Goal: Information Seeking & Learning: Check status

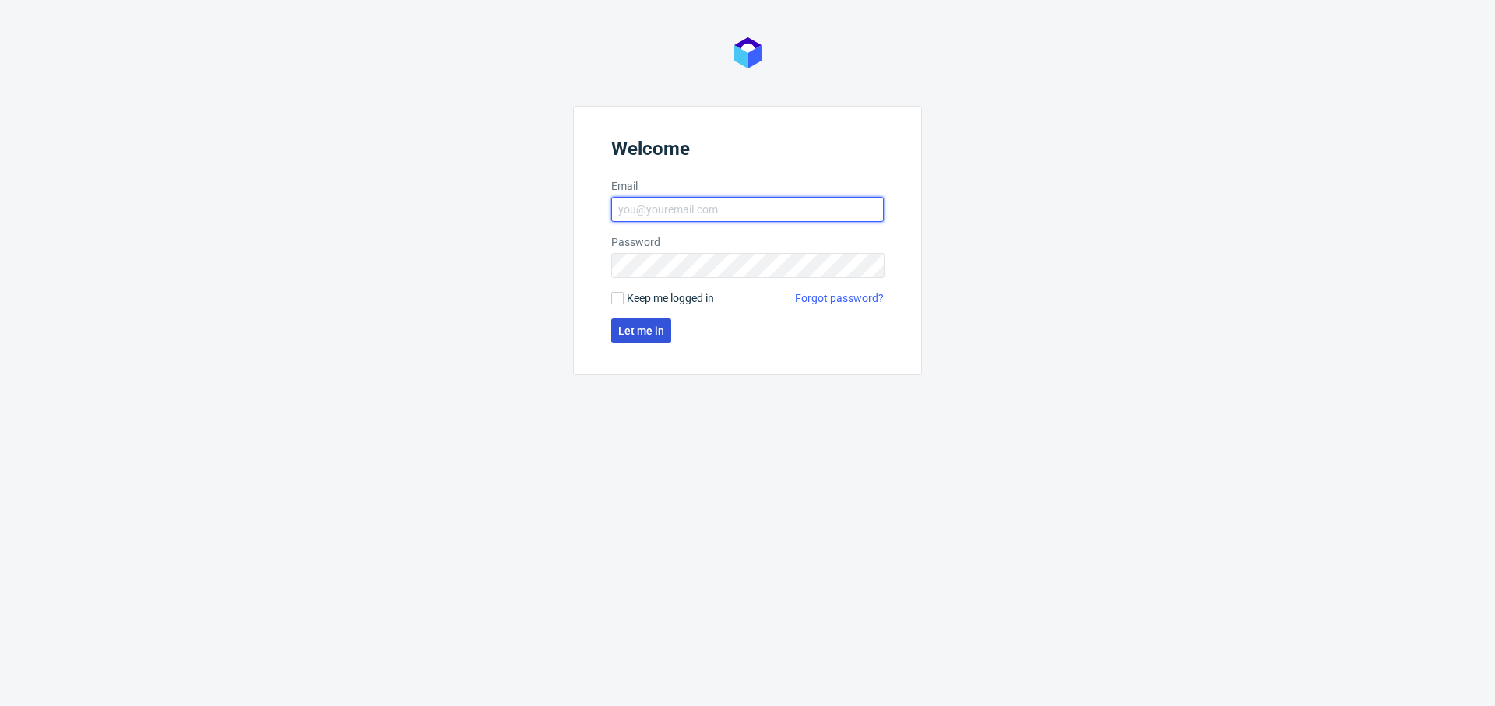
type input "[PERSON_NAME][EMAIL_ADDRESS][PERSON_NAME][DOMAIN_NAME]"
click at [641, 327] on span "Let me in" at bounding box center [641, 330] width 46 height 11
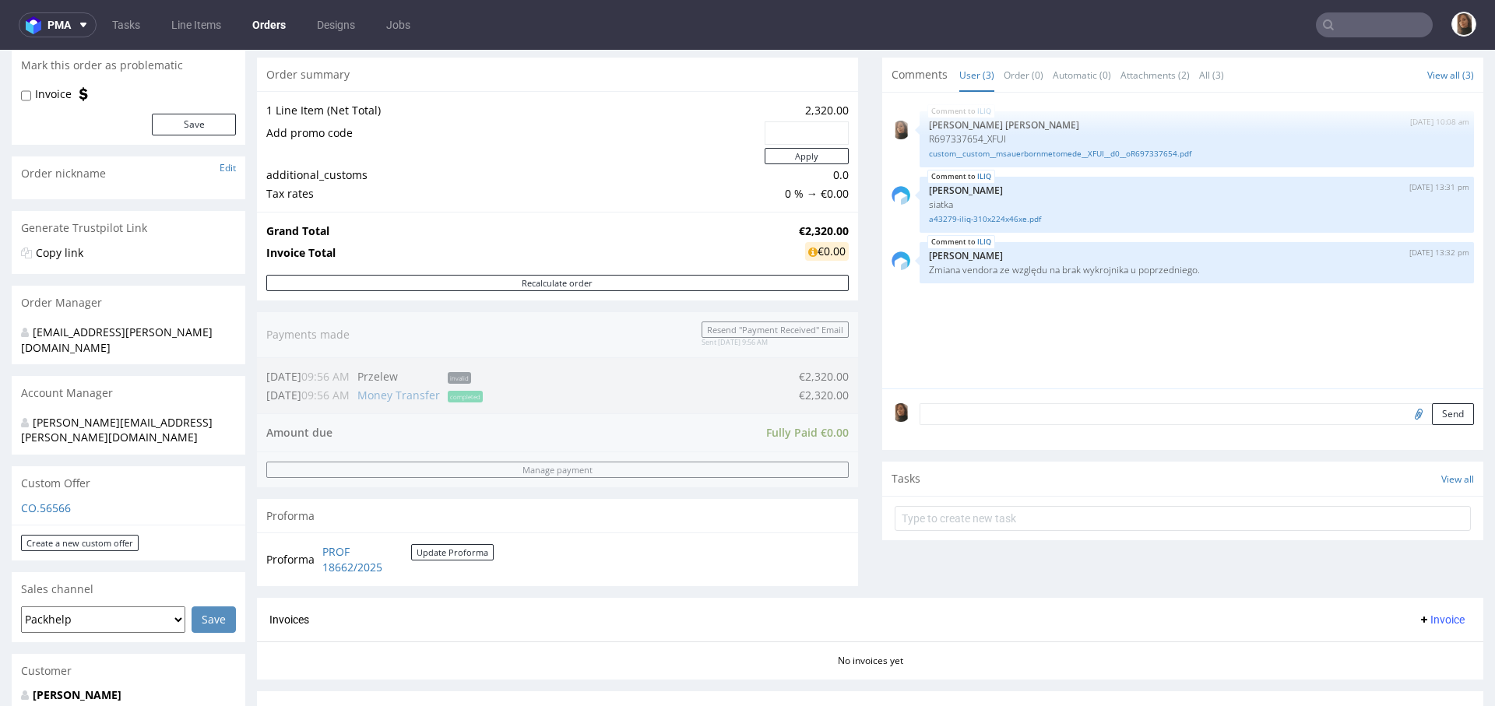
scroll to position [412, 0]
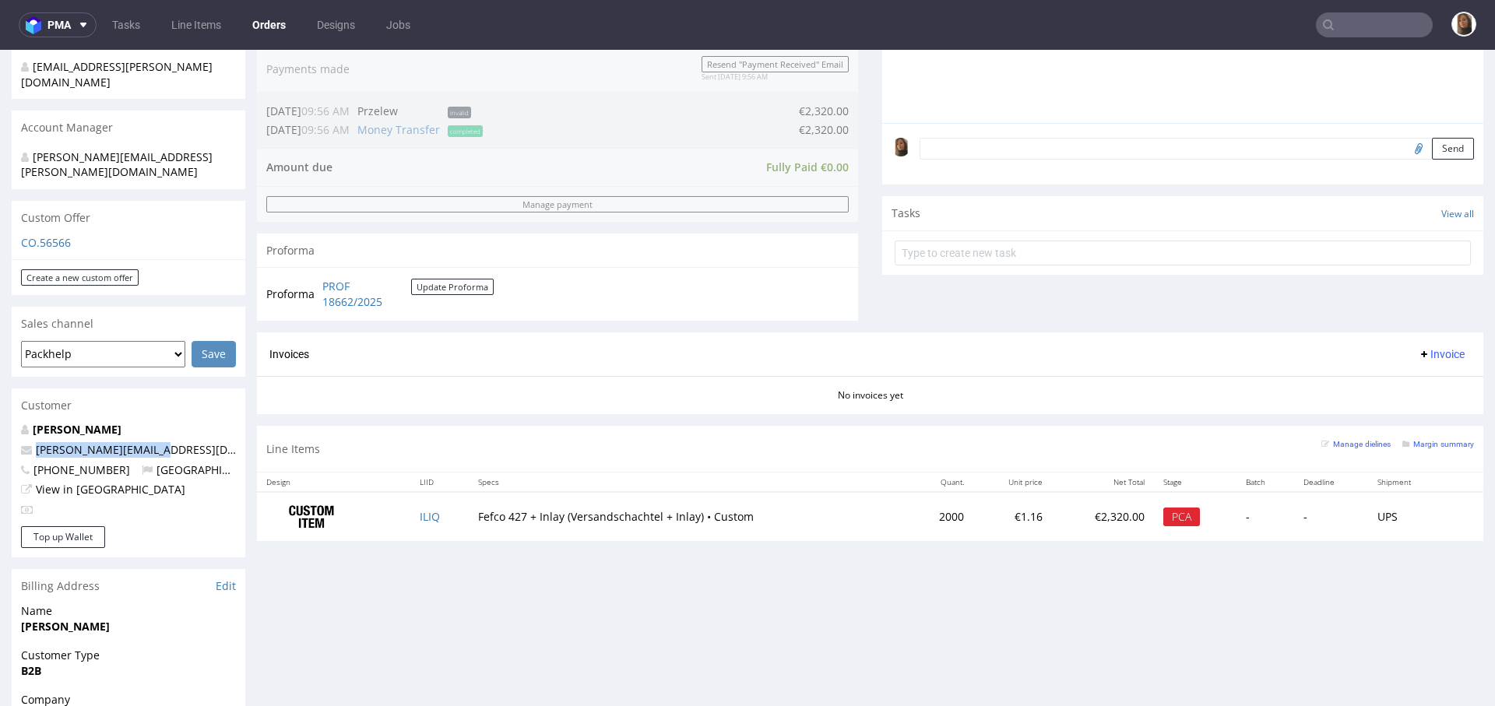
drag, startPoint x: 184, startPoint y: 418, endPoint x: 1, endPoint y: 418, distance: 182.9
click at [1, 418] on div "Order via Offer R623763987 02.09.2025 12:10 PM Mark this order as problematic I…" at bounding box center [747, 385] width 1495 height 1416
copy span "m.sauerborn@metome.de"
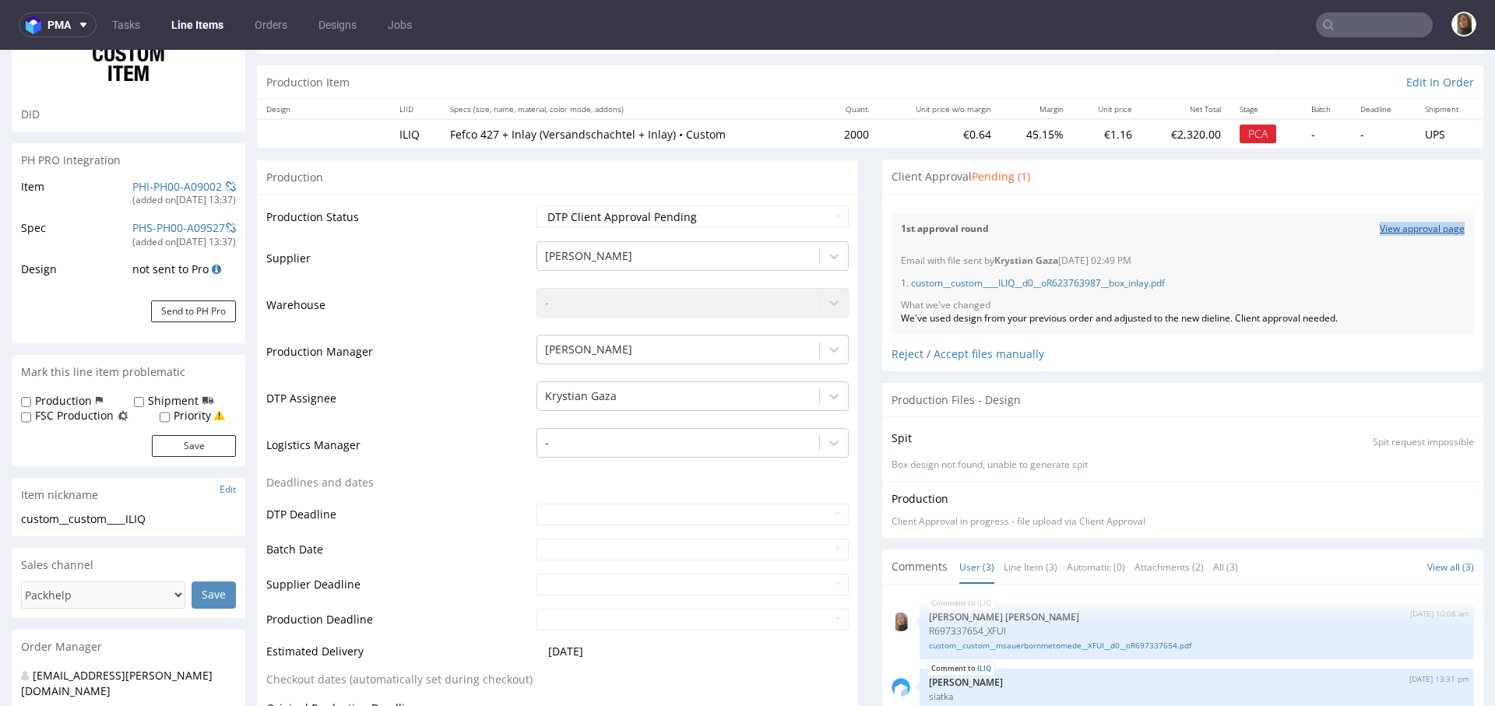
scroll to position [359, 0]
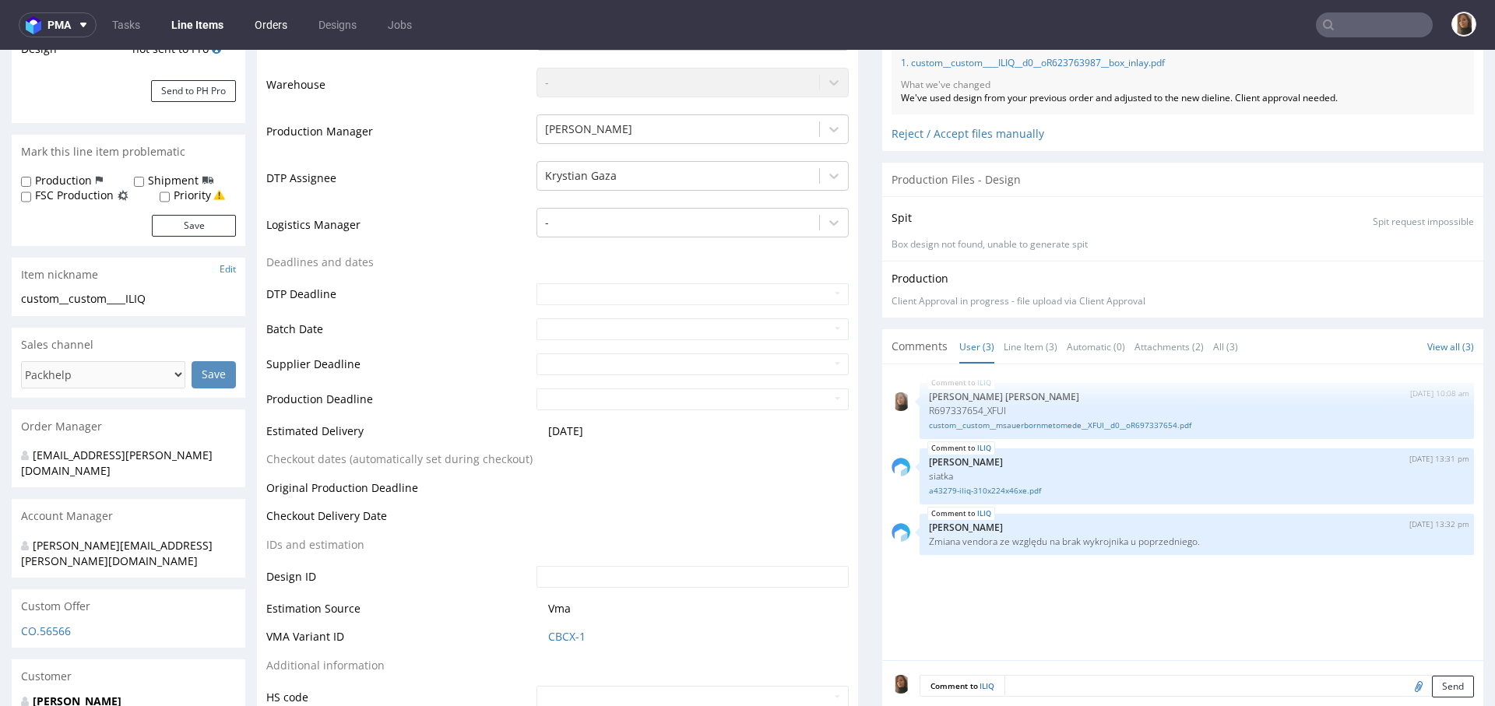
click at [259, 33] on link "Orders" at bounding box center [270, 24] width 51 height 25
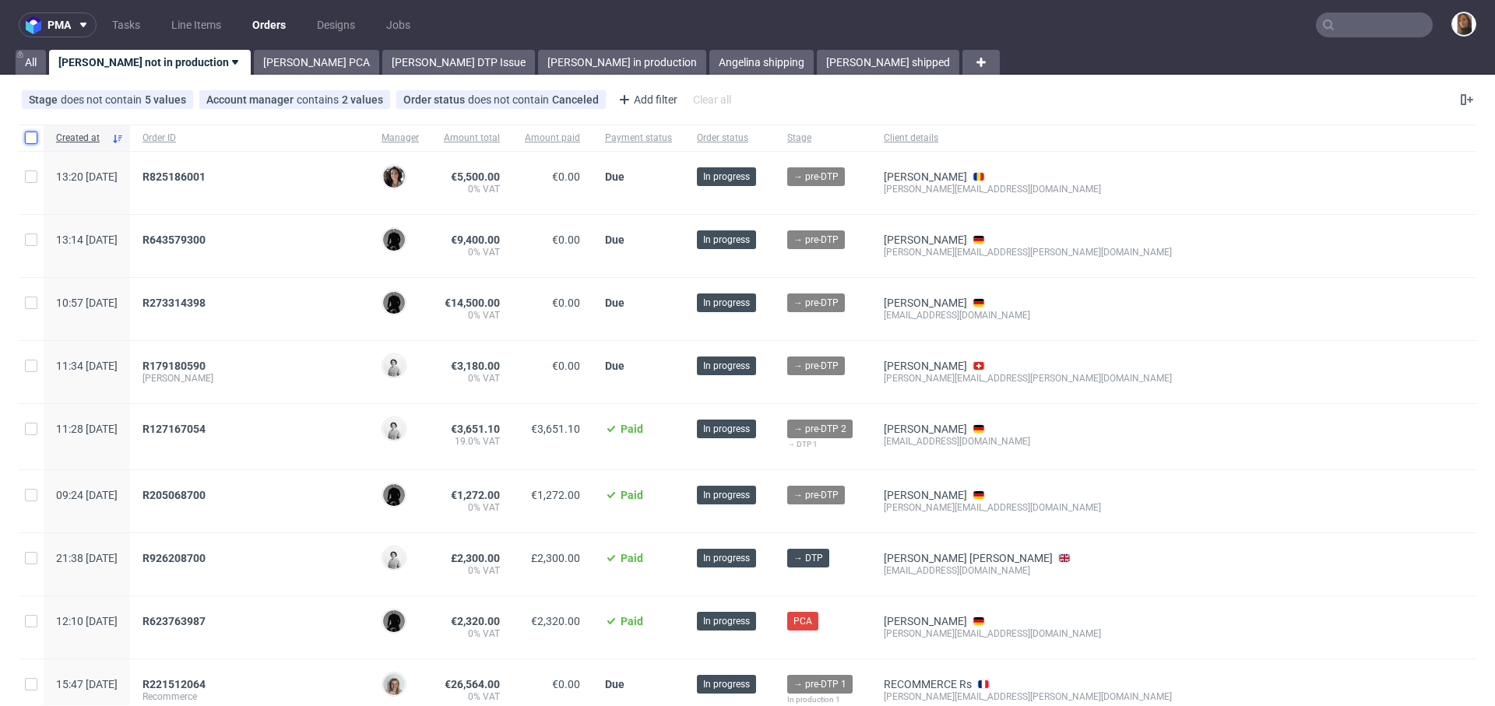
click at [28, 133] on input "checkbox" at bounding box center [31, 138] width 12 height 12
checkbox input "true"
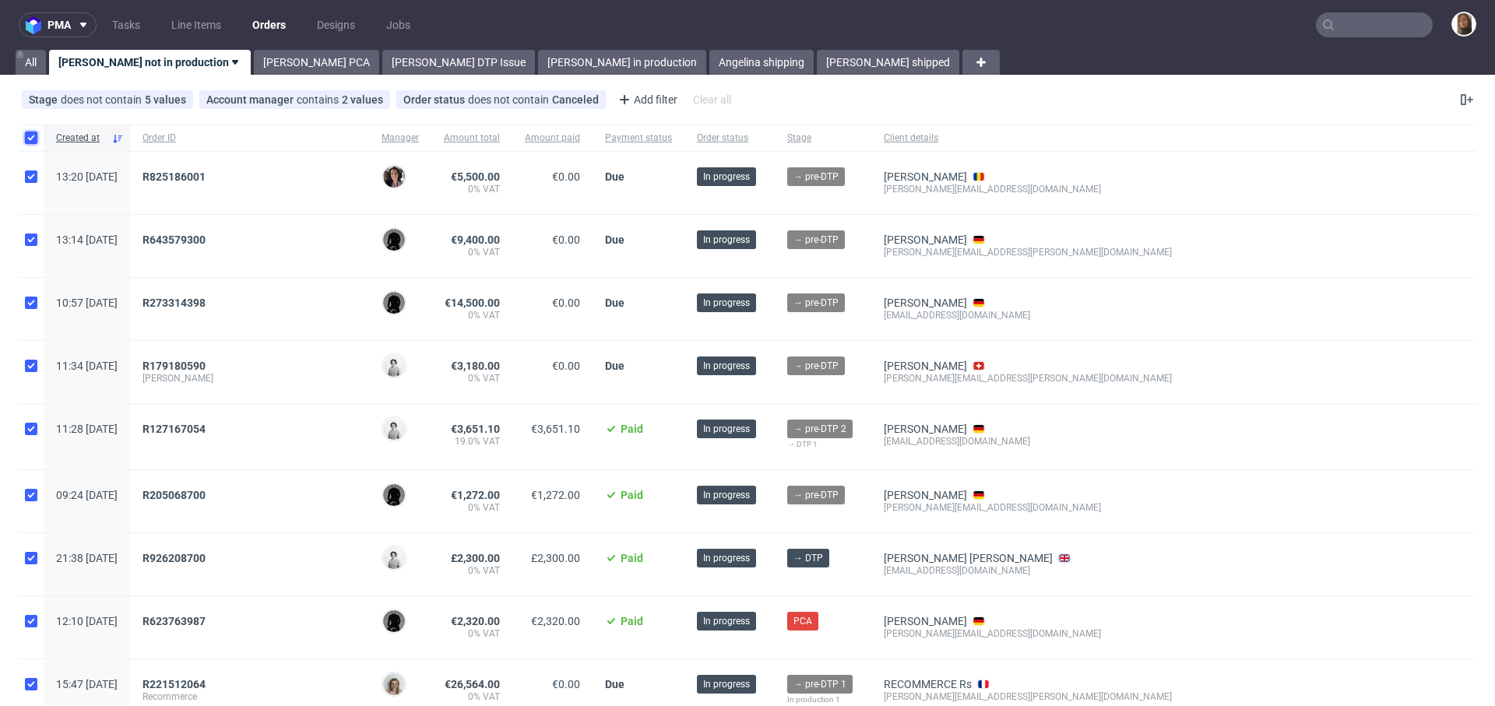
checkbox input "true"
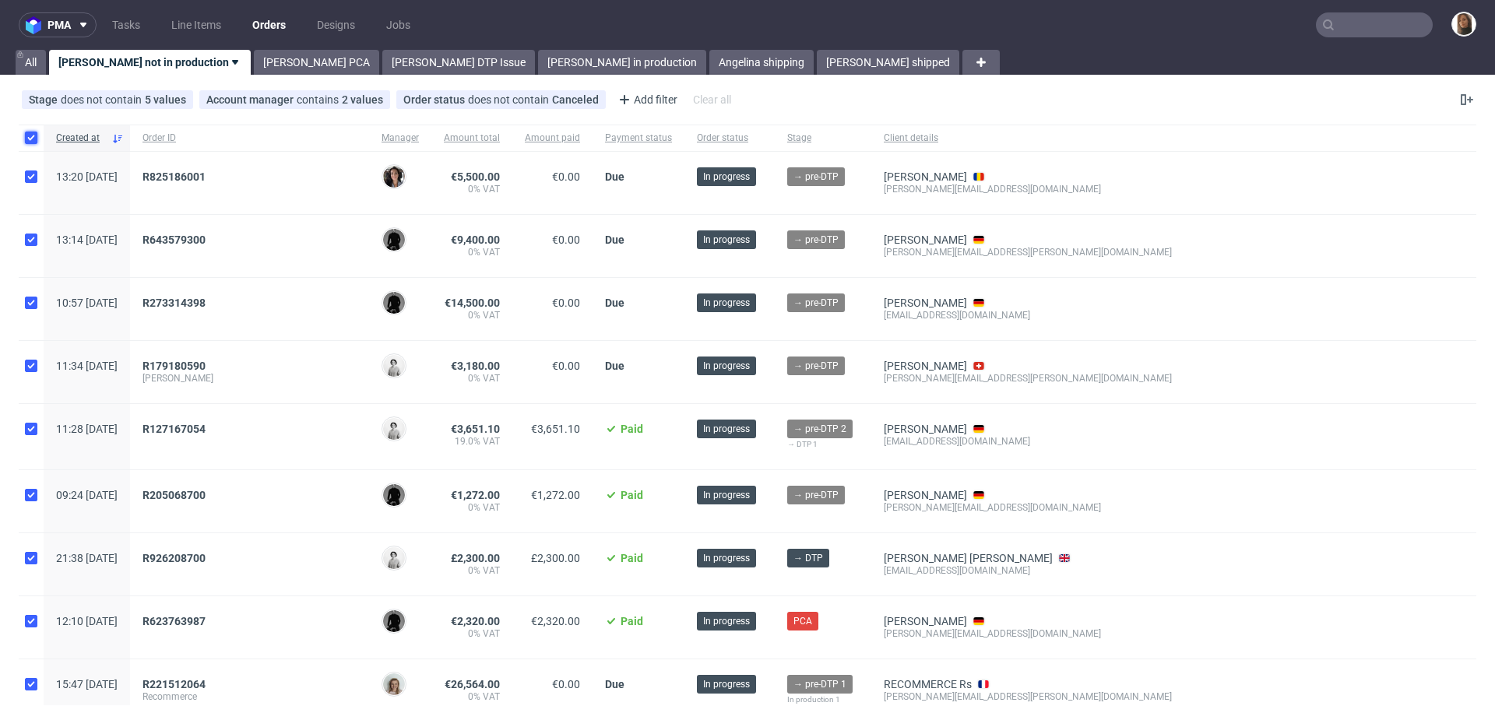
checkbox input "true"
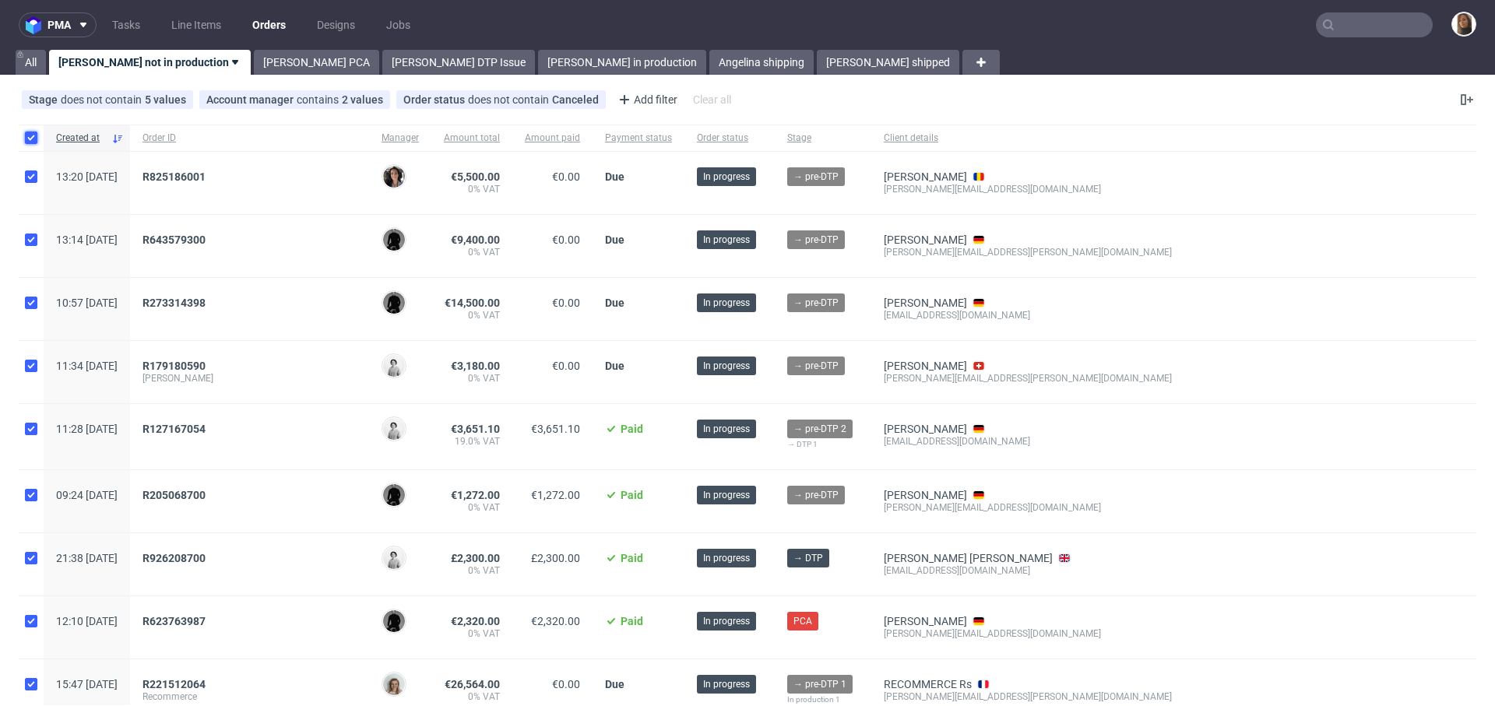
checkbox input "true"
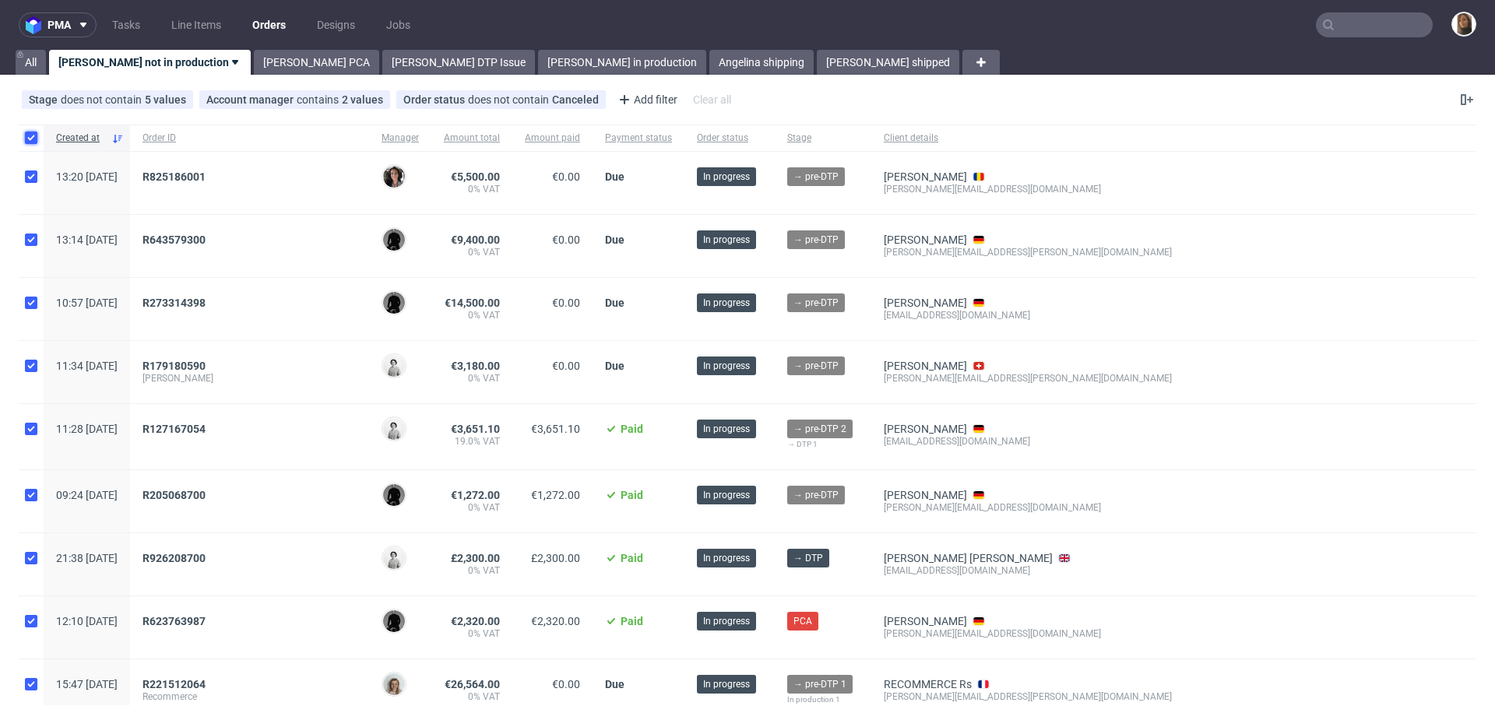
checkbox input "true"
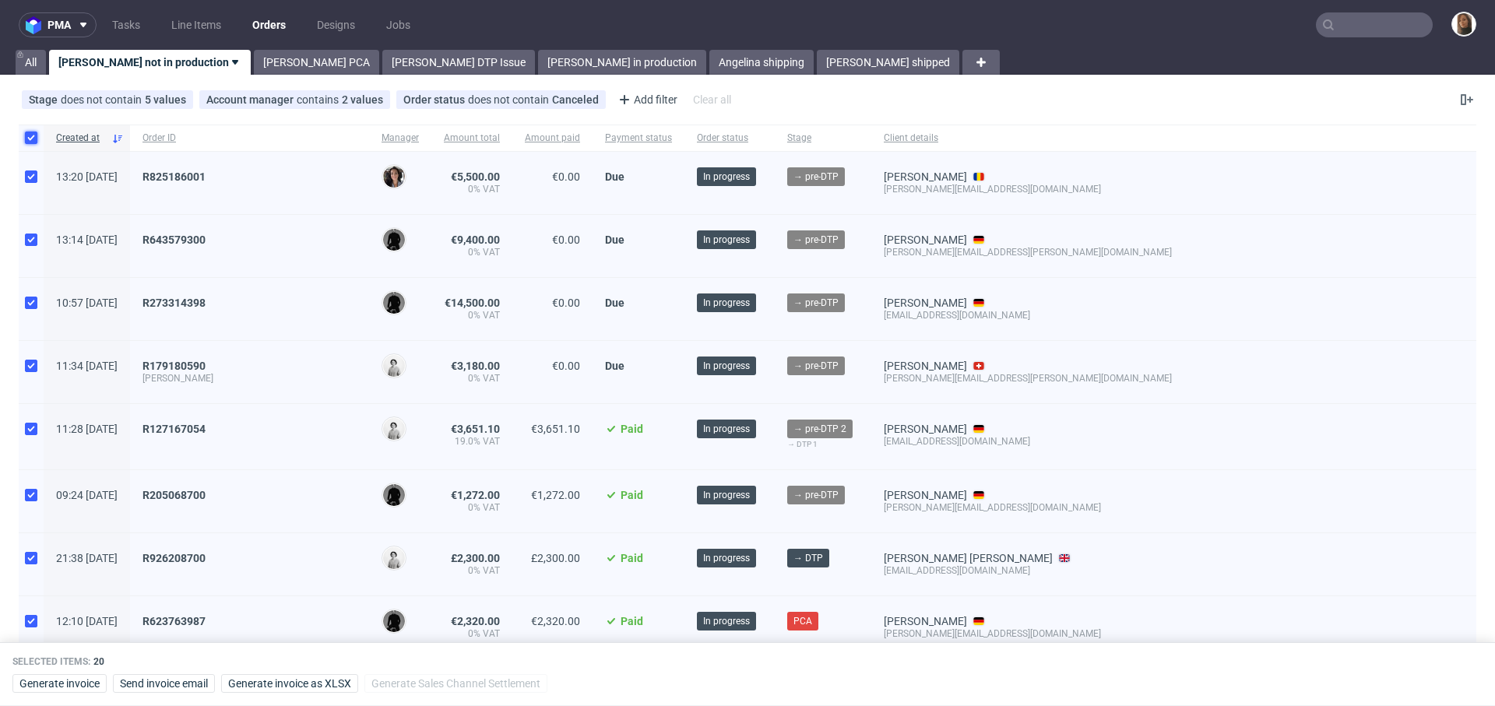
click at [28, 133] on input "checkbox" at bounding box center [31, 138] width 12 height 12
checkbox input "false"
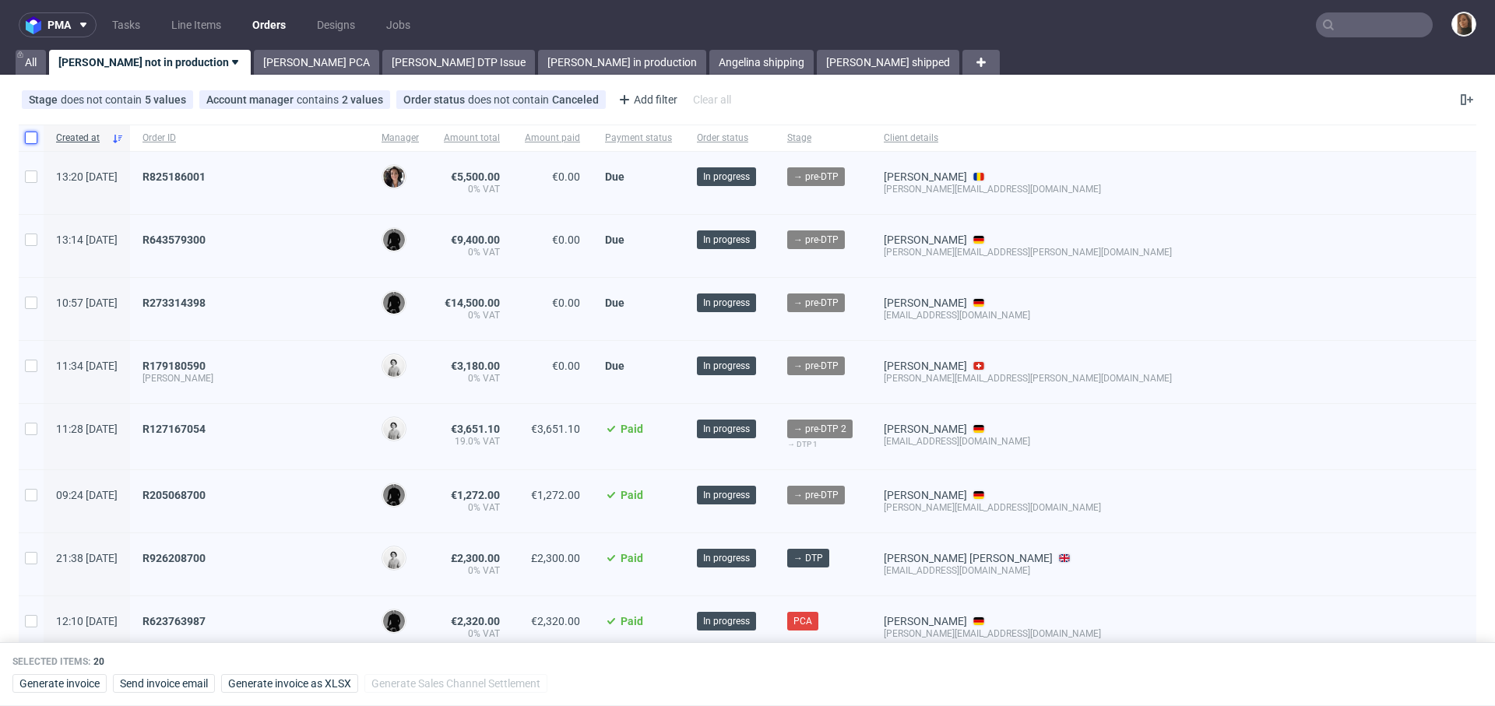
checkbox input "false"
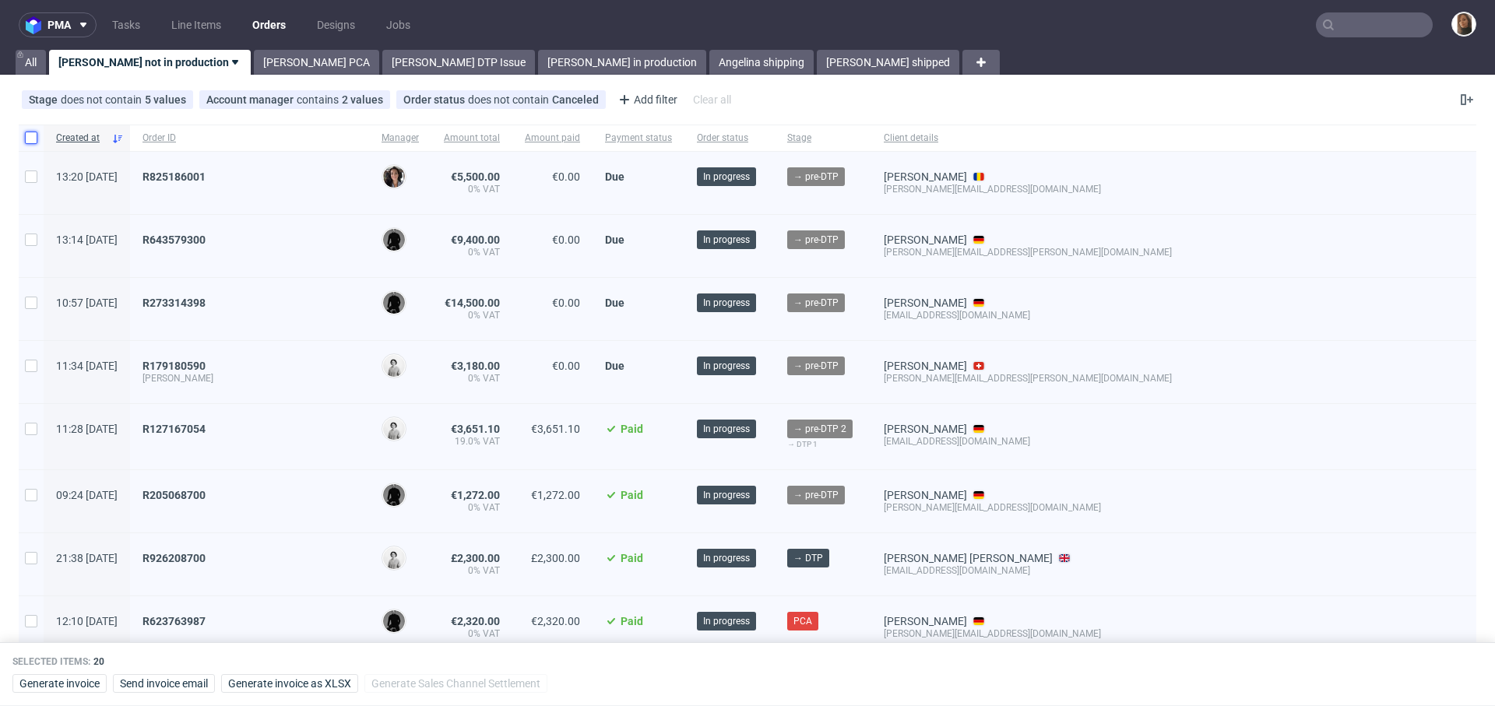
checkbox input "false"
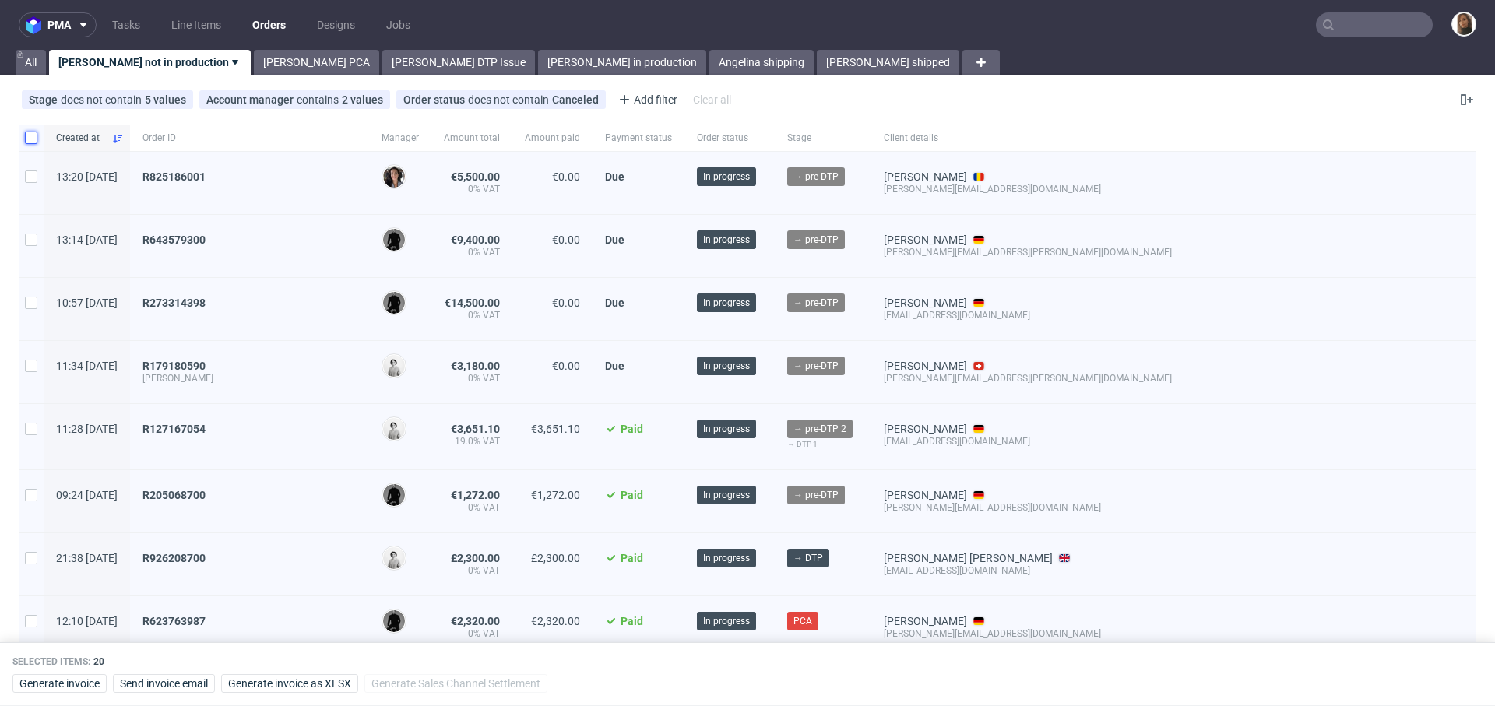
checkbox input "false"
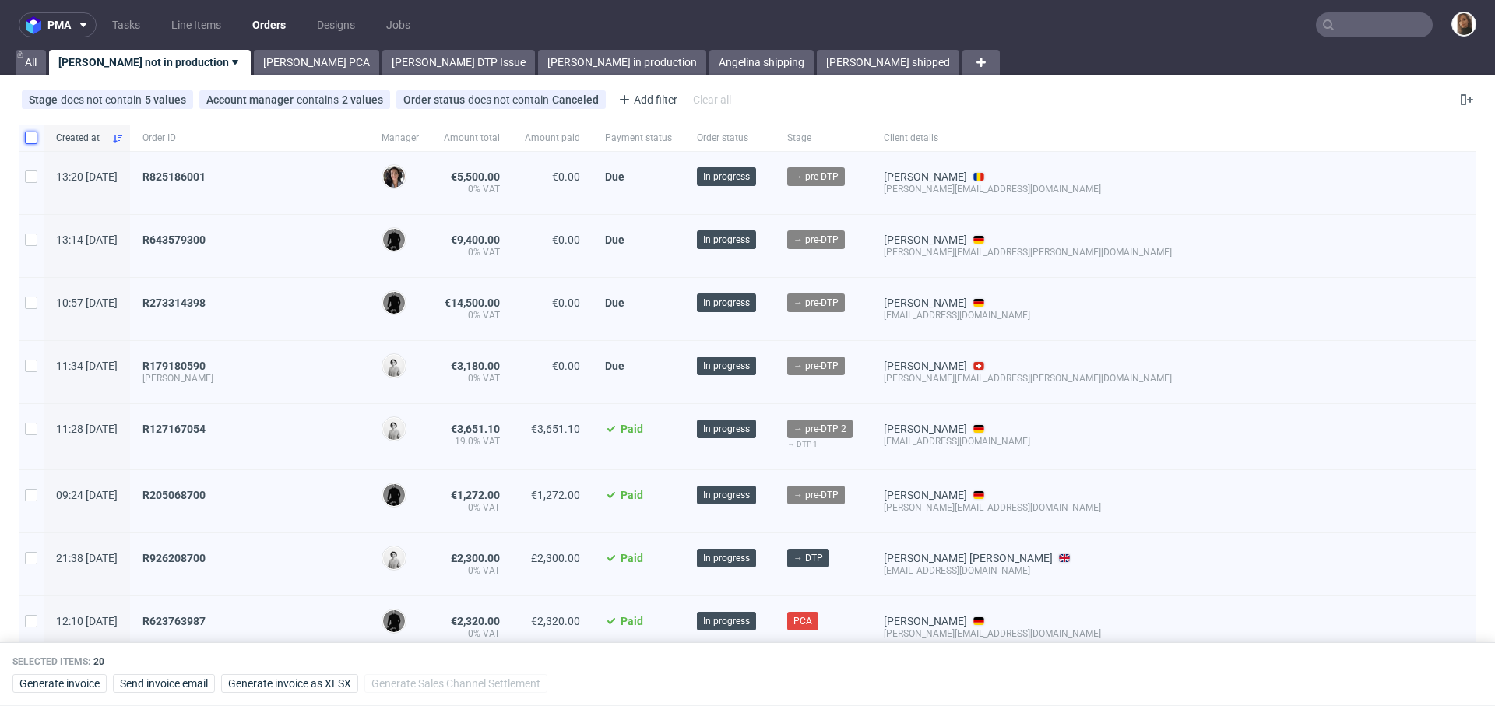
checkbox input "false"
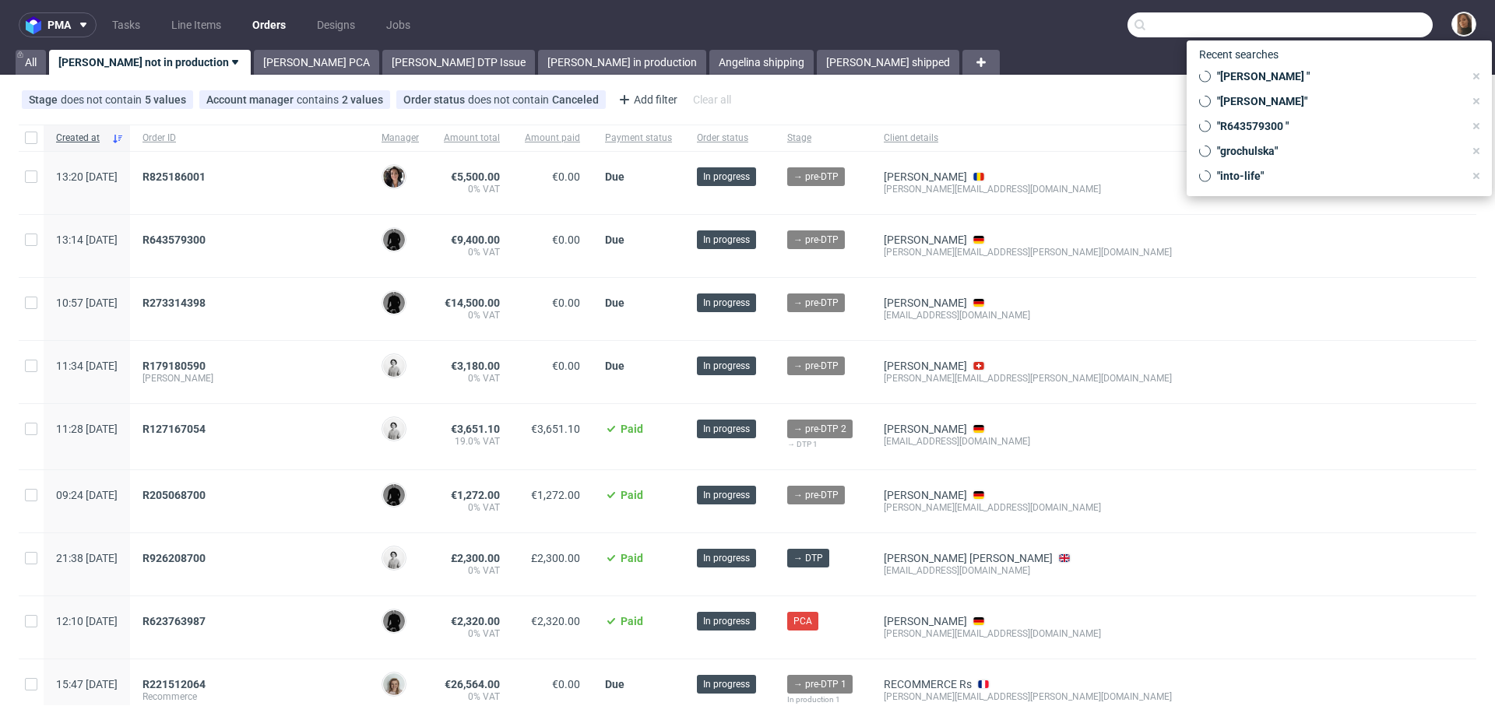
click at [1342, 12] on input "text" at bounding box center [1279, 24] width 305 height 25
paste input "R905814103"
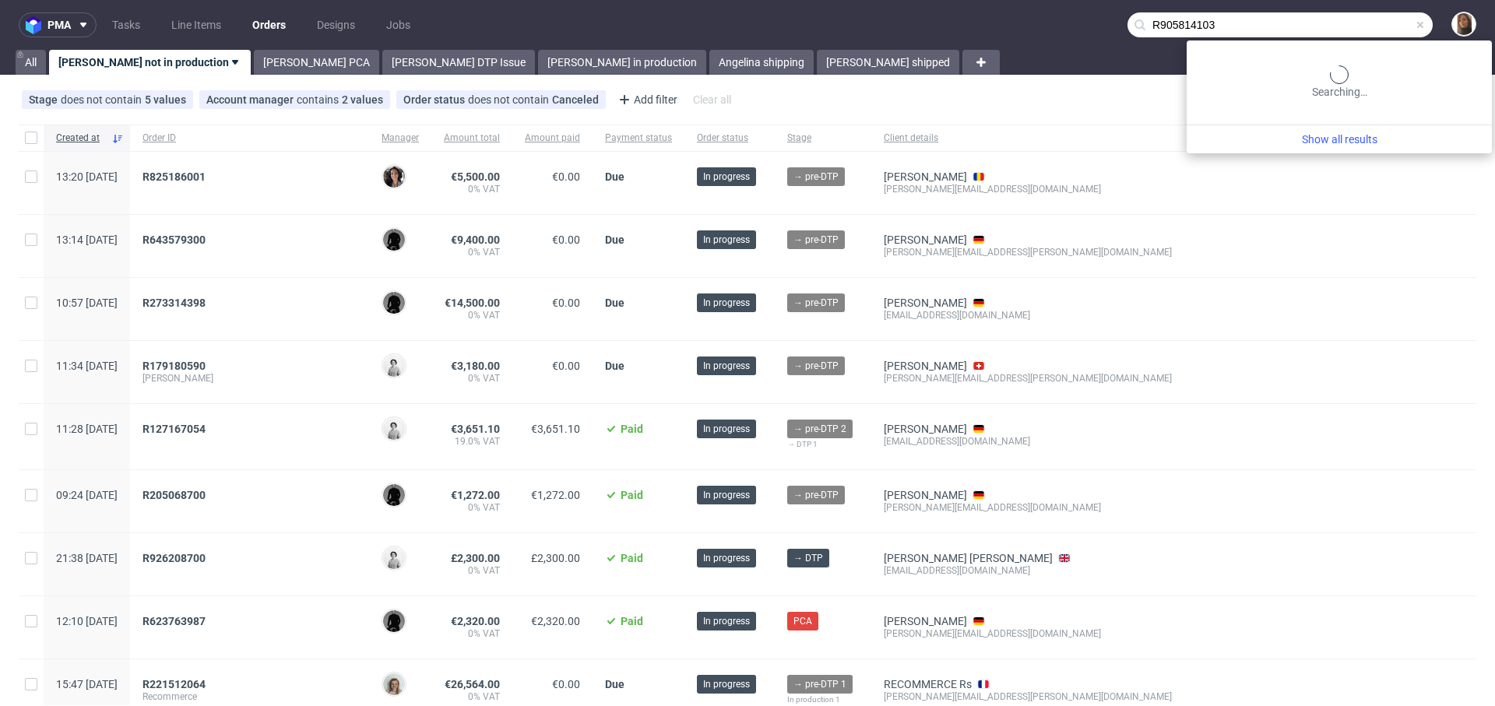
type input "R905814103"
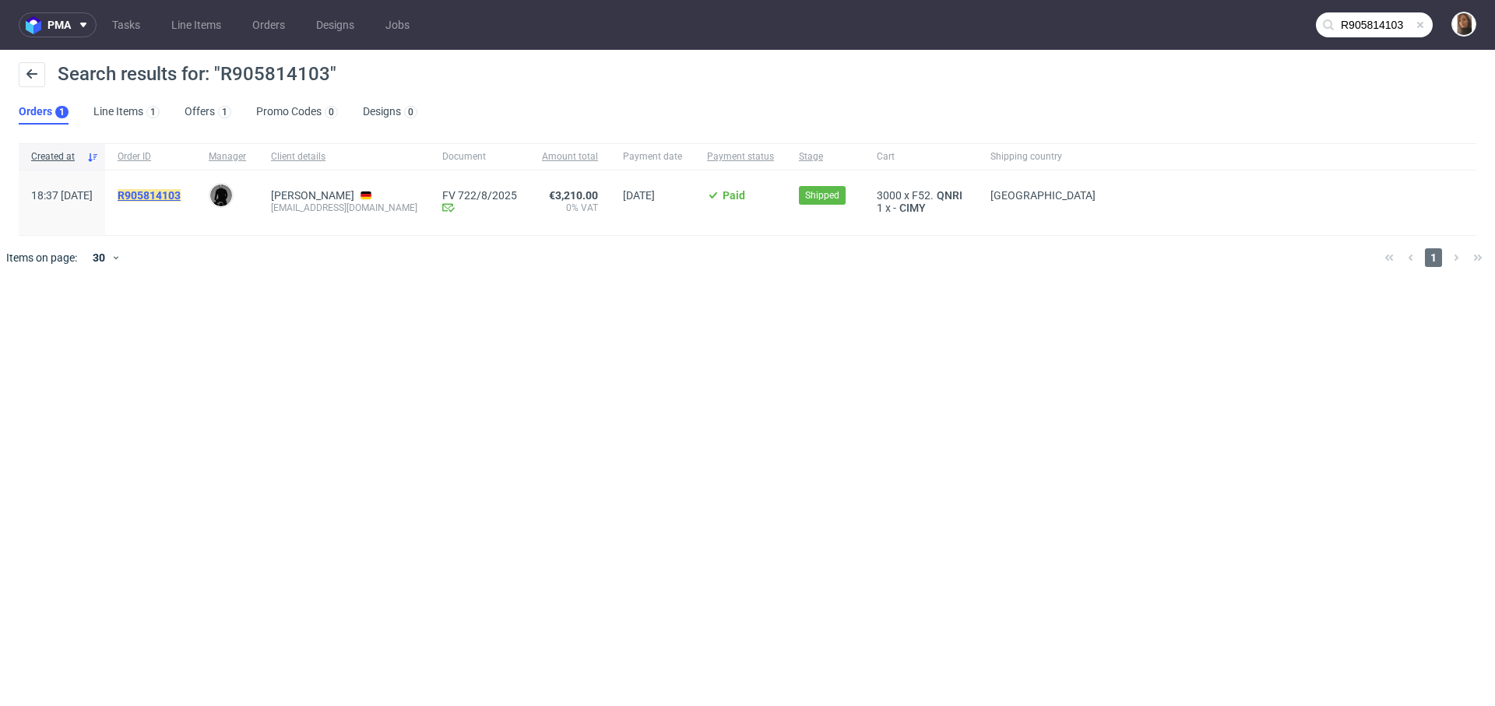
click at [181, 197] on mark "R905814103" at bounding box center [149, 195] width 63 height 12
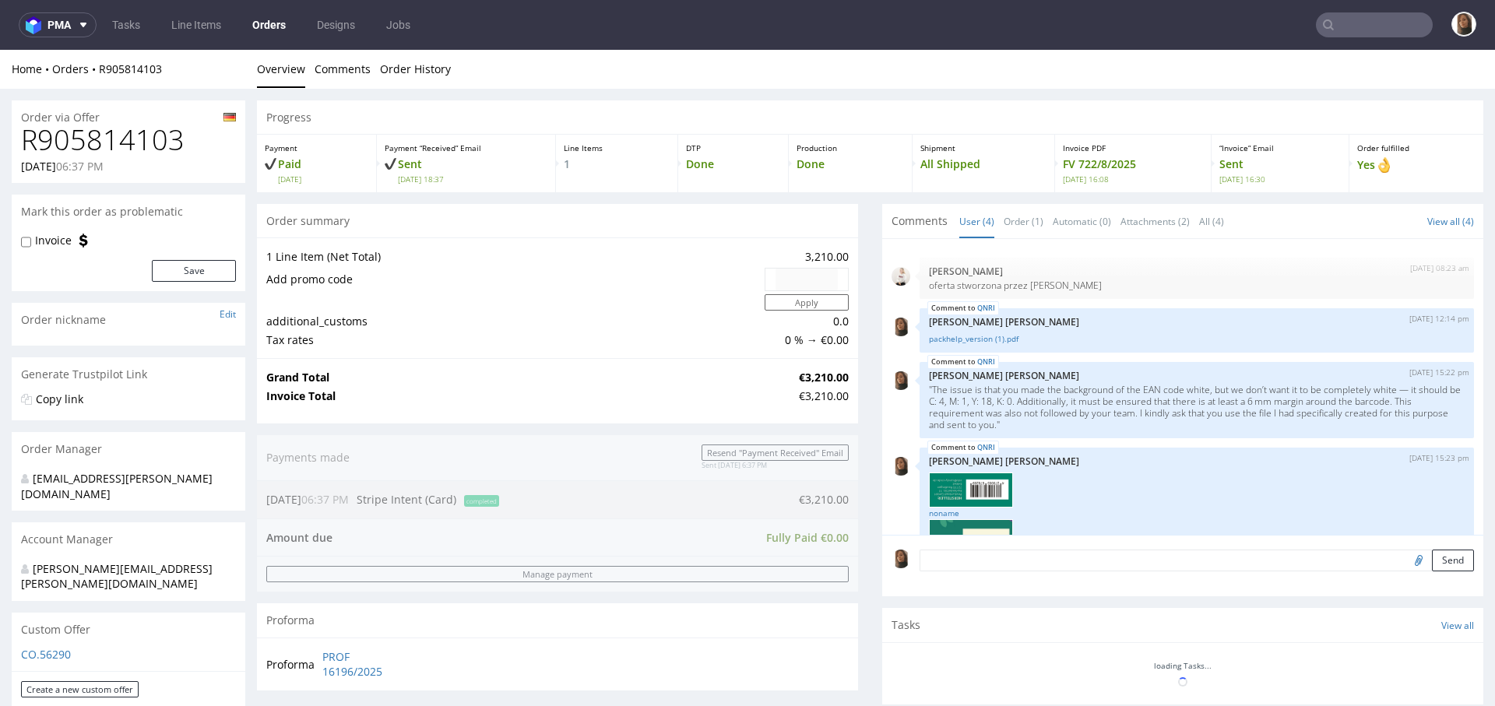
scroll to position [61, 0]
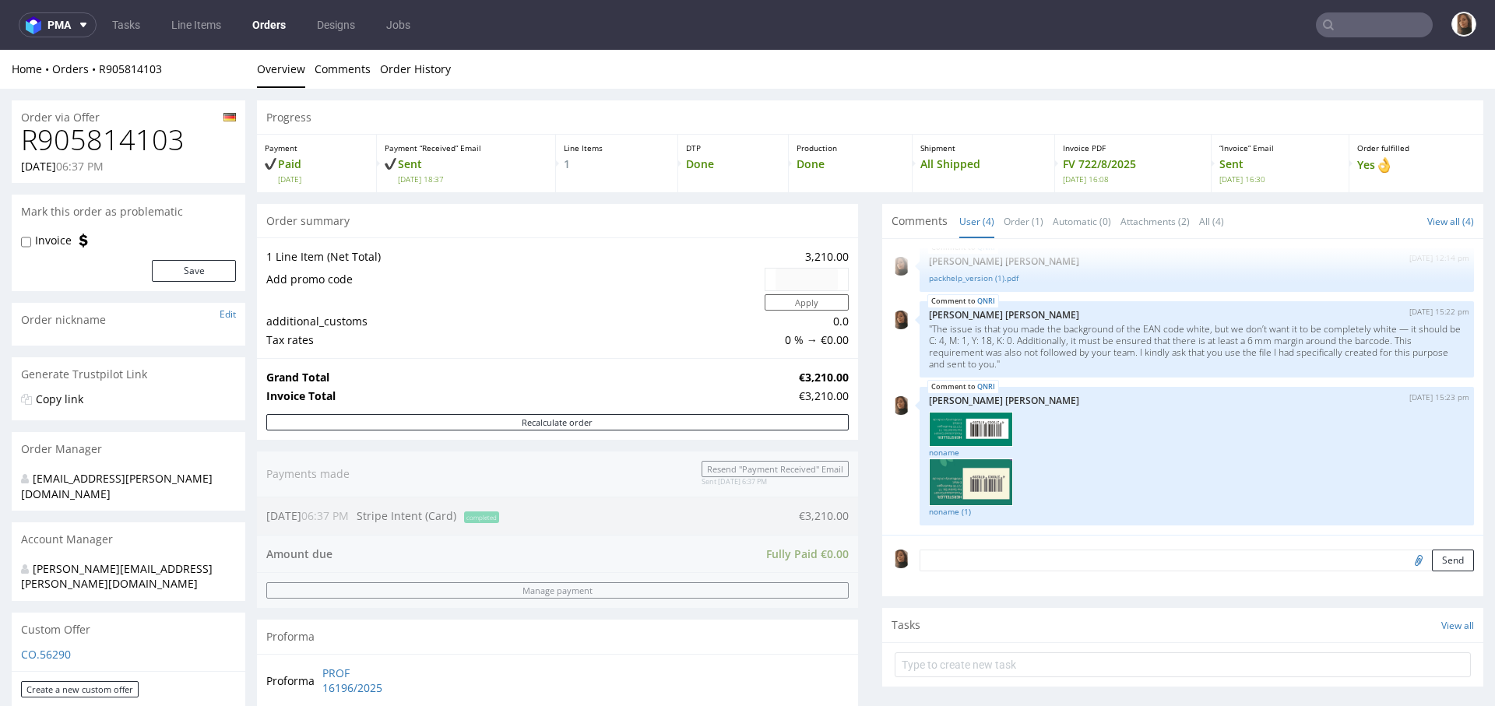
click at [1377, 23] on input "text" at bounding box center [1374, 24] width 117 height 25
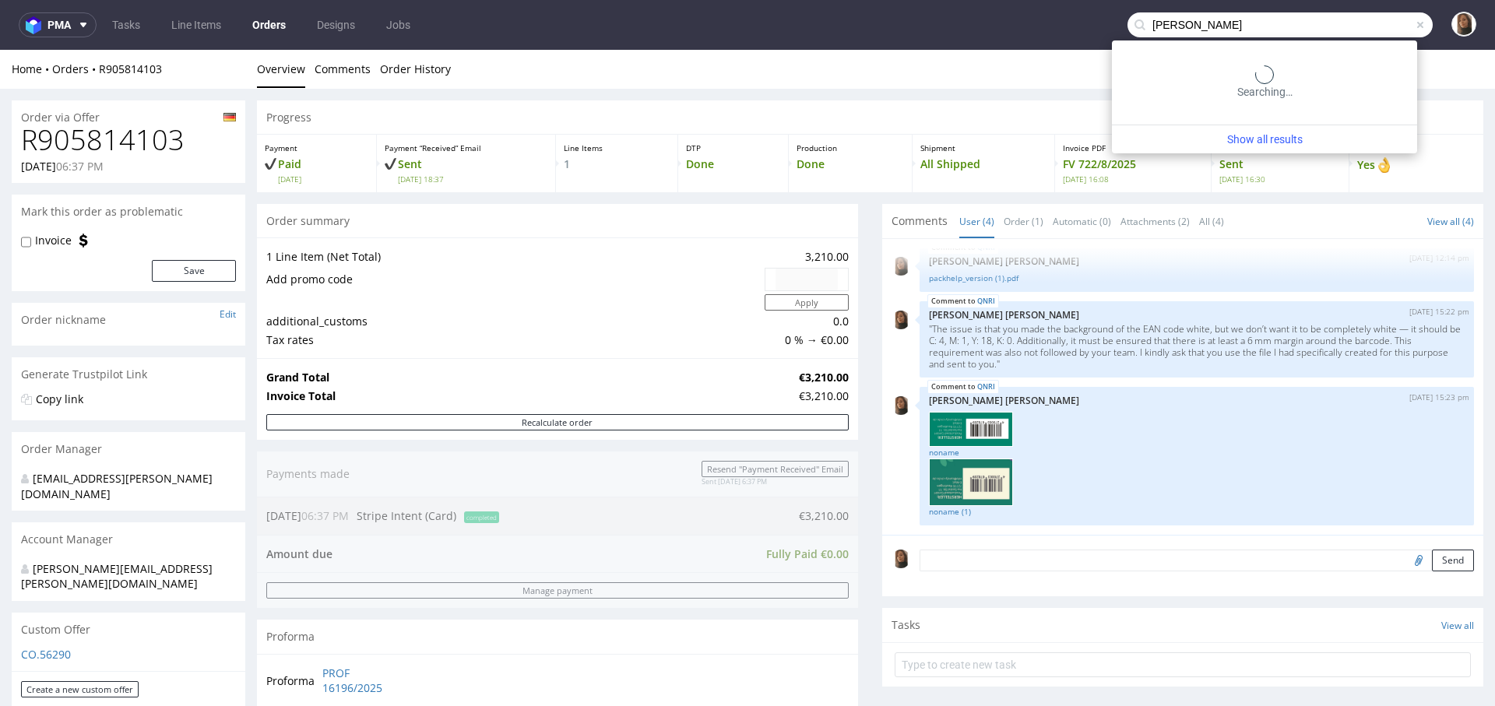
type input "karla emcke"
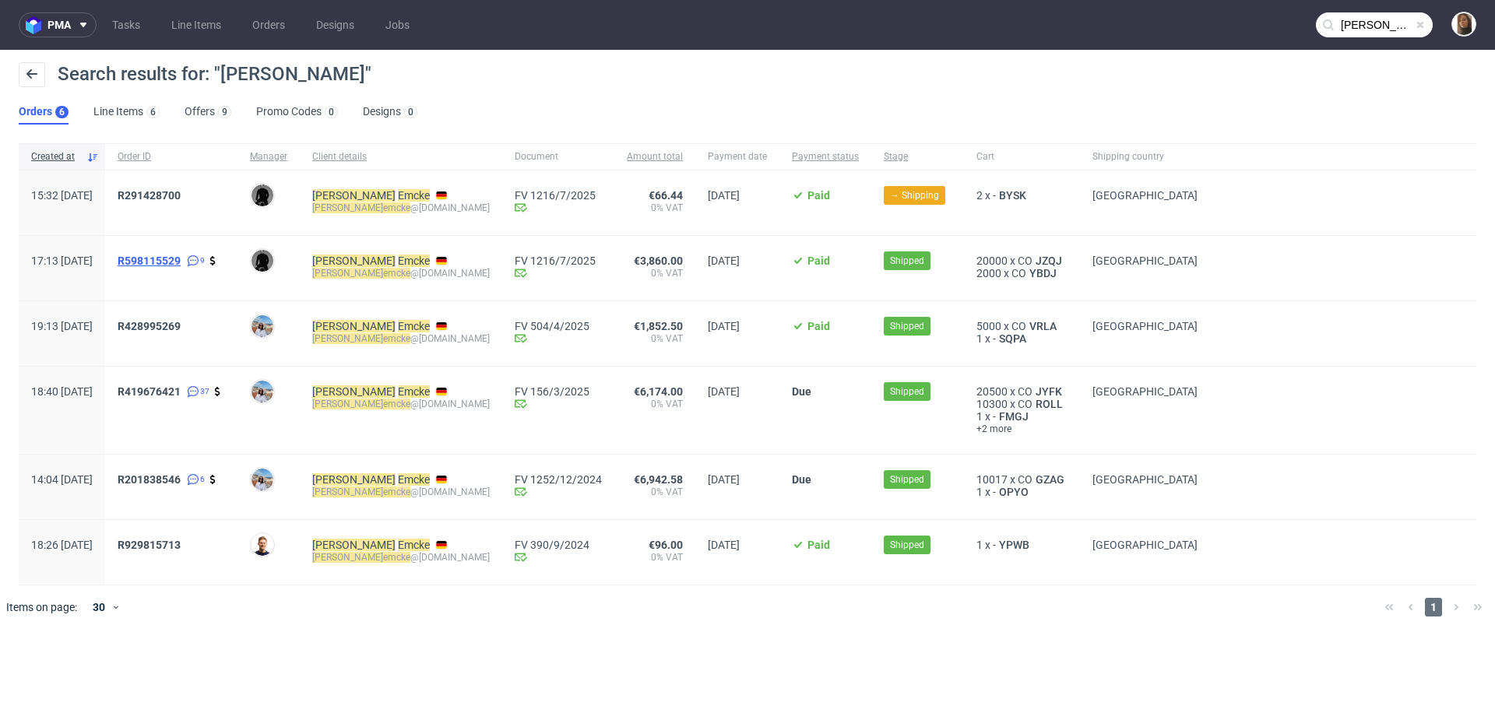
click at [181, 262] on span "R598115529" at bounding box center [149, 261] width 63 height 12
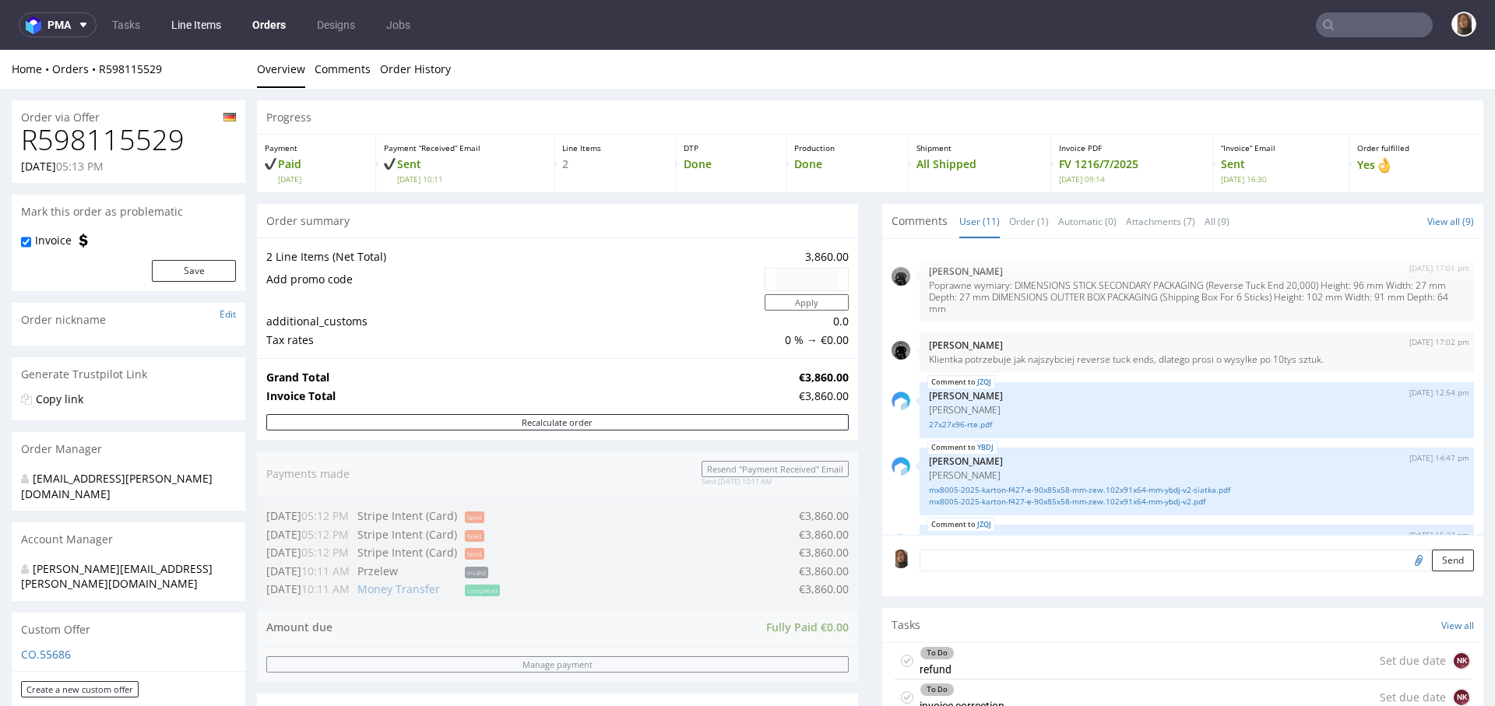
scroll to position [495, 0]
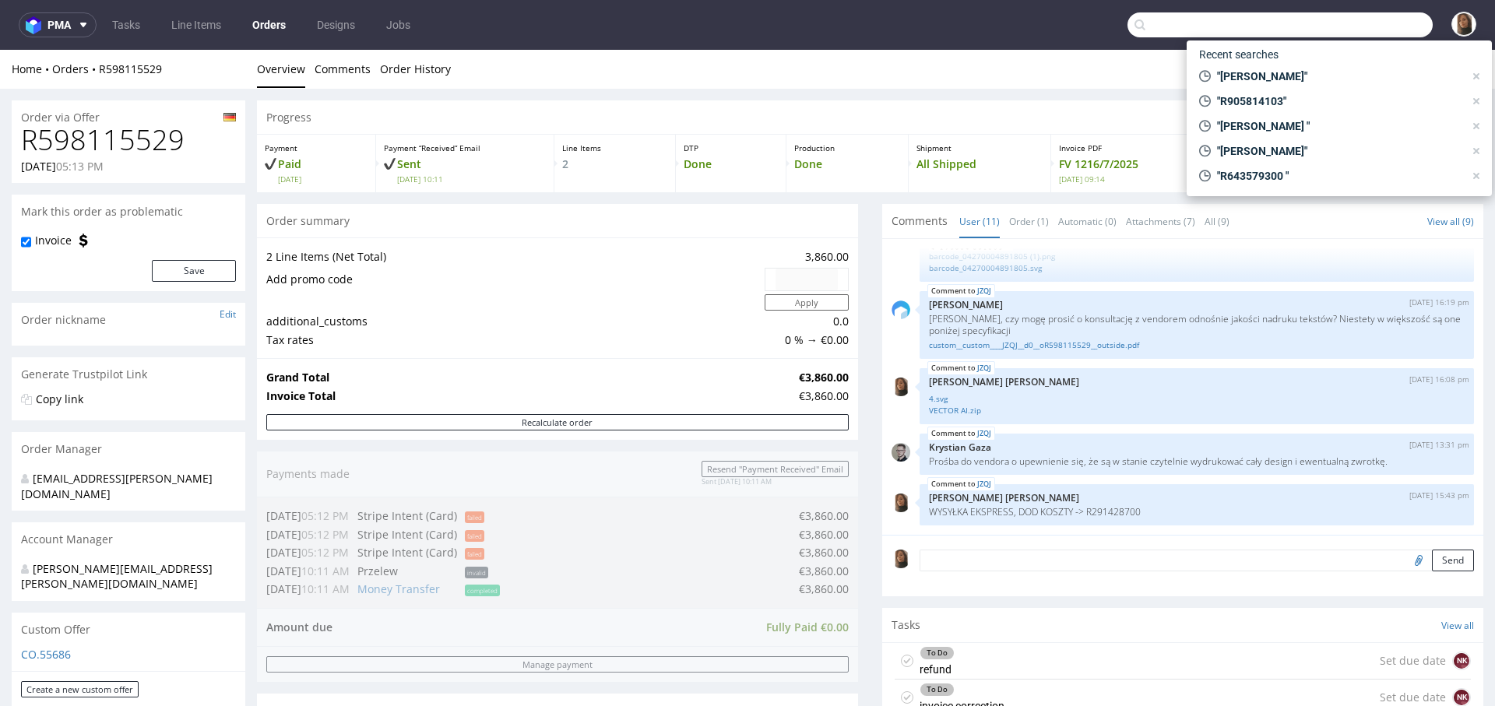
click at [1375, 18] on input "text" at bounding box center [1279, 24] width 305 height 25
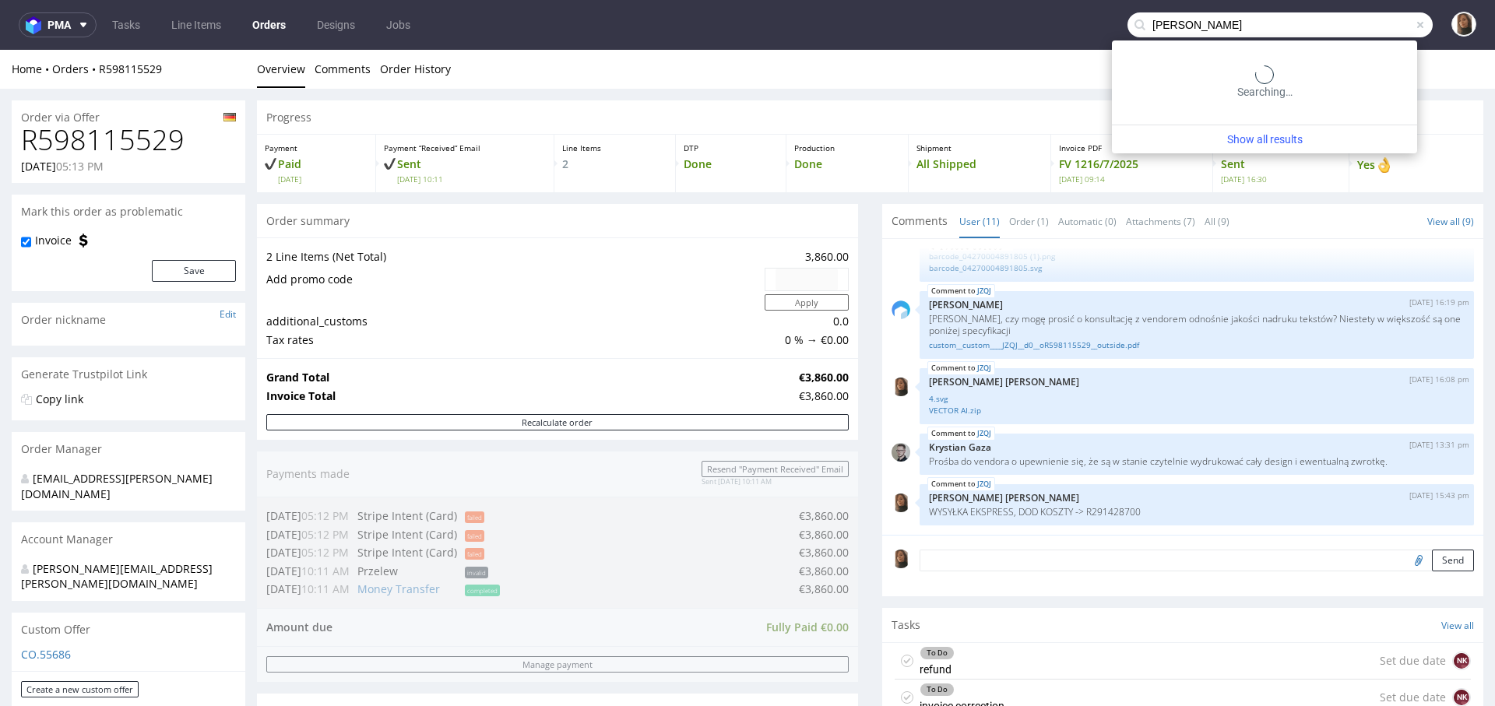
type input "hannes geng"
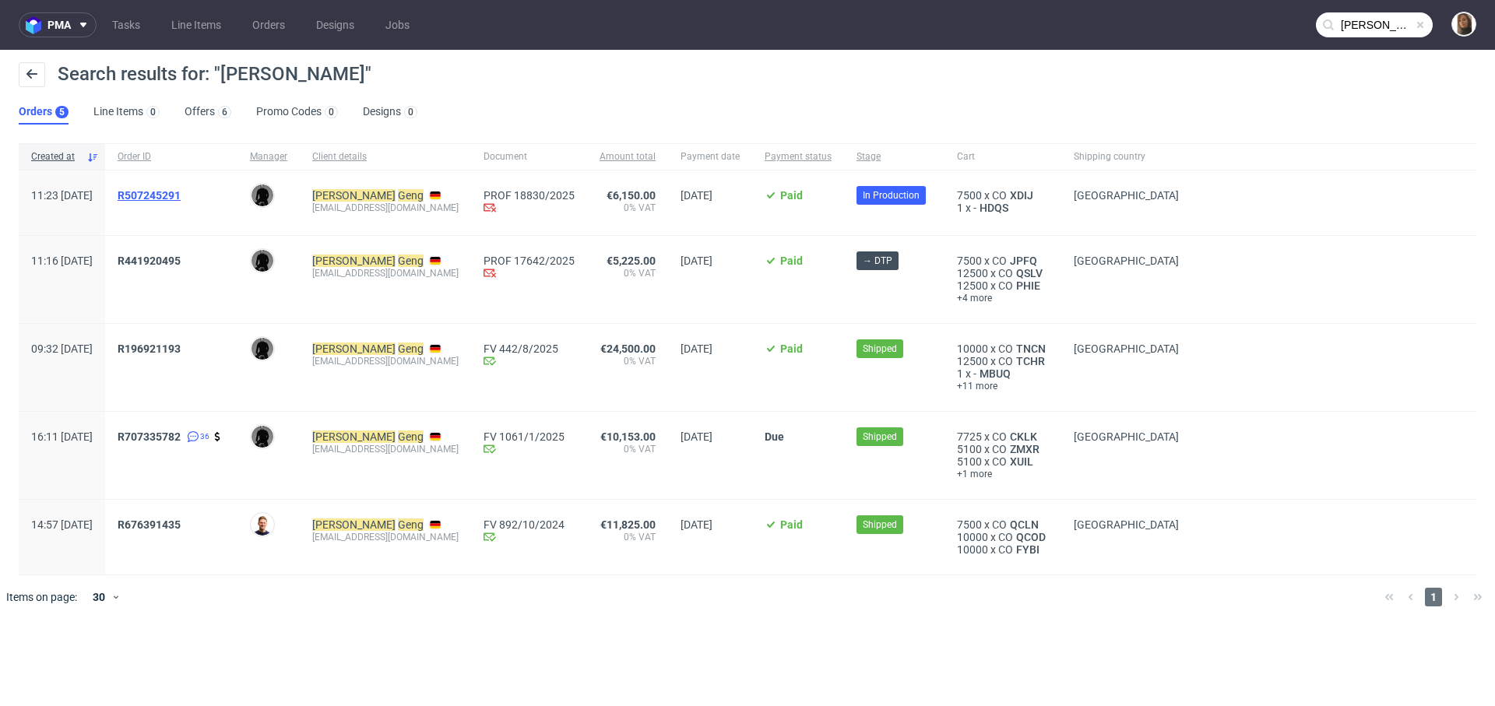
click at [181, 191] on span "R507245291" at bounding box center [149, 195] width 63 height 12
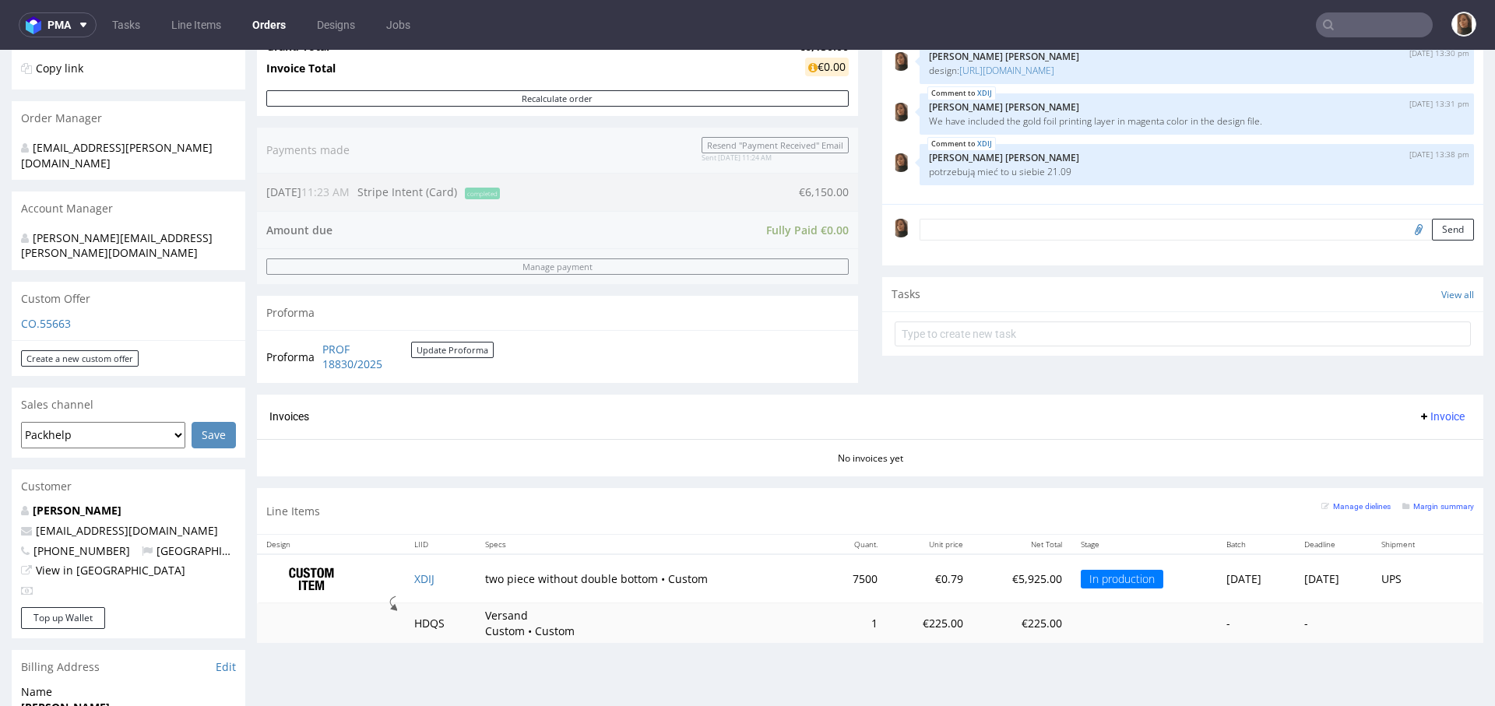
scroll to position [341, 0]
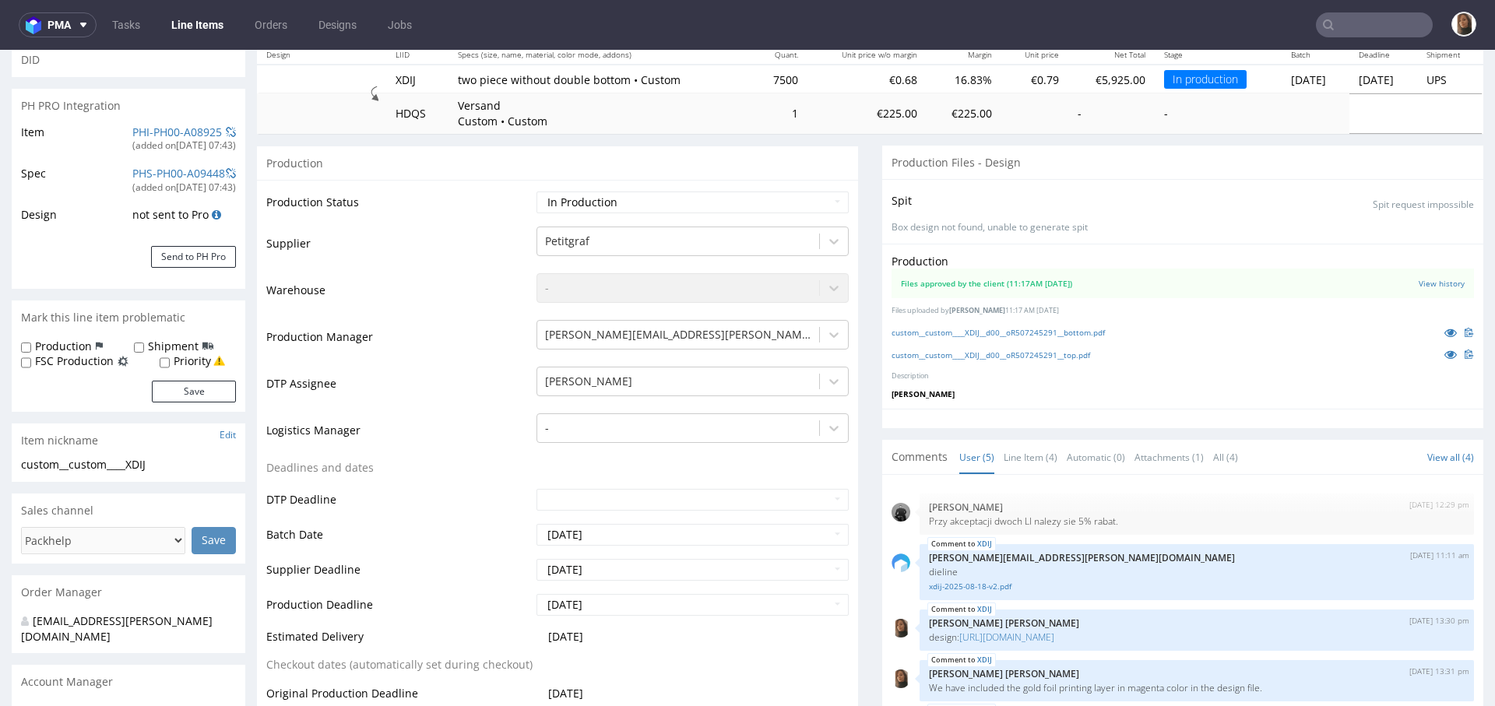
scroll to position [307, 0]
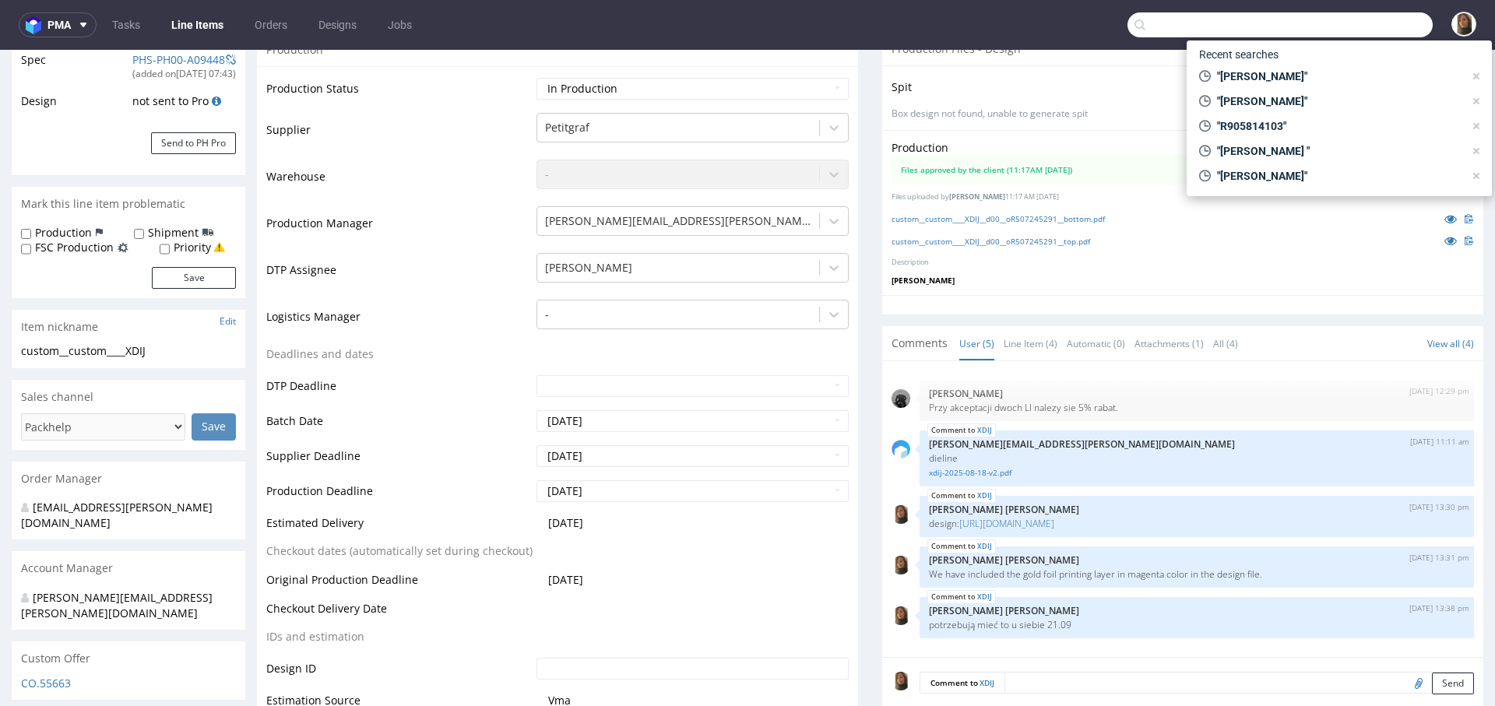
click at [1382, 23] on input "text" at bounding box center [1279, 24] width 305 height 25
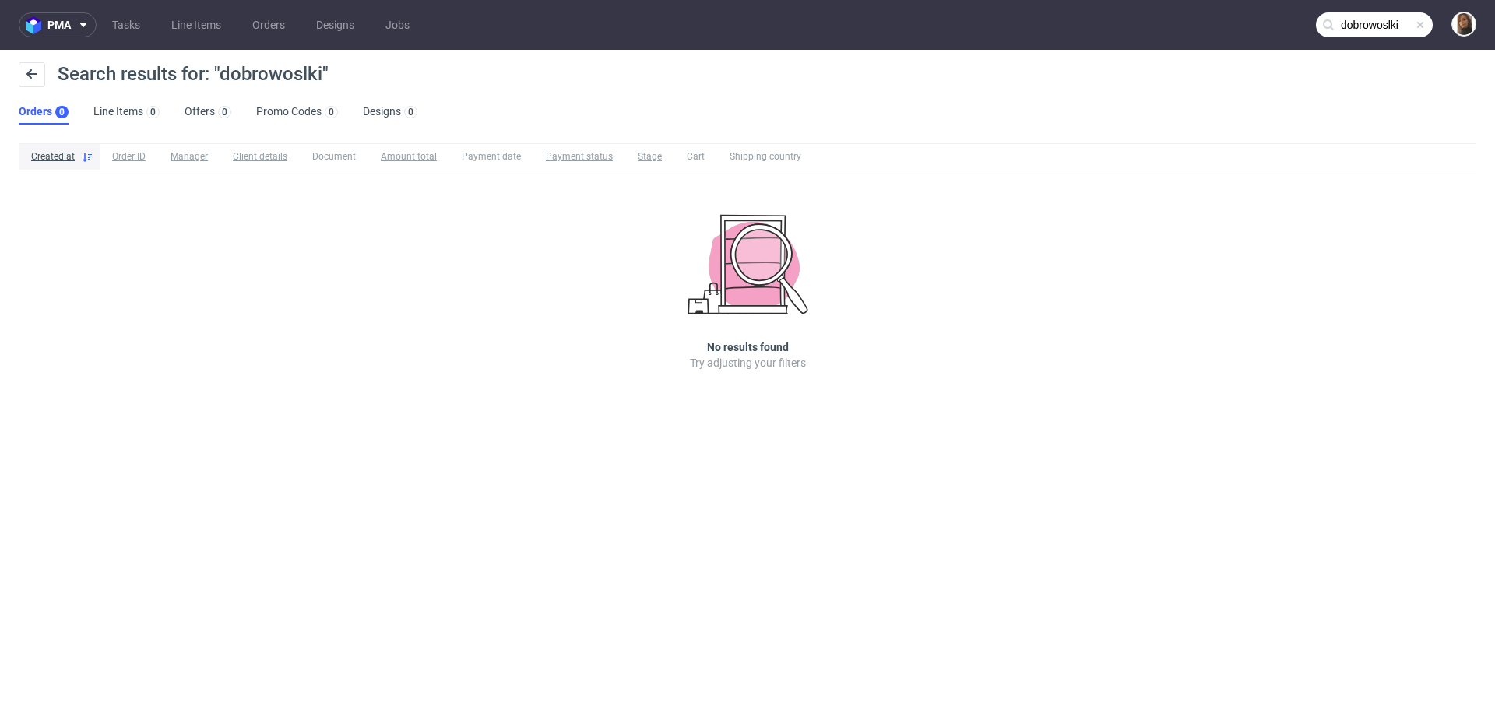
click at [1373, 16] on input "dobrowoslki" at bounding box center [1374, 24] width 117 height 25
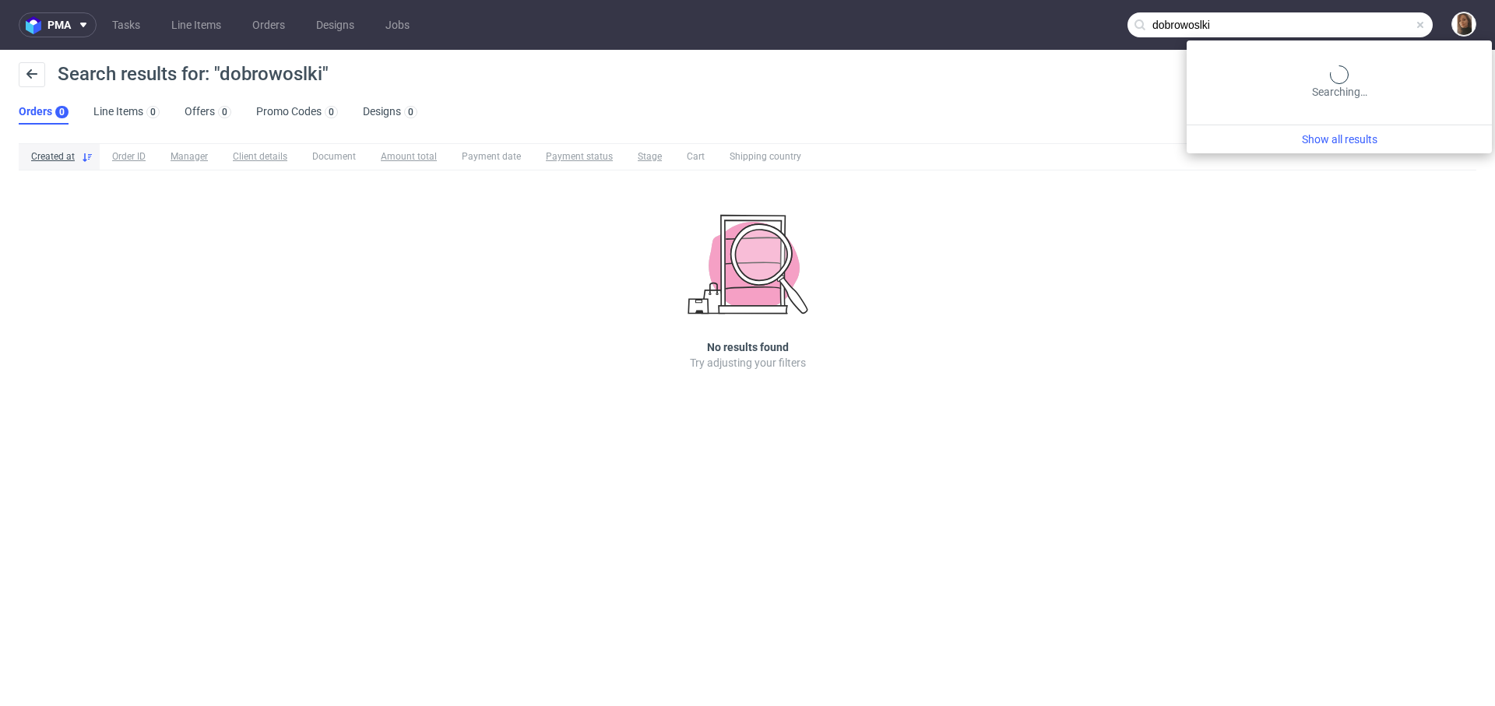
click at [1373, 16] on input "dobrowoslki" at bounding box center [1279, 24] width 305 height 25
type input "dobrowolski"
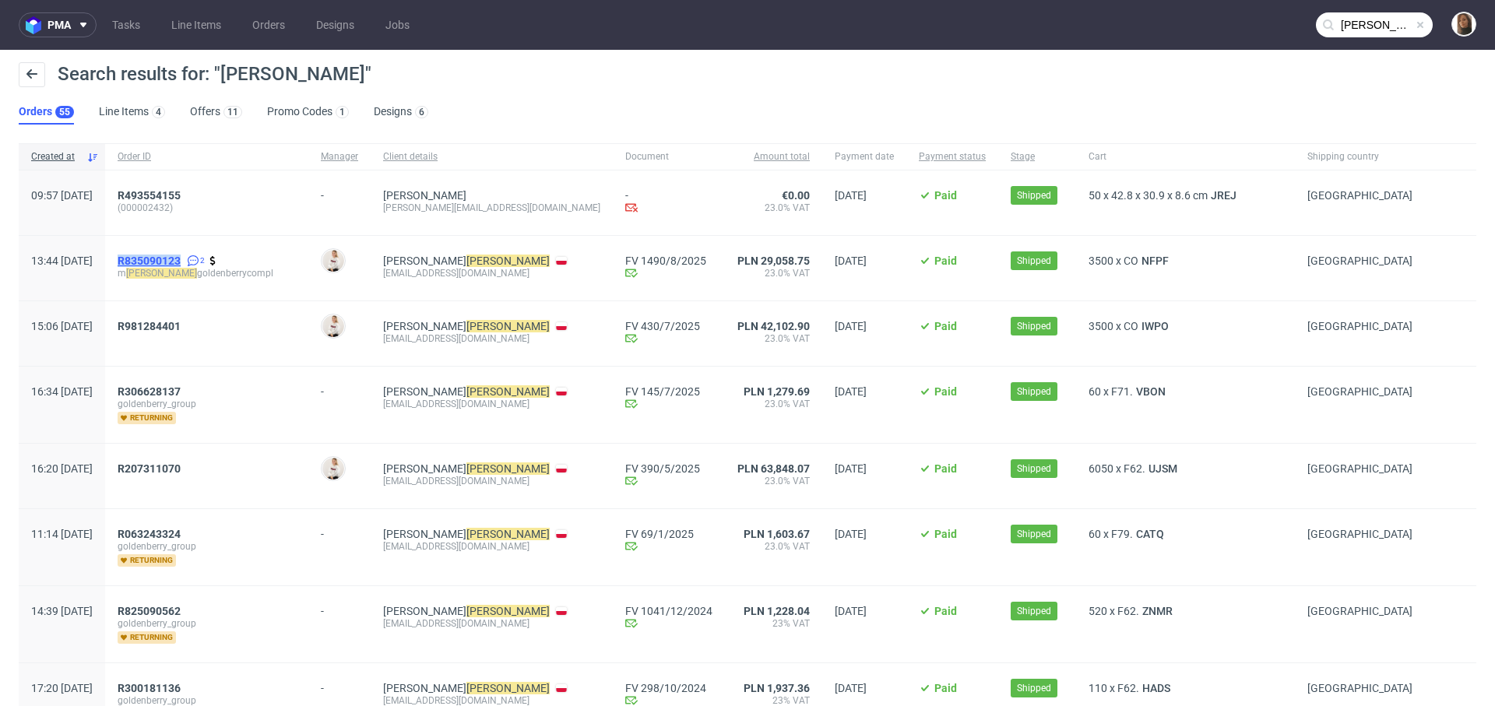
click at [181, 262] on span "R835090123" at bounding box center [149, 261] width 63 height 12
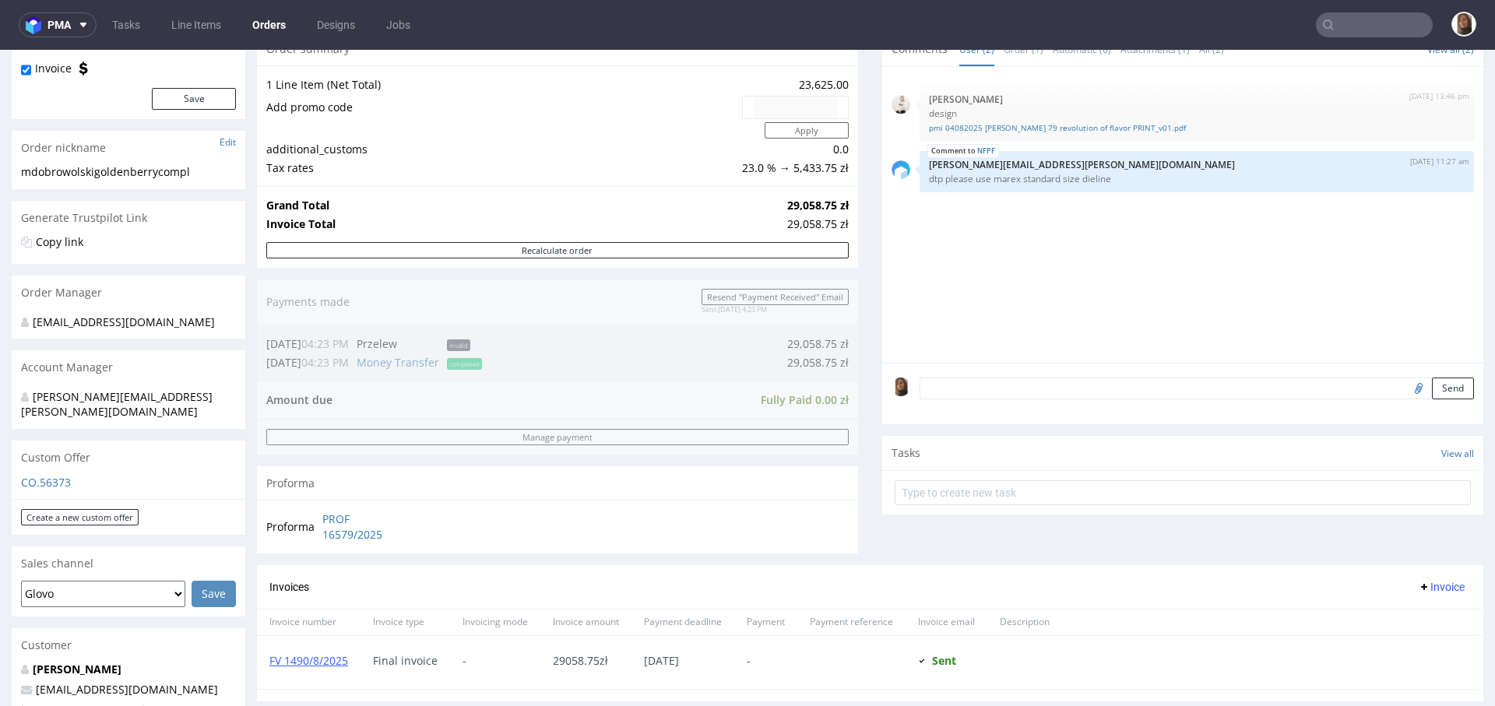
scroll to position [495, 0]
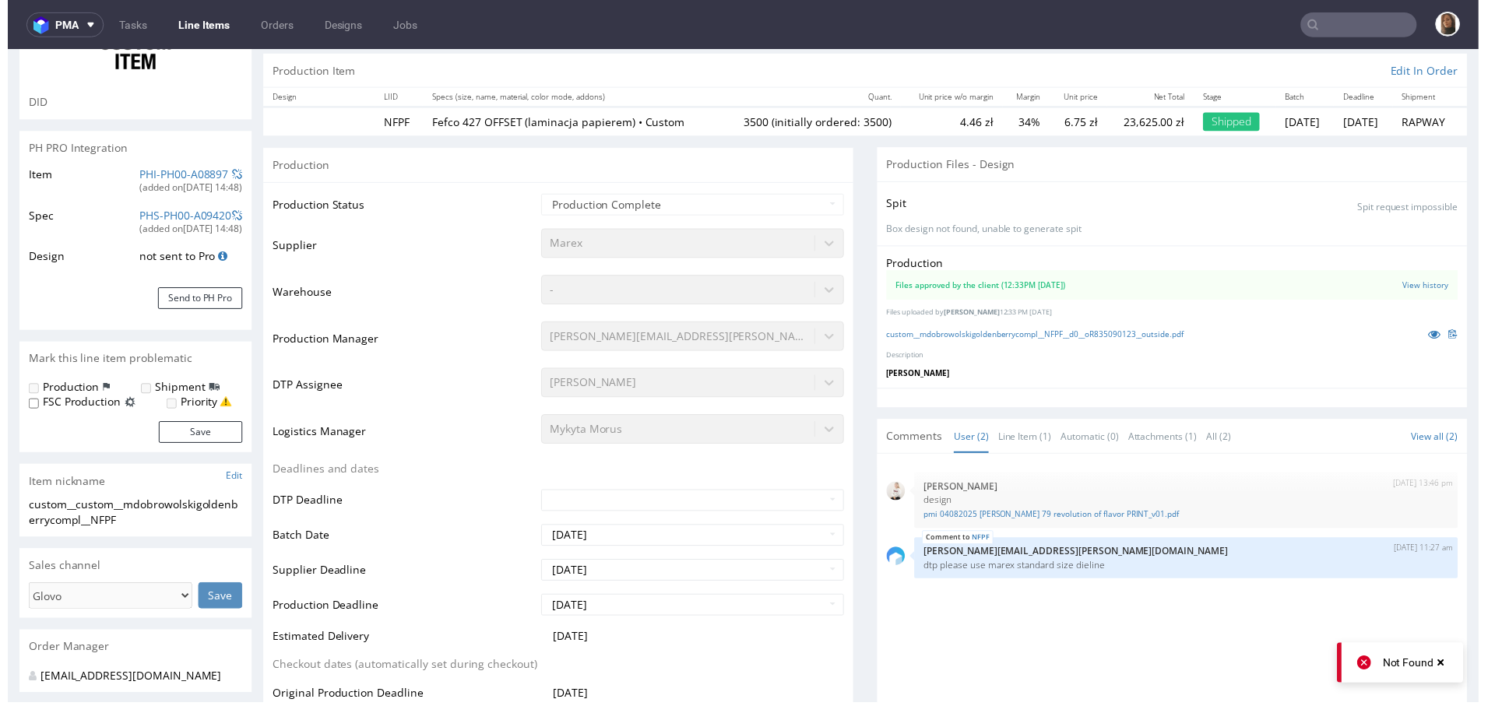
scroll to position [411, 0]
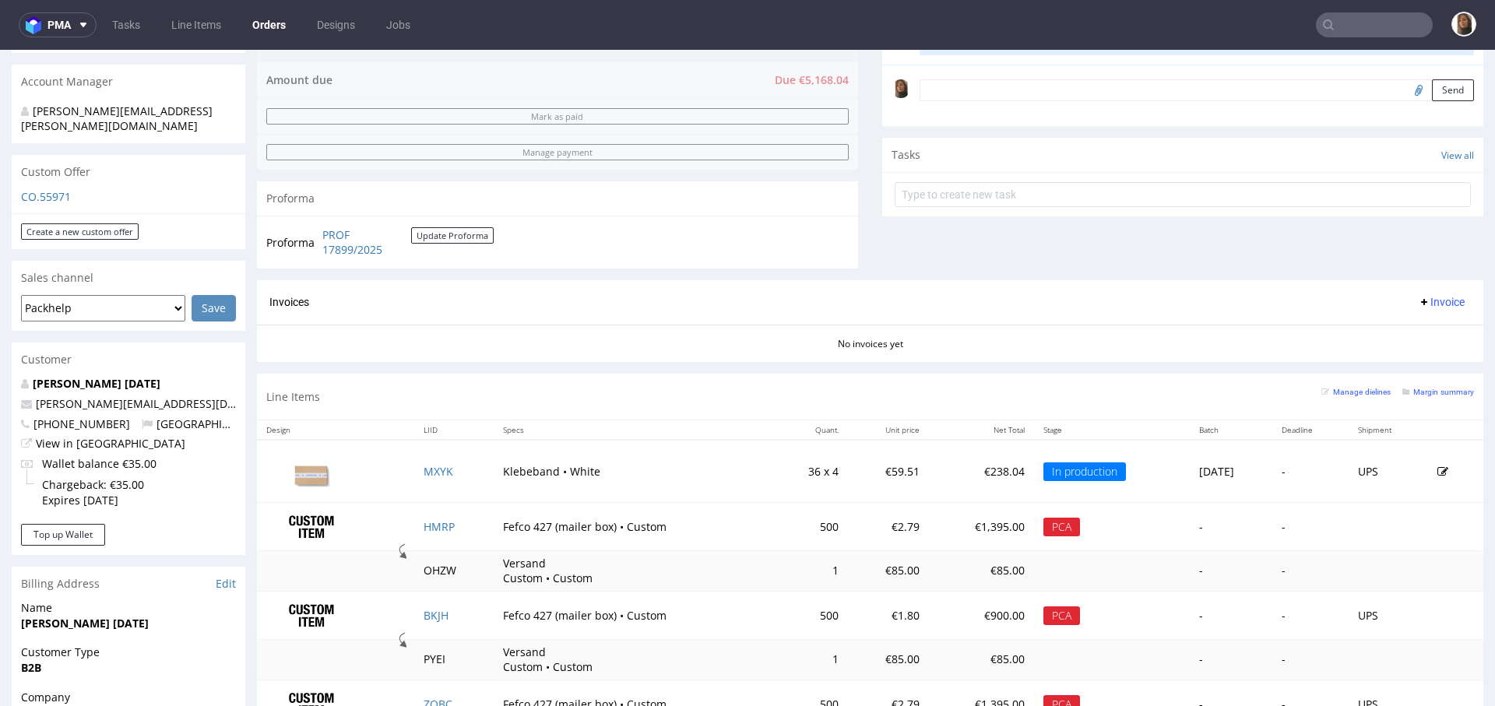
scroll to position [659, 0]
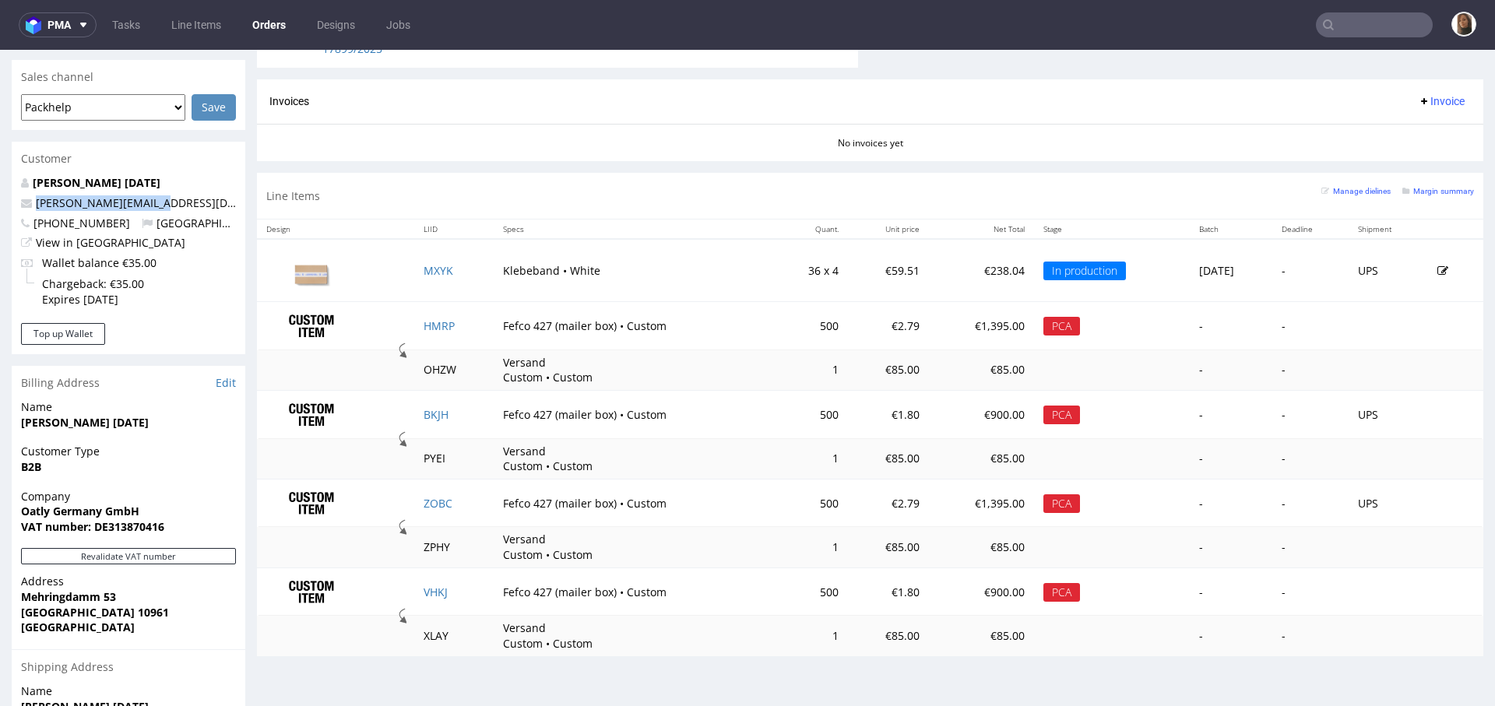
drag, startPoint x: 153, startPoint y: 170, endPoint x: 0, endPoint y: 170, distance: 153.3
click at [0, 170] on div "Order via Offer R199028555 25.08.2025 11:23 AM Mark this order as problematic I…" at bounding box center [747, 167] width 1495 height 1474
copy span "[PERSON_NAME][EMAIL_ADDRESS][DATE][DOMAIN_NAME]"
click at [424, 325] on link "HMRP" at bounding box center [438, 325] width 31 height 15
click at [423, 409] on link "BKJH" at bounding box center [435, 414] width 25 height 15
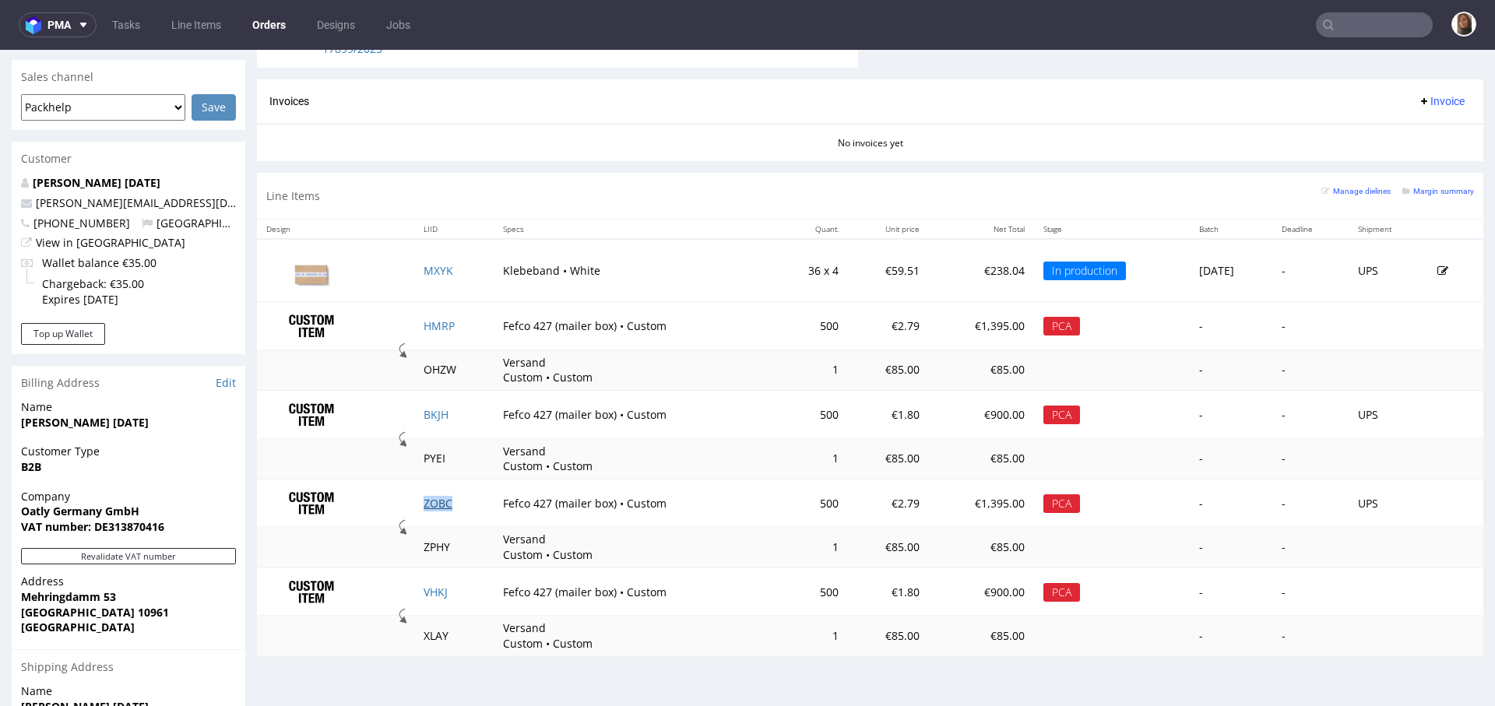
click at [423, 499] on link "ZOBC" at bounding box center [437, 503] width 29 height 15
click at [430, 587] on link "VHKJ" at bounding box center [435, 592] width 24 height 15
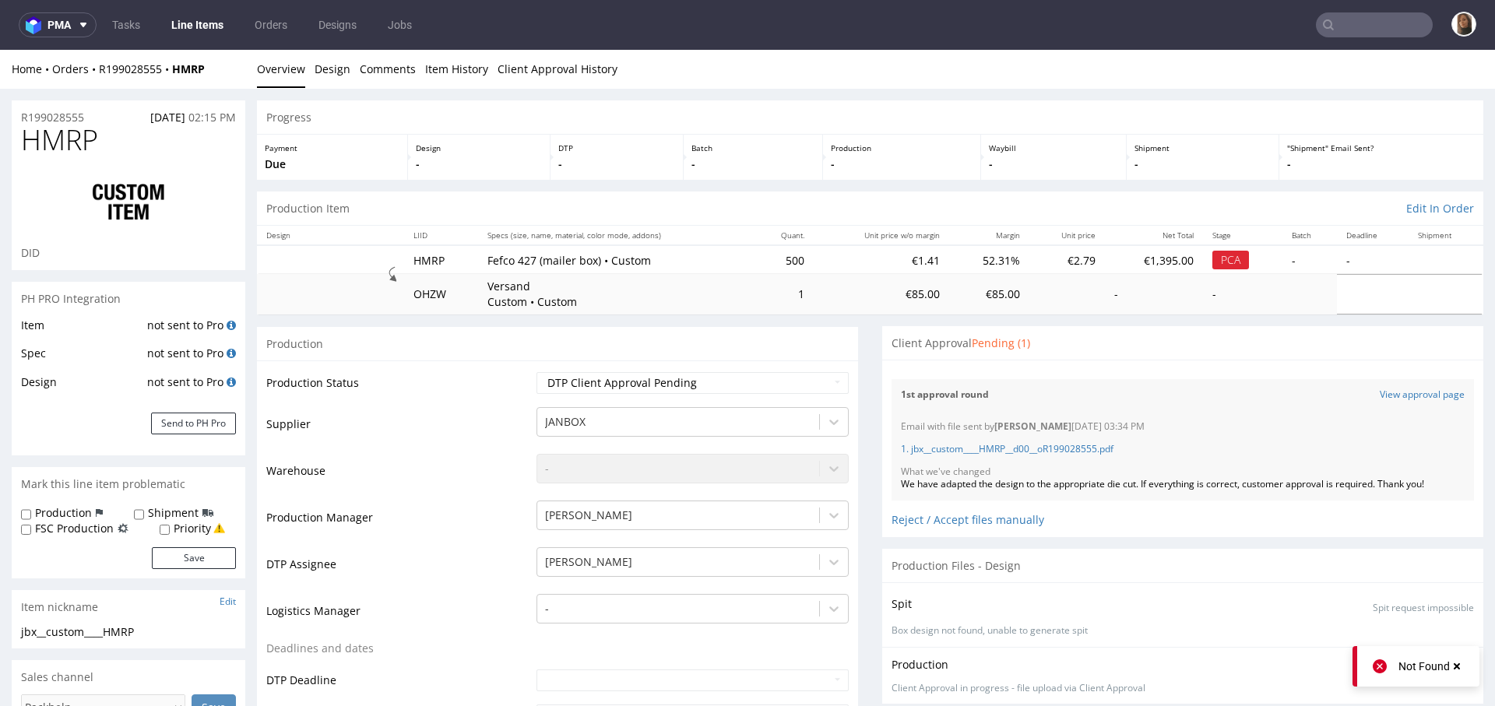
scroll to position [285, 0]
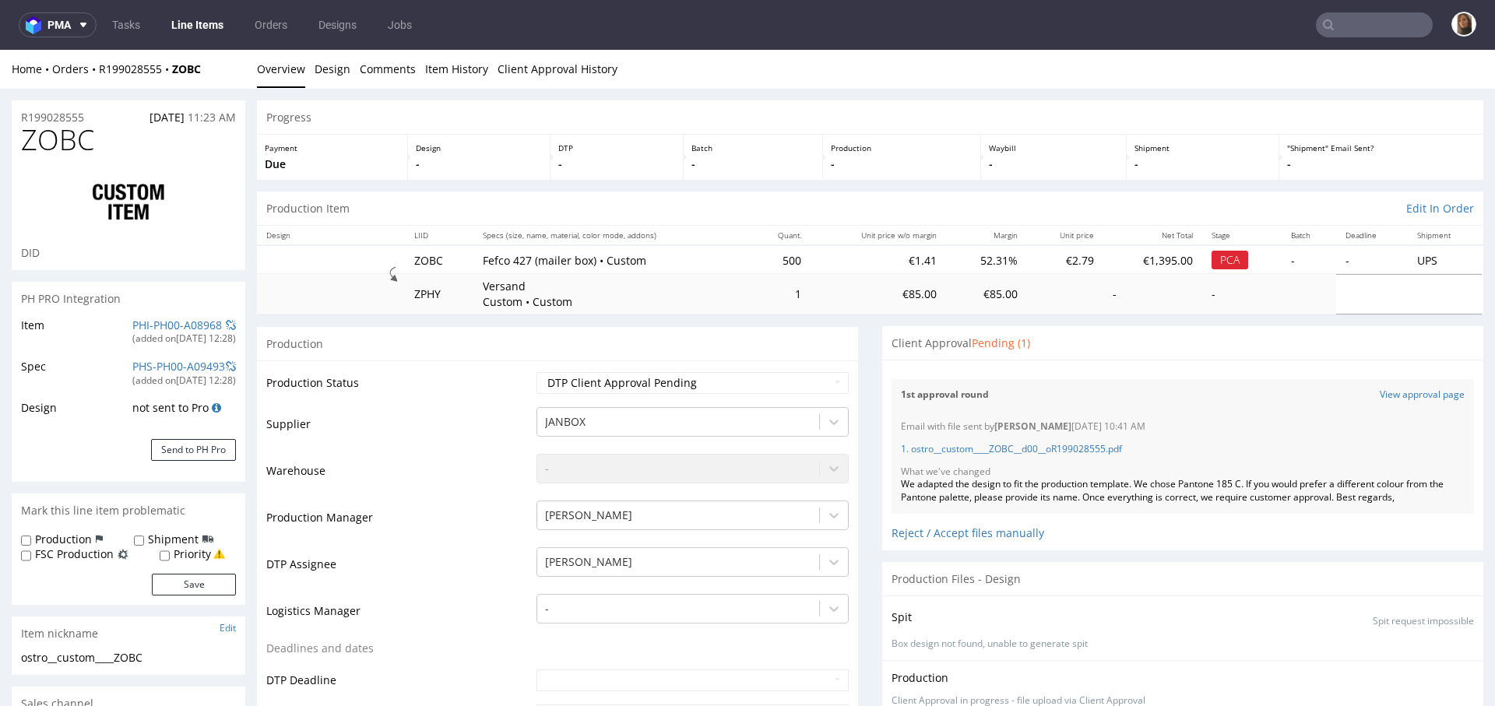
scroll to position [285, 0]
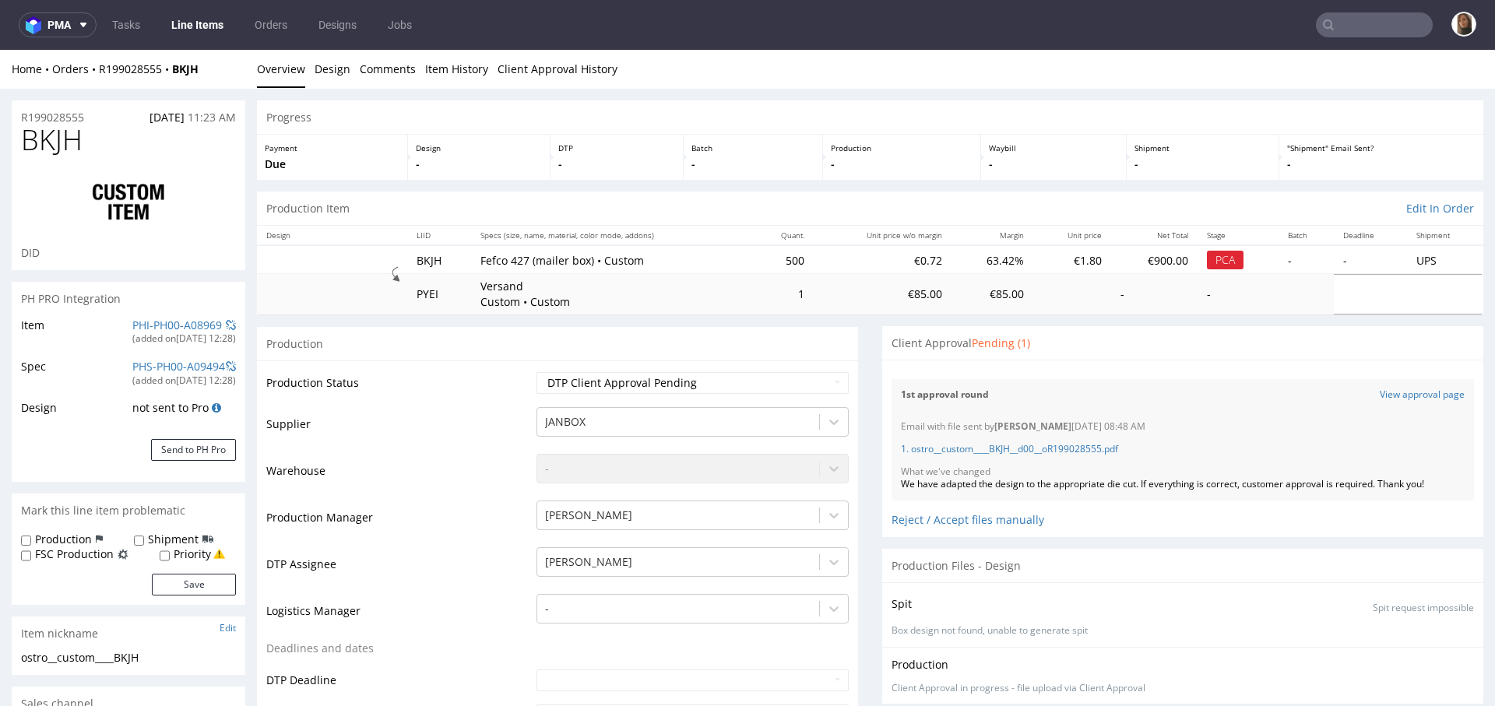
scroll to position [285, 0]
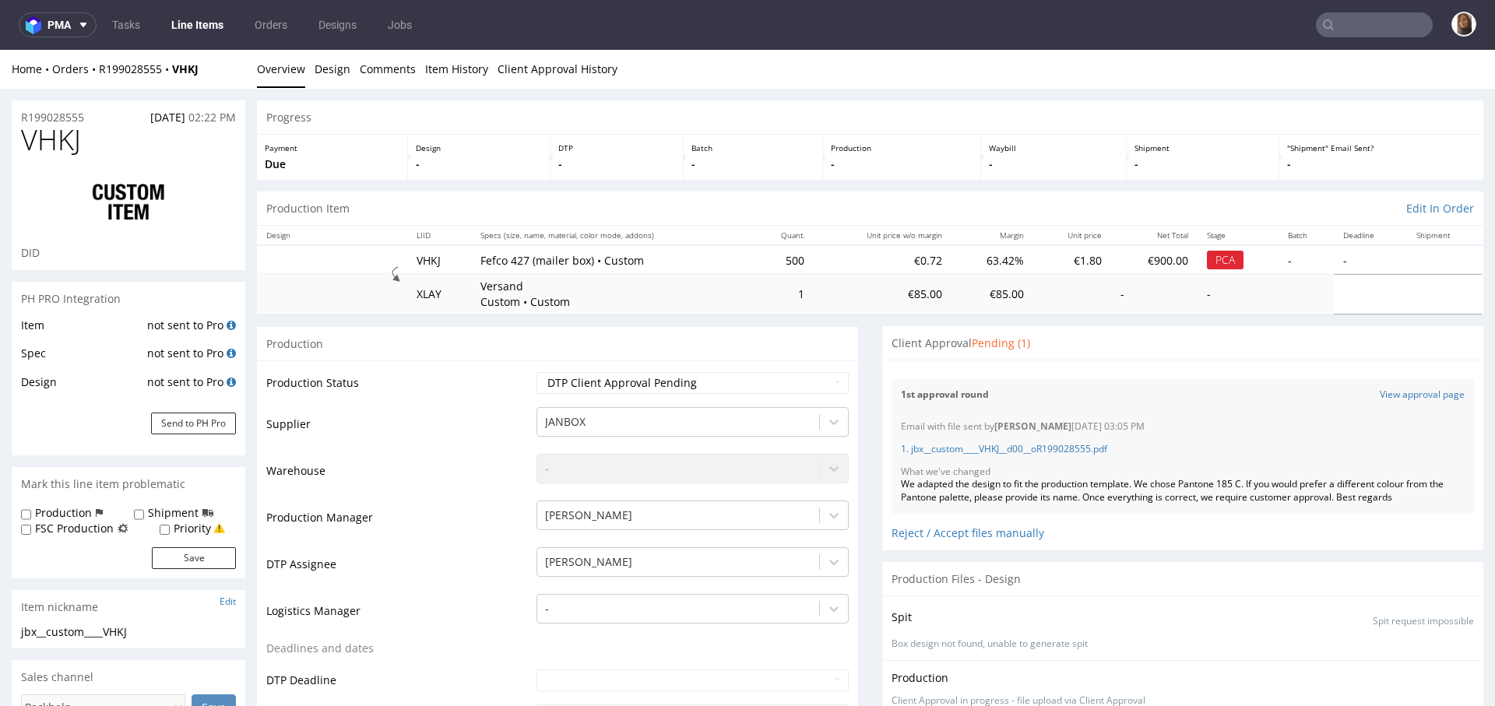
scroll to position [285, 0]
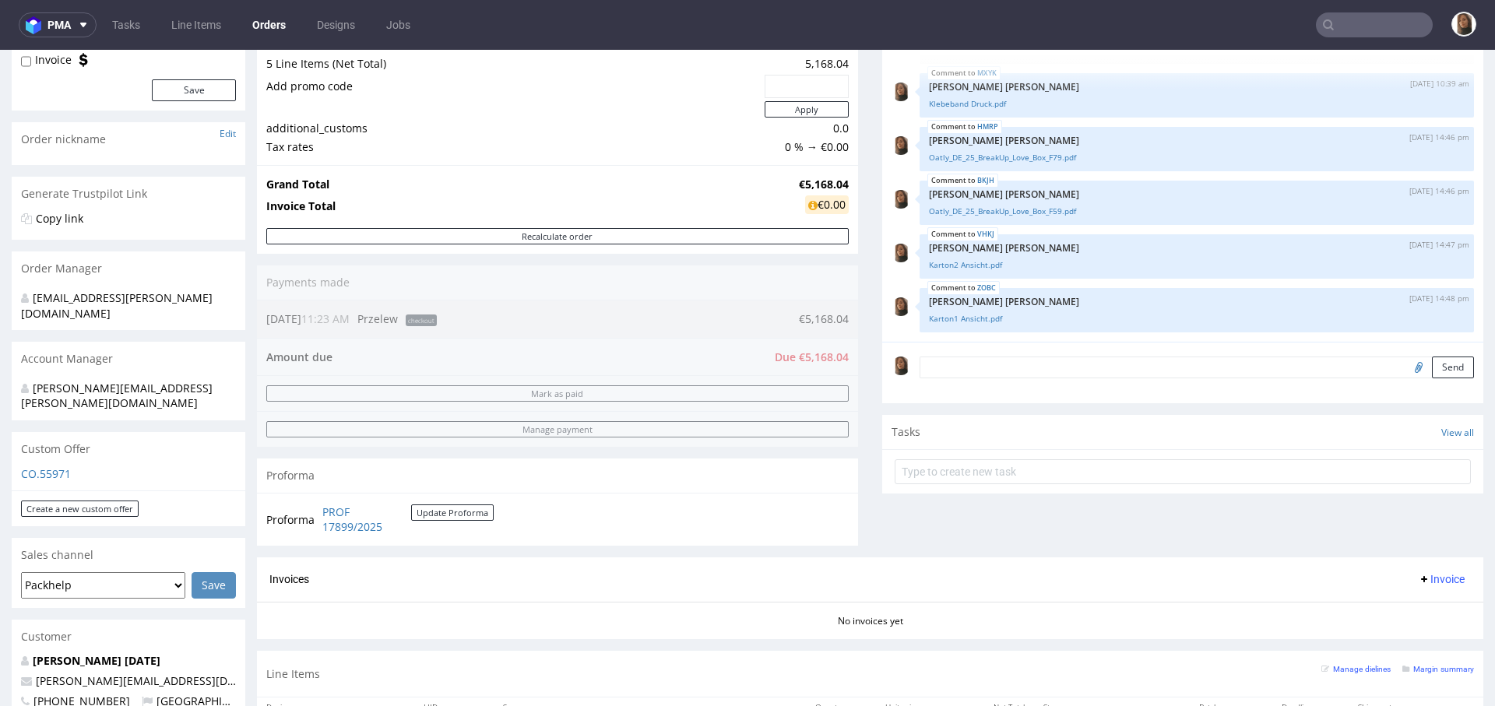
scroll to position [533, 0]
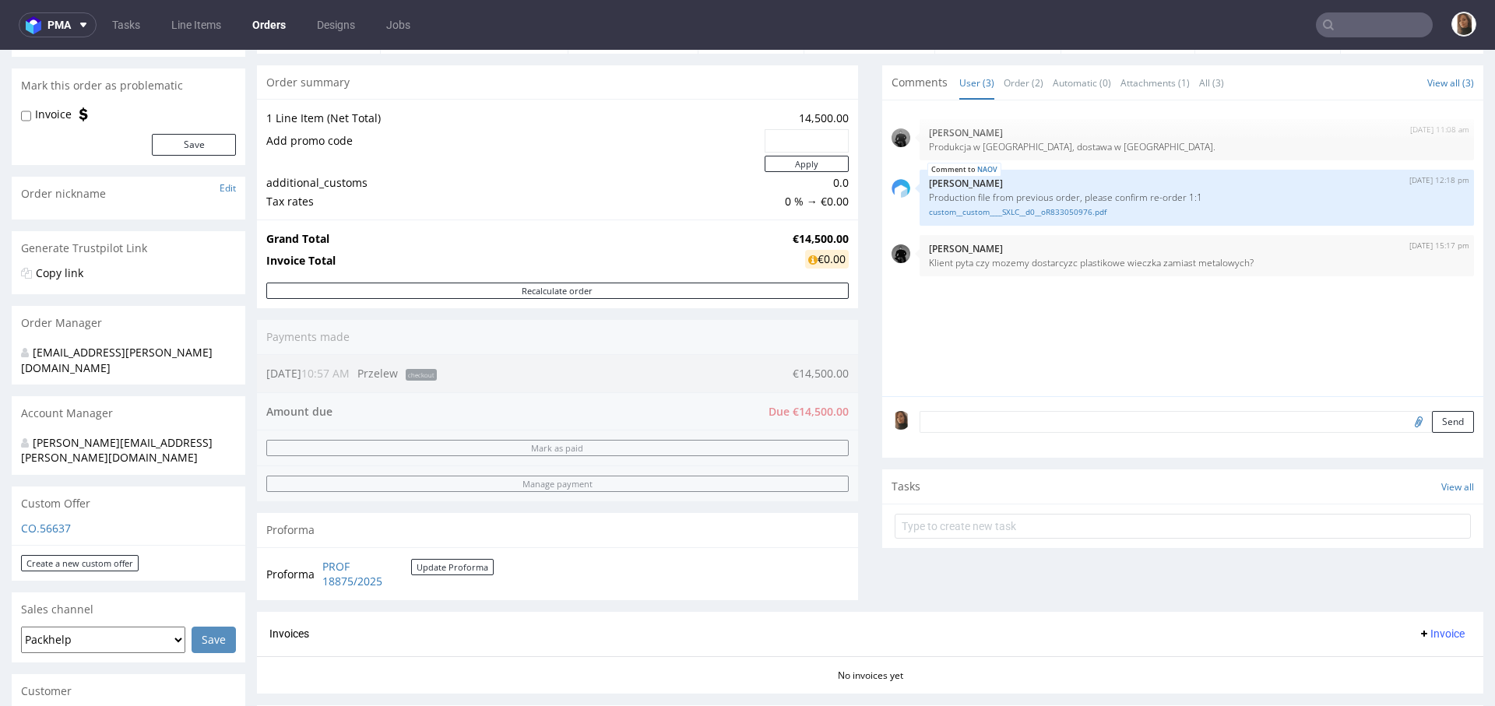
scroll to position [324, 0]
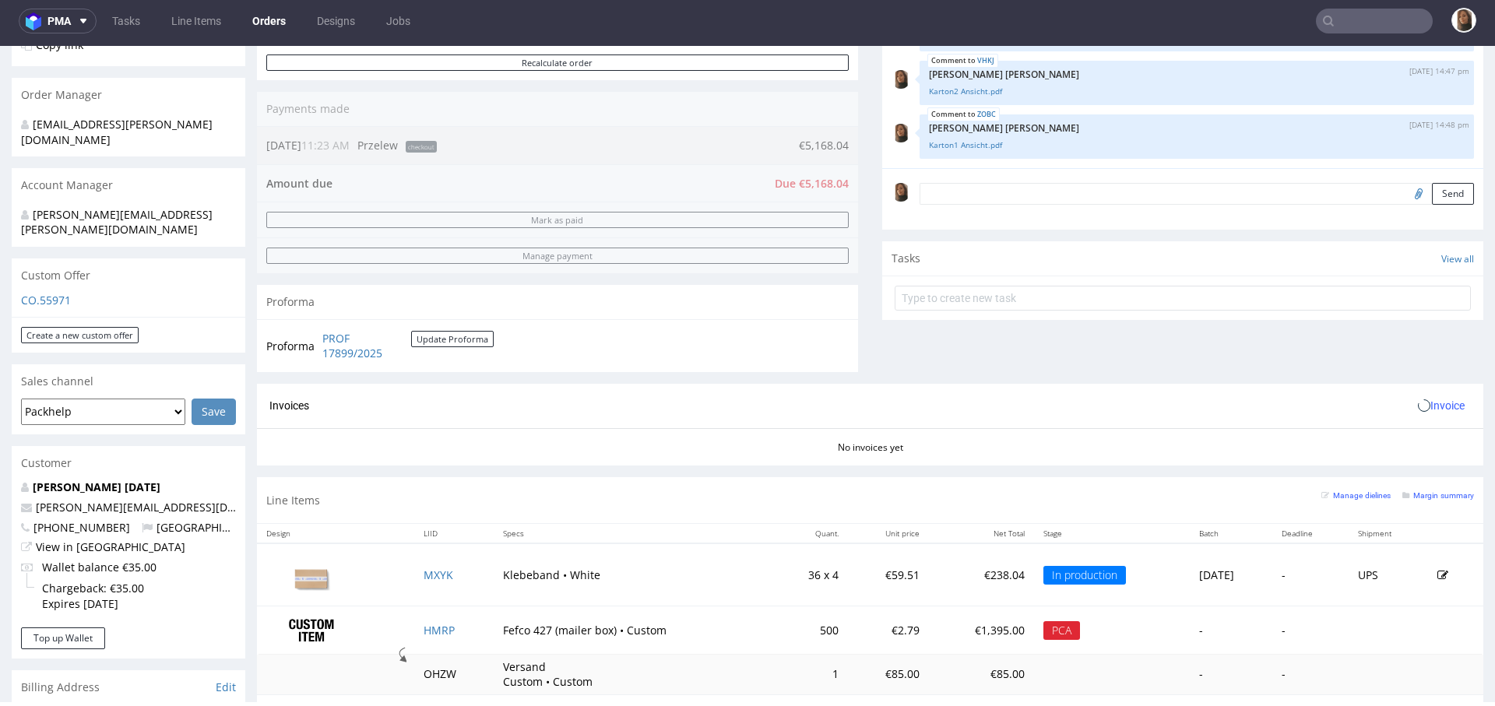
scroll to position [833, 0]
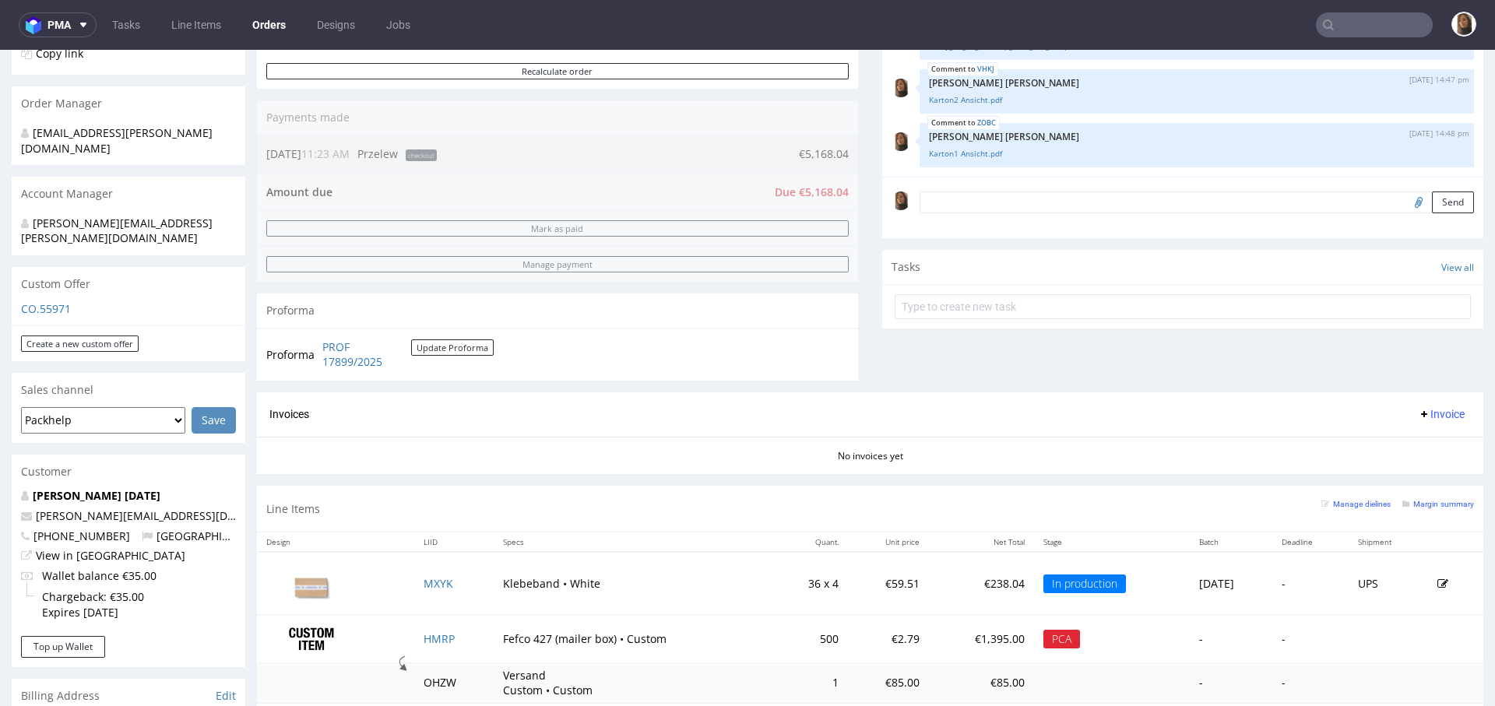
scroll to position [833, 0]
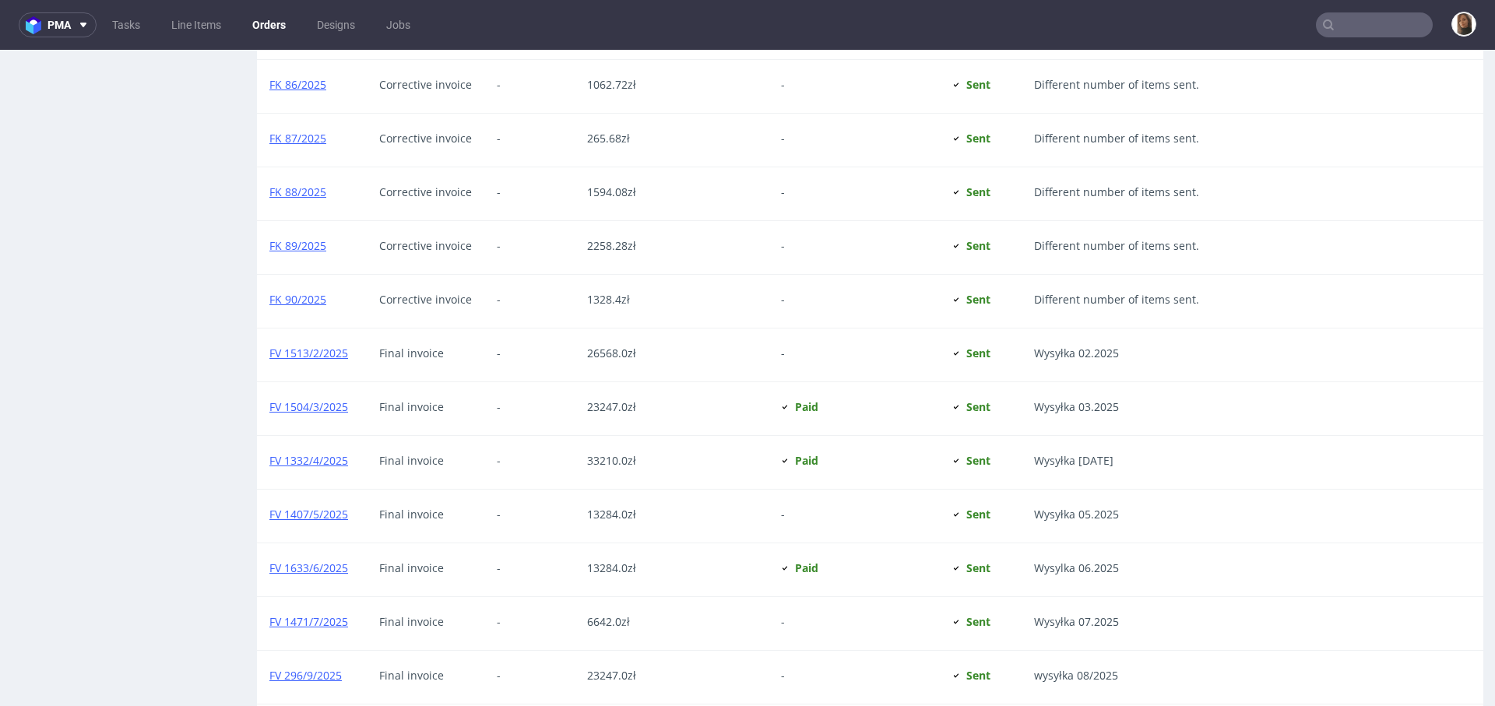
scroll to position [2251, 0]
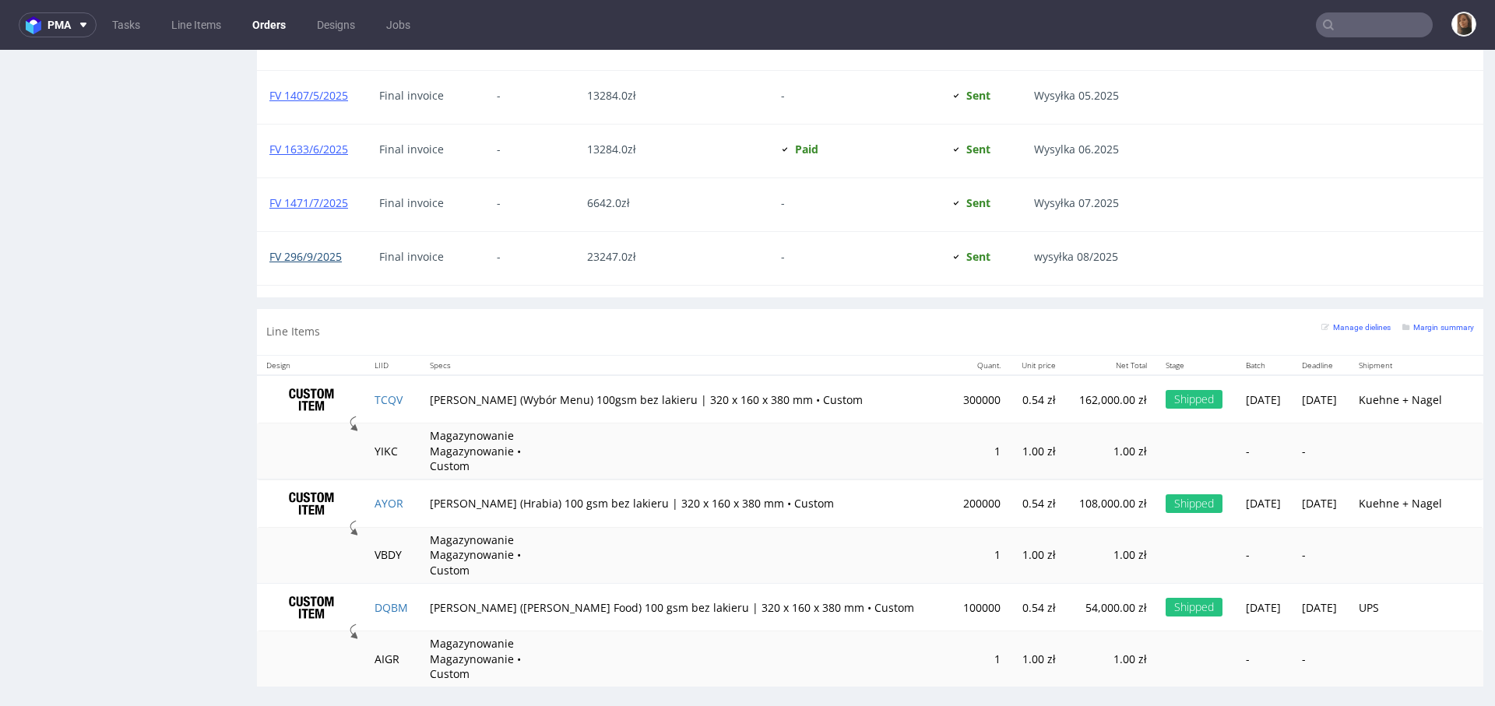
click at [330, 249] on link "FV 296/9/2025" at bounding box center [305, 256] width 72 height 15
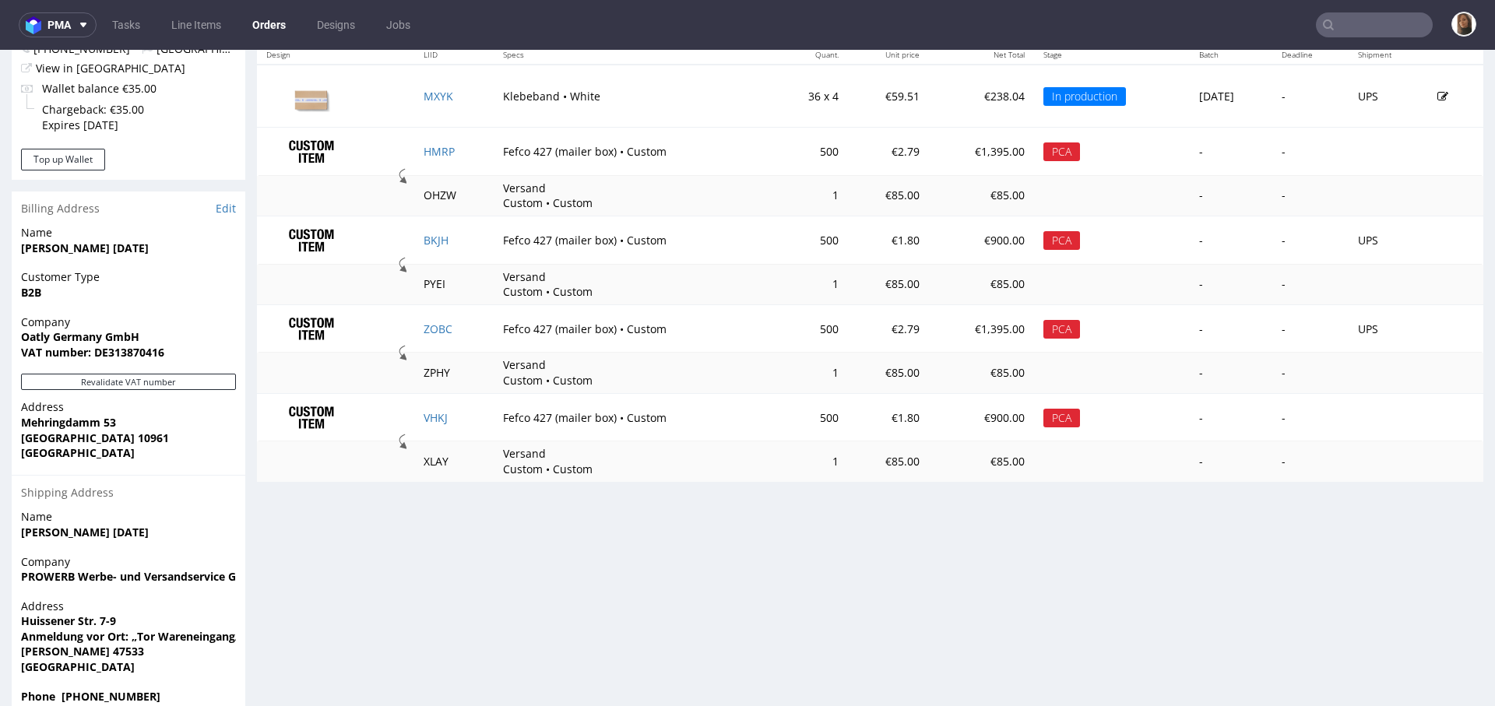
scroll to position [285, 0]
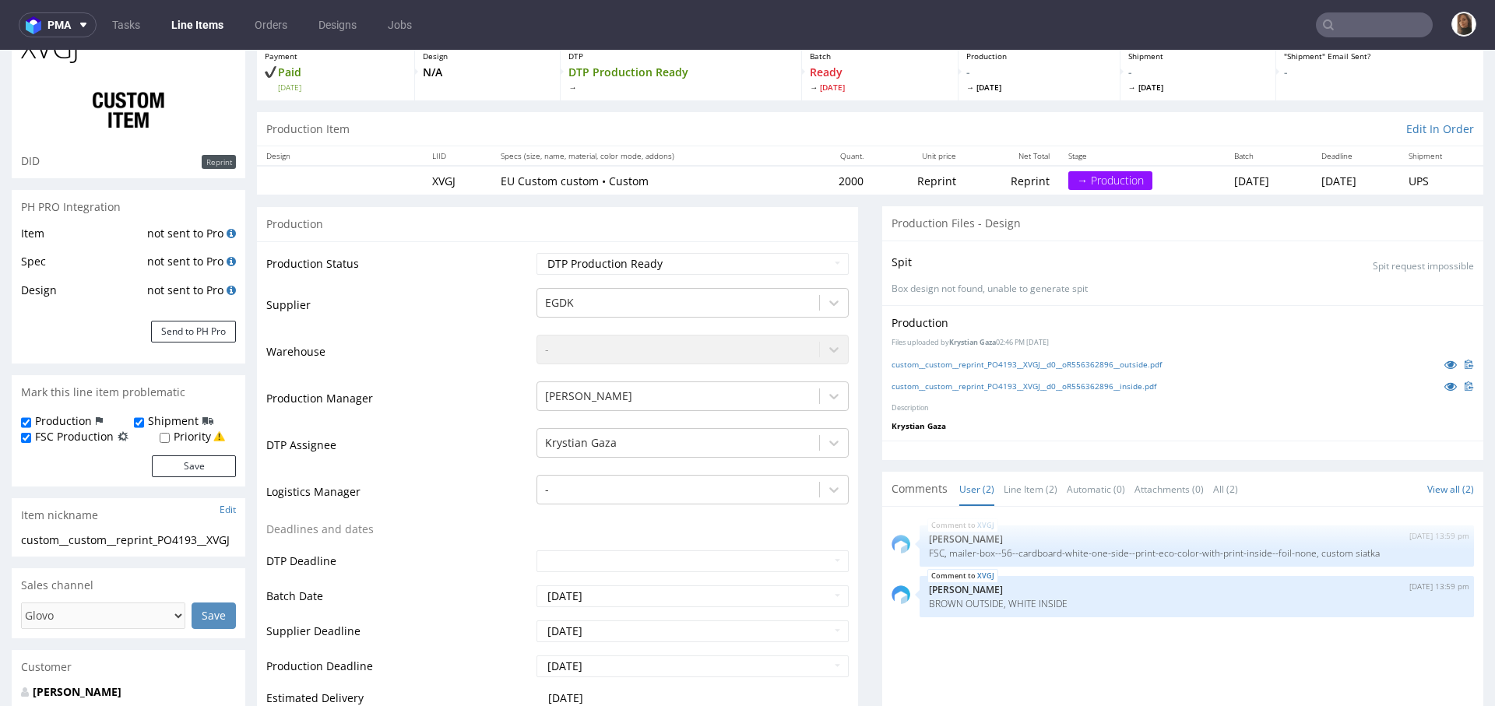
scroll to position [294, 0]
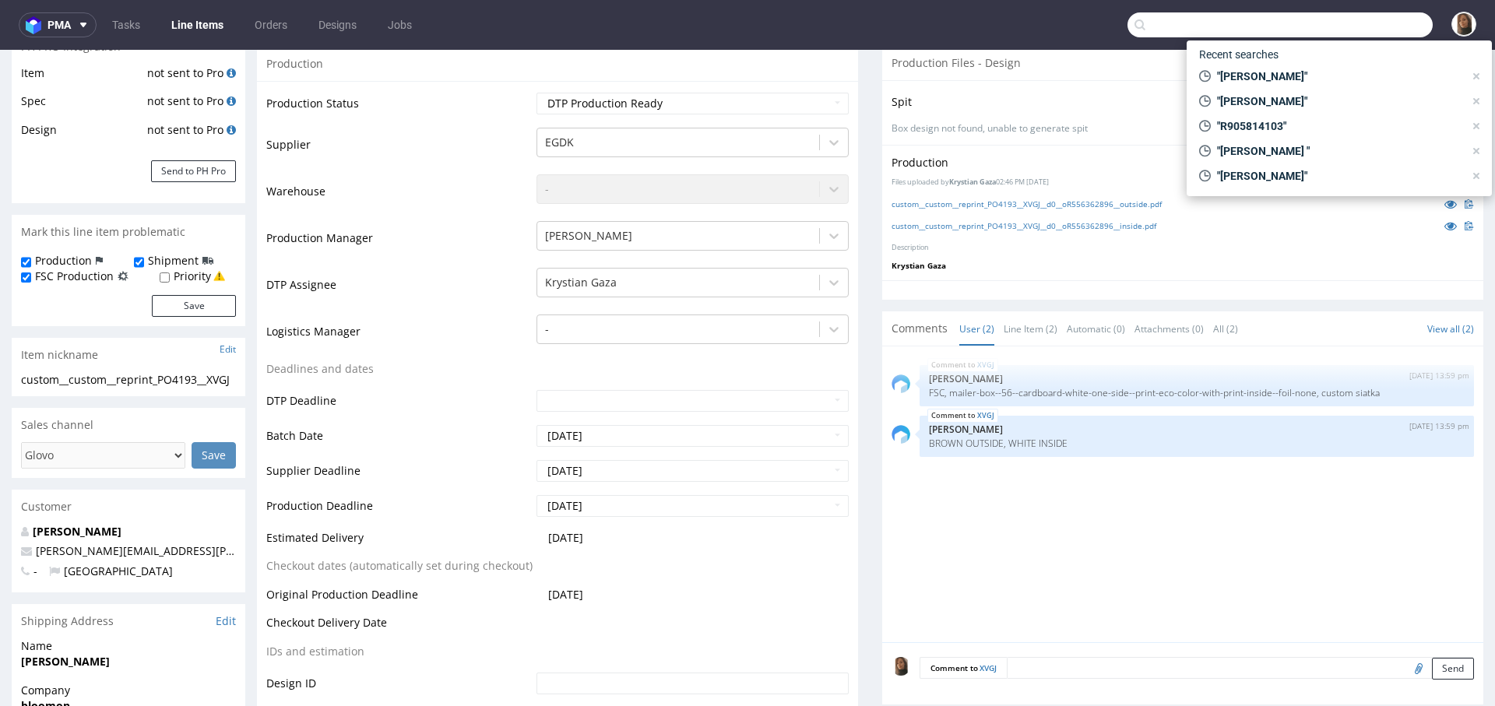
click at [1370, 14] on input "text" at bounding box center [1279, 24] width 305 height 25
paste input "[PERSON_NAME][EMAIL_ADDRESS][DOMAIN_NAME]"
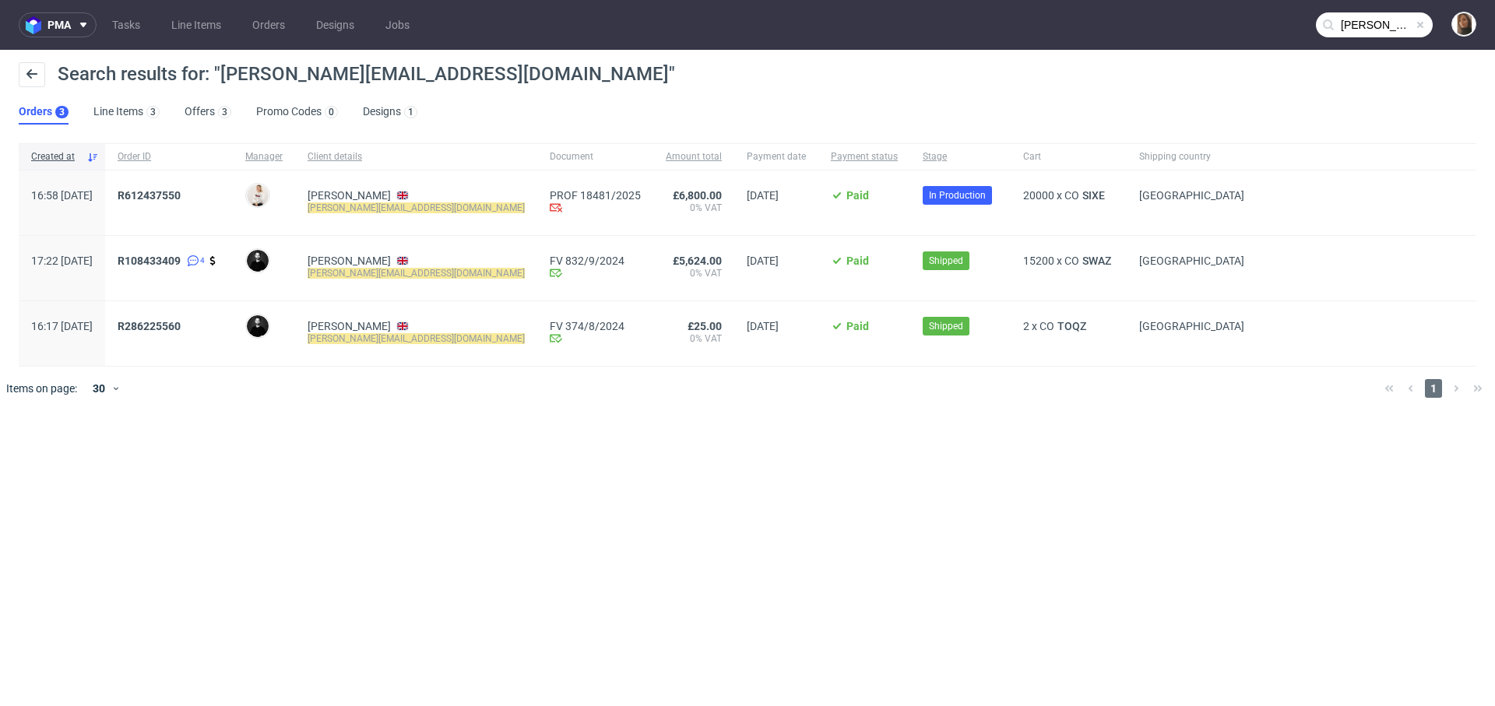
click at [1371, 28] on input "jason@theswallowco.com" at bounding box center [1374, 24] width 117 height 25
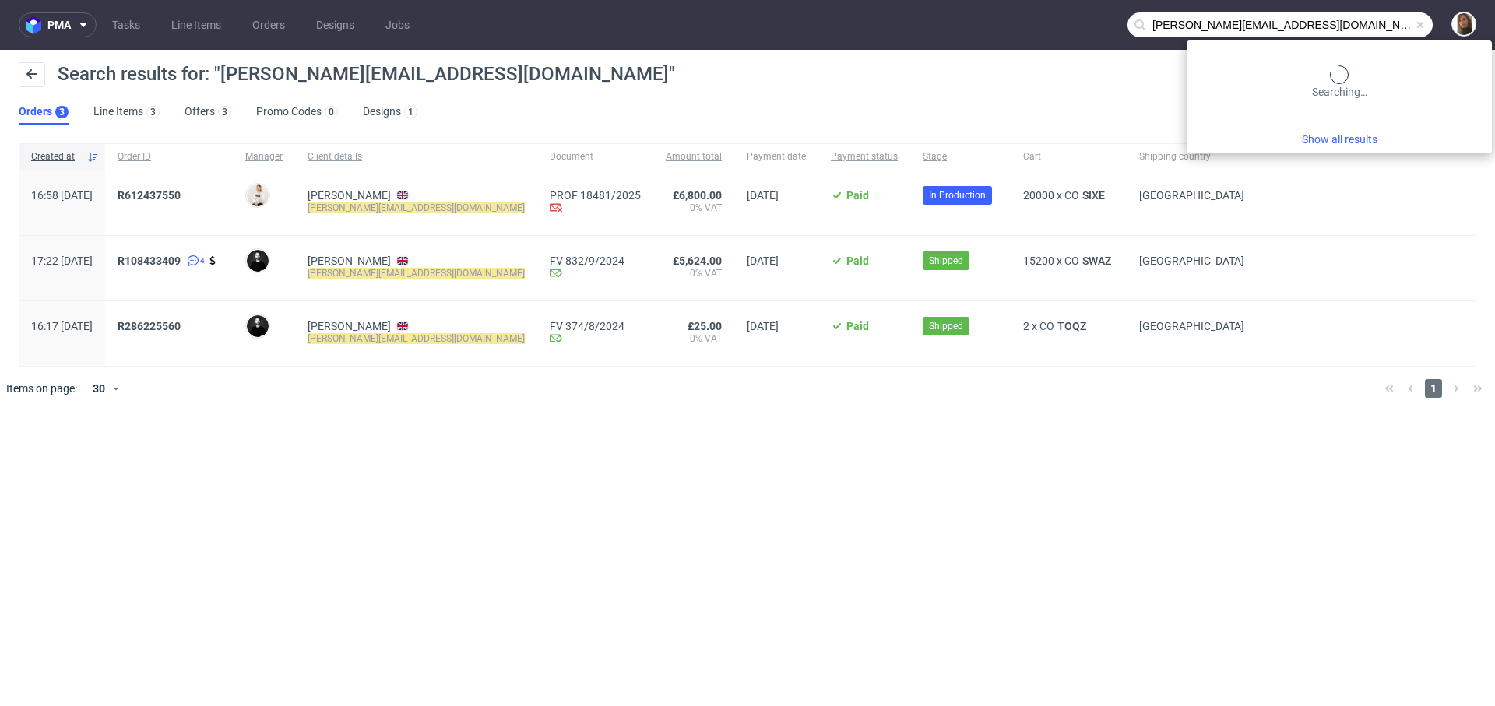
click at [1371, 28] on input "jason@theswallowco.com" at bounding box center [1279, 24] width 305 height 25
paste input "@mstry-berlin.de"
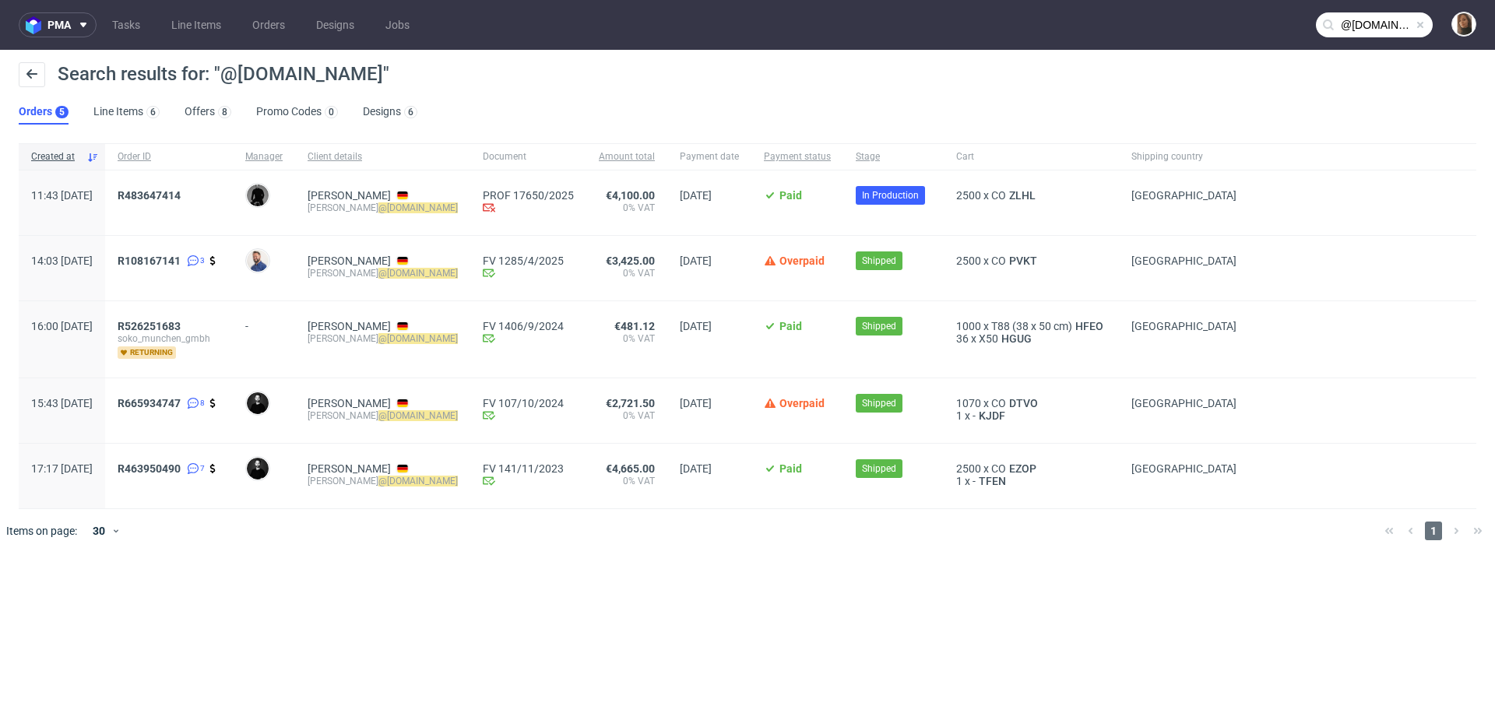
click at [1376, 30] on input "@mstry-berlin.de" at bounding box center [1374, 24] width 117 height 25
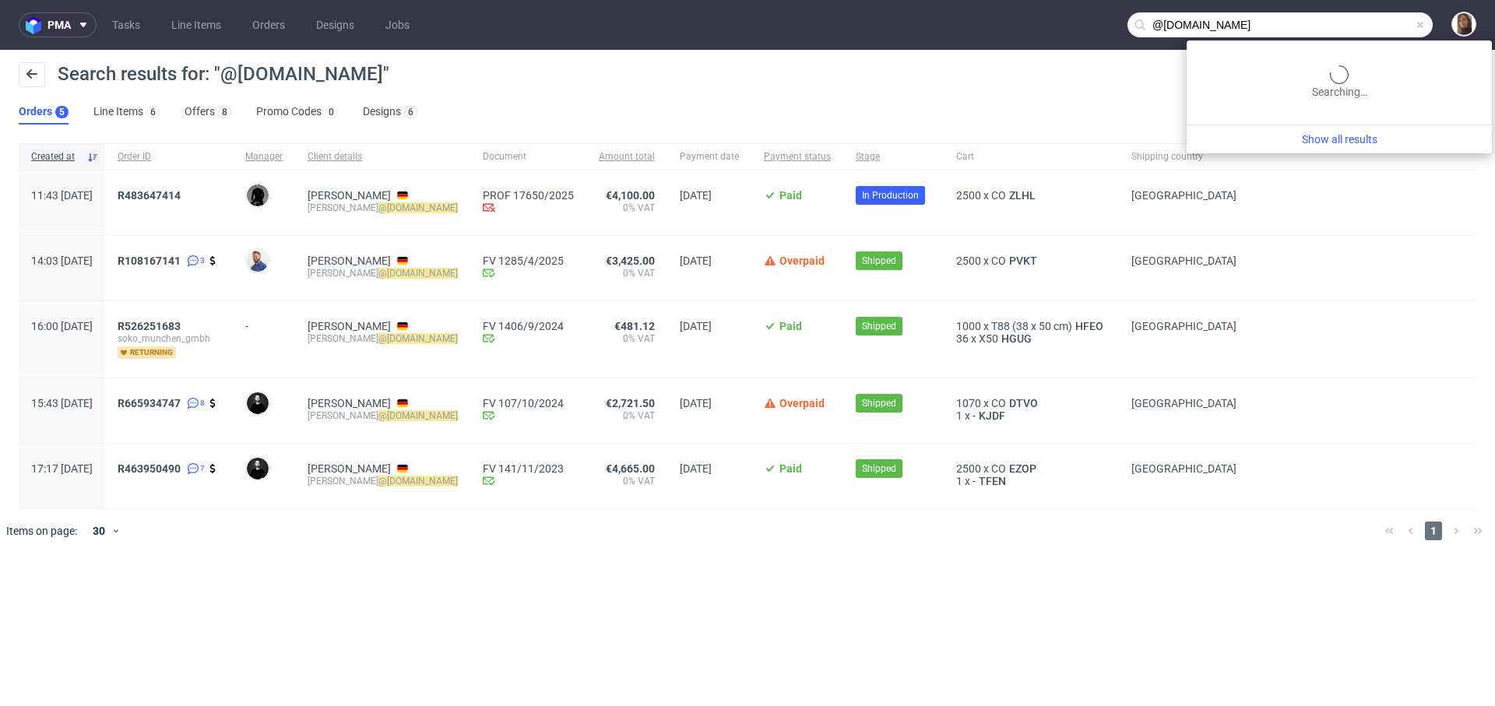
click at [1376, 30] on input "@mstry-berlin.de" at bounding box center [1279, 24] width 305 height 25
paste input "plynch@proximospirits.com"
type input "plynch@proximospirits.com"
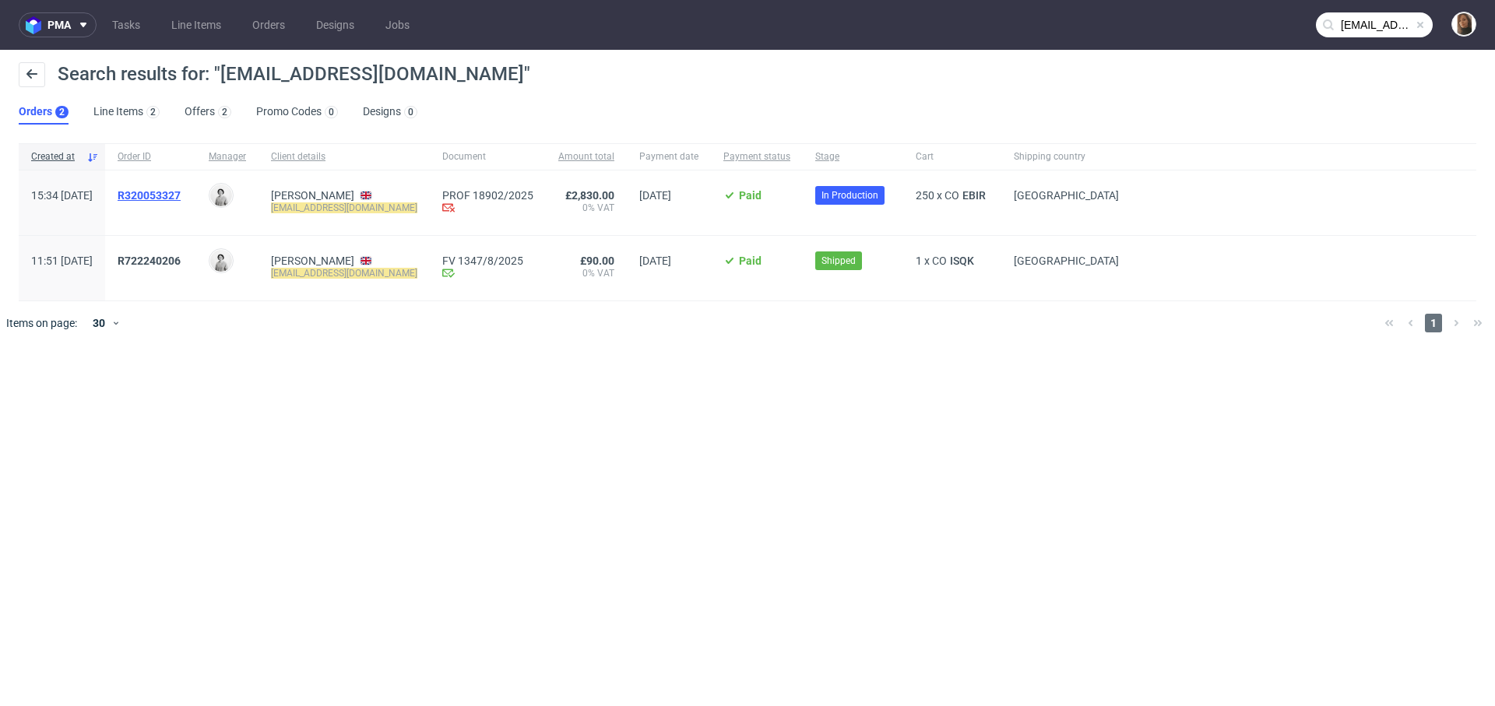
click at [181, 199] on span "R320053327" at bounding box center [149, 195] width 63 height 12
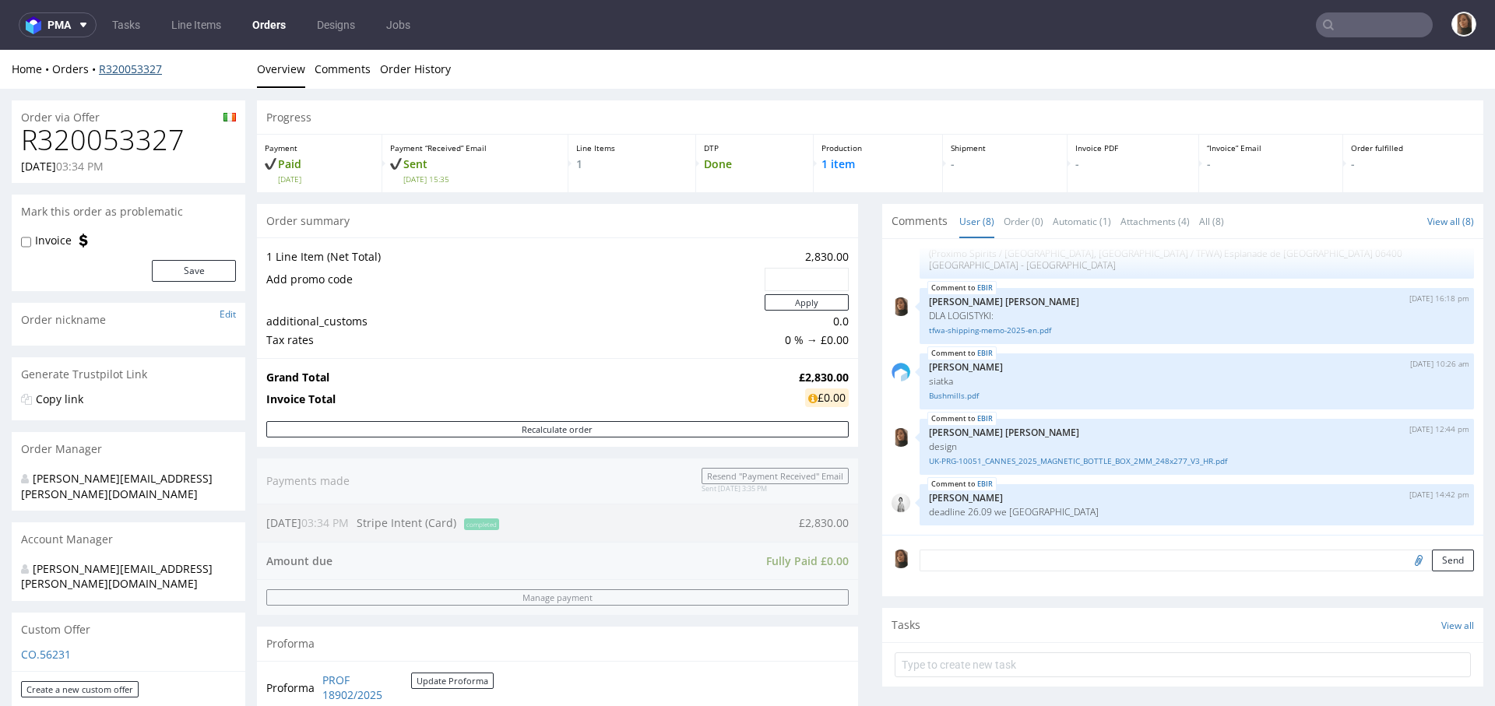
click at [140, 66] on link "R320053327" at bounding box center [130, 68] width 63 height 15
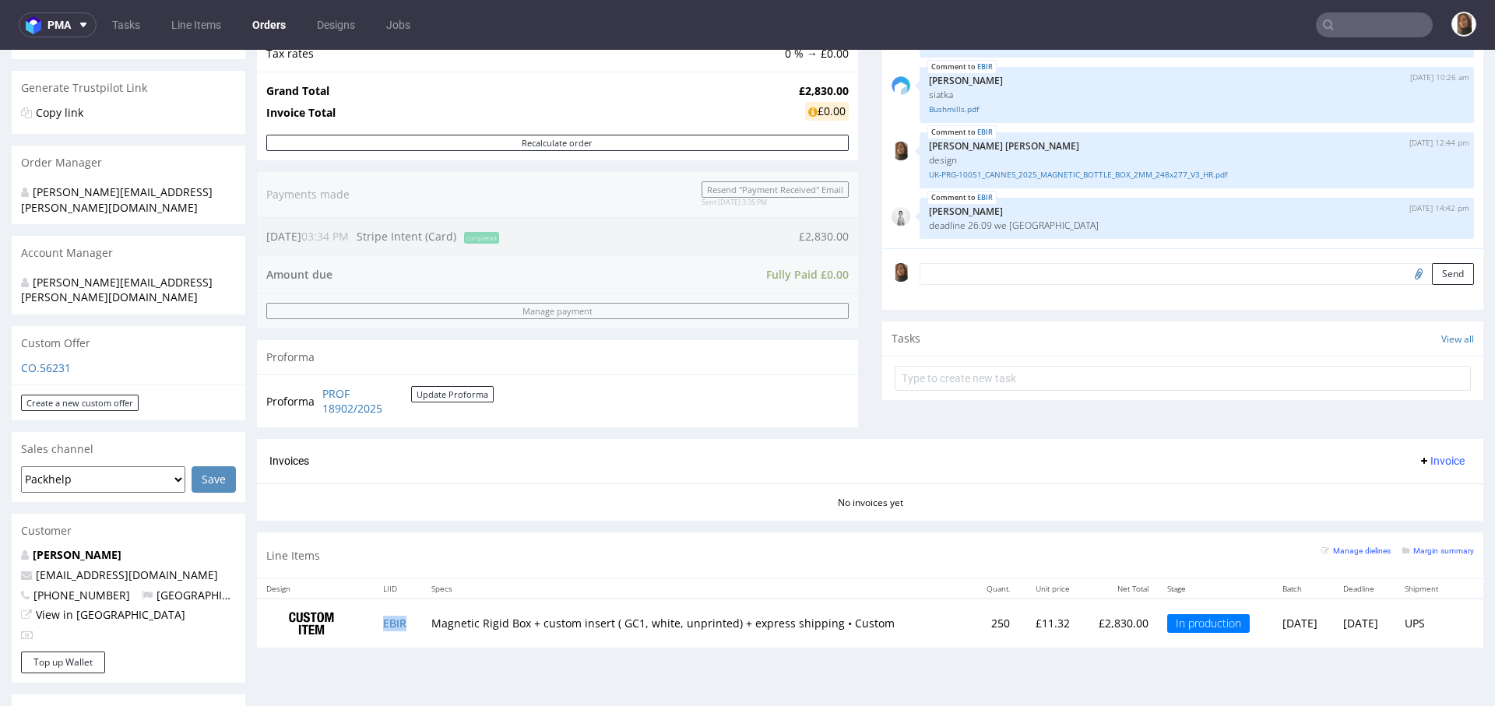
scroll to position [228, 0]
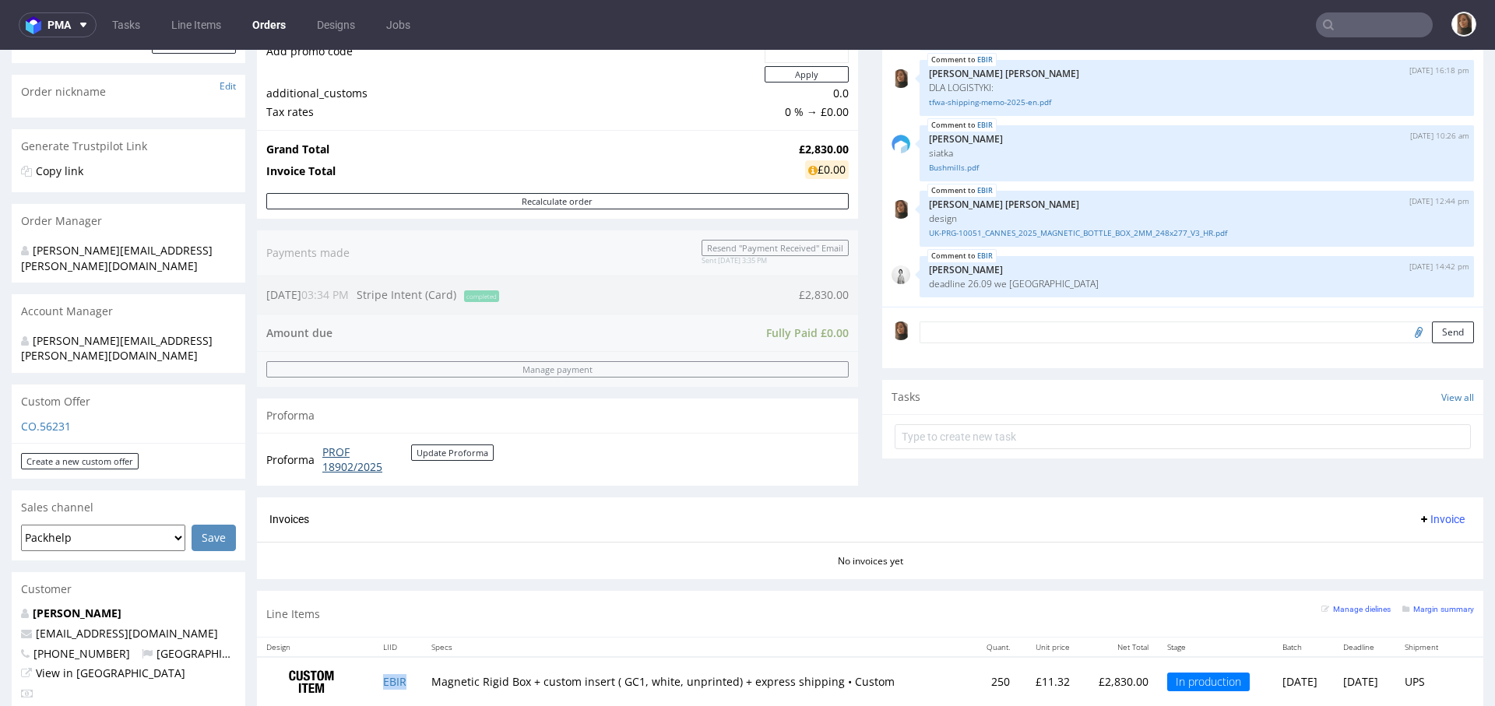
click at [328, 469] on link "PROF 18902/2025" at bounding box center [366, 459] width 89 height 30
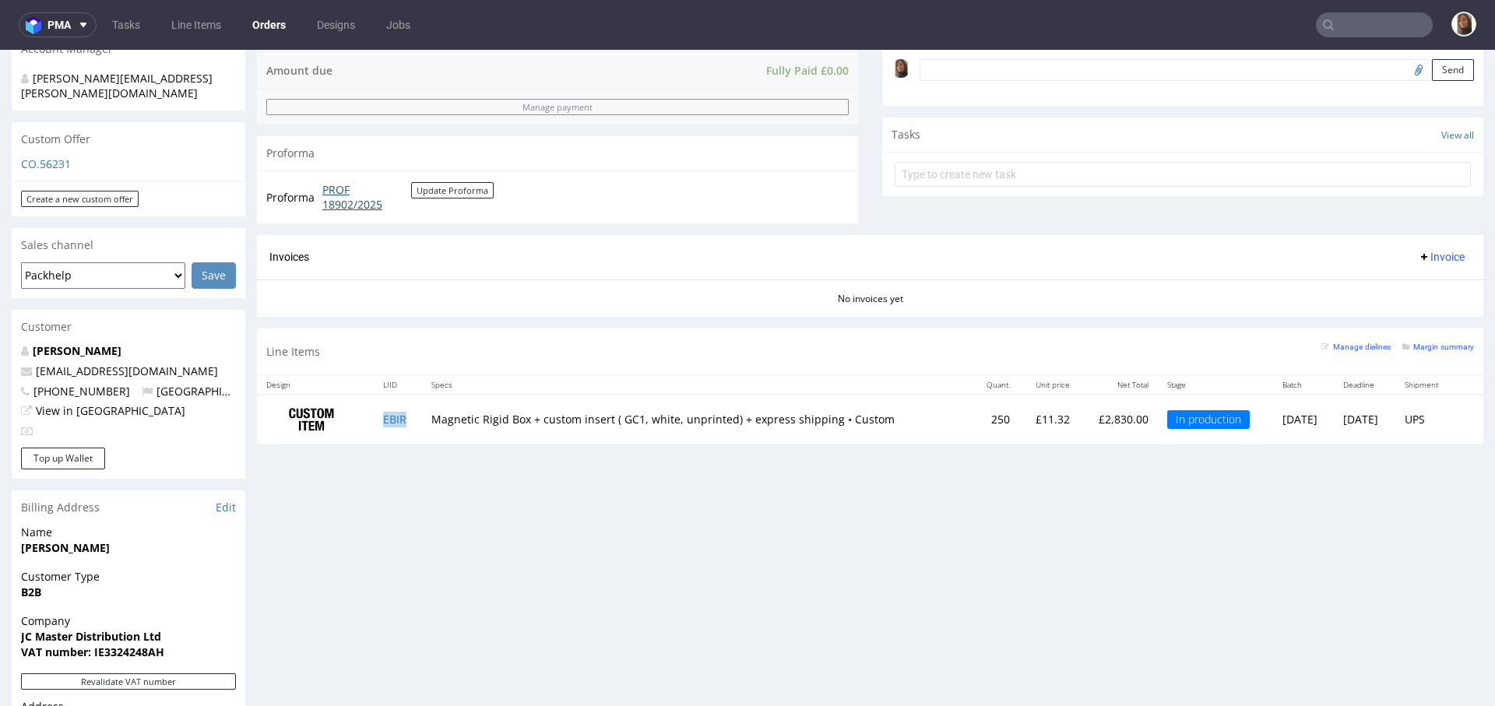
scroll to position [477, 0]
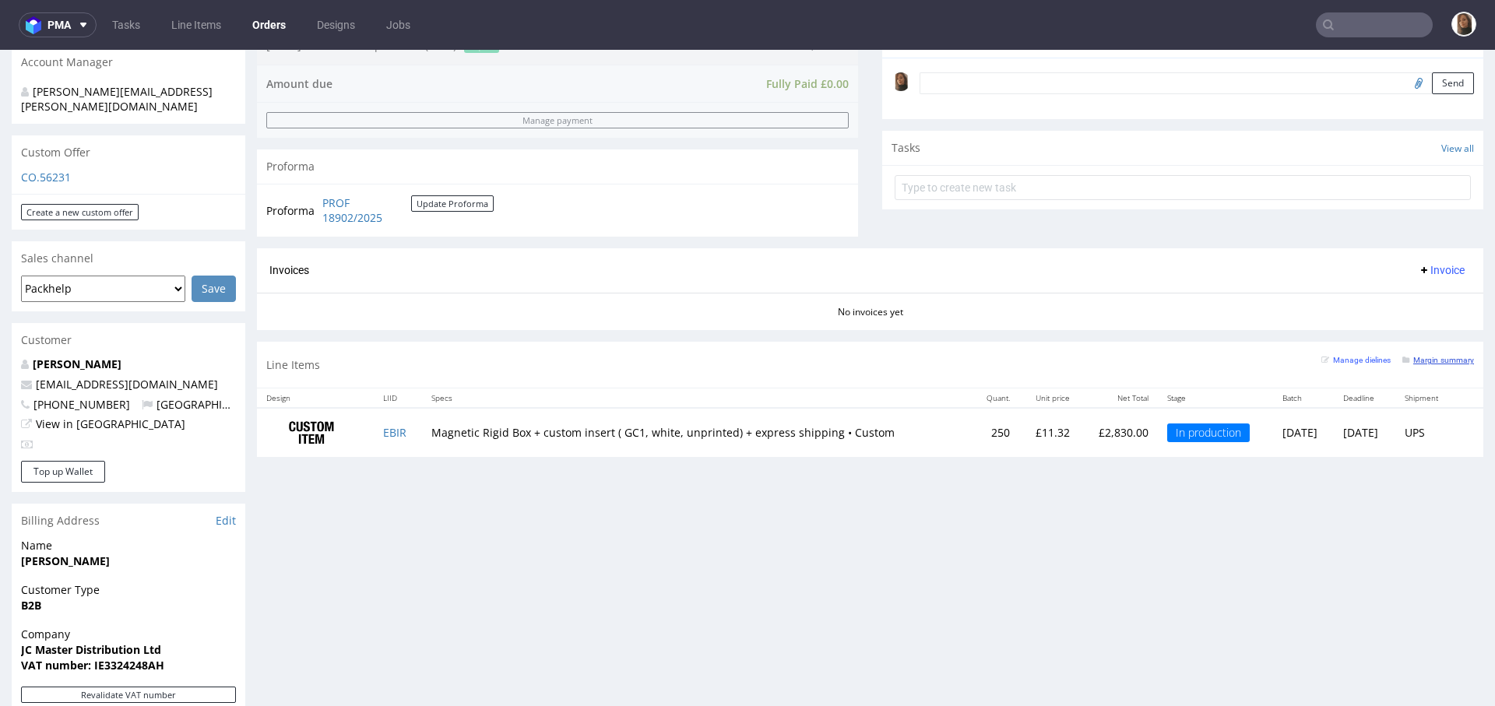
click at [1421, 357] on small "Margin summary" at bounding box center [1438, 360] width 72 height 9
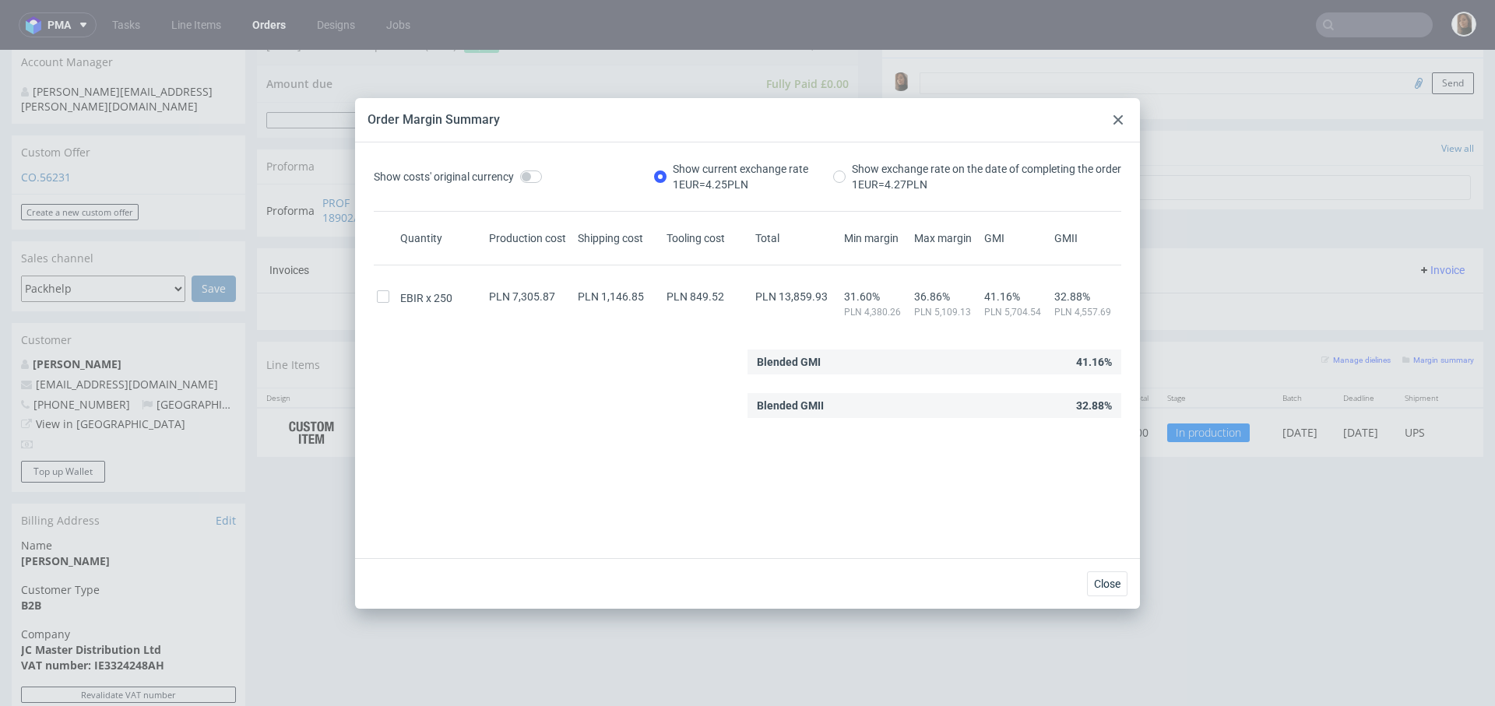
click at [1117, 125] on div at bounding box center [1117, 120] width 19 height 19
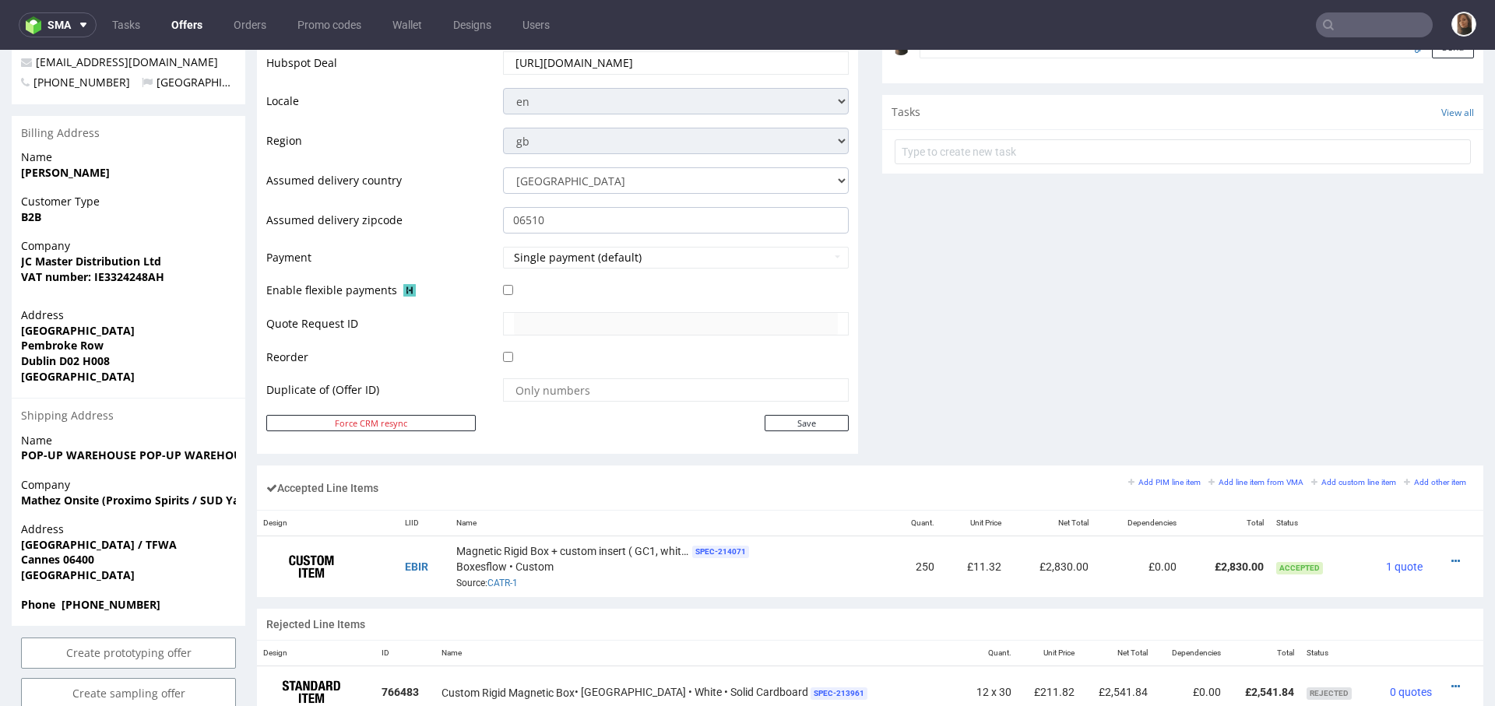
scroll to position [576, 0]
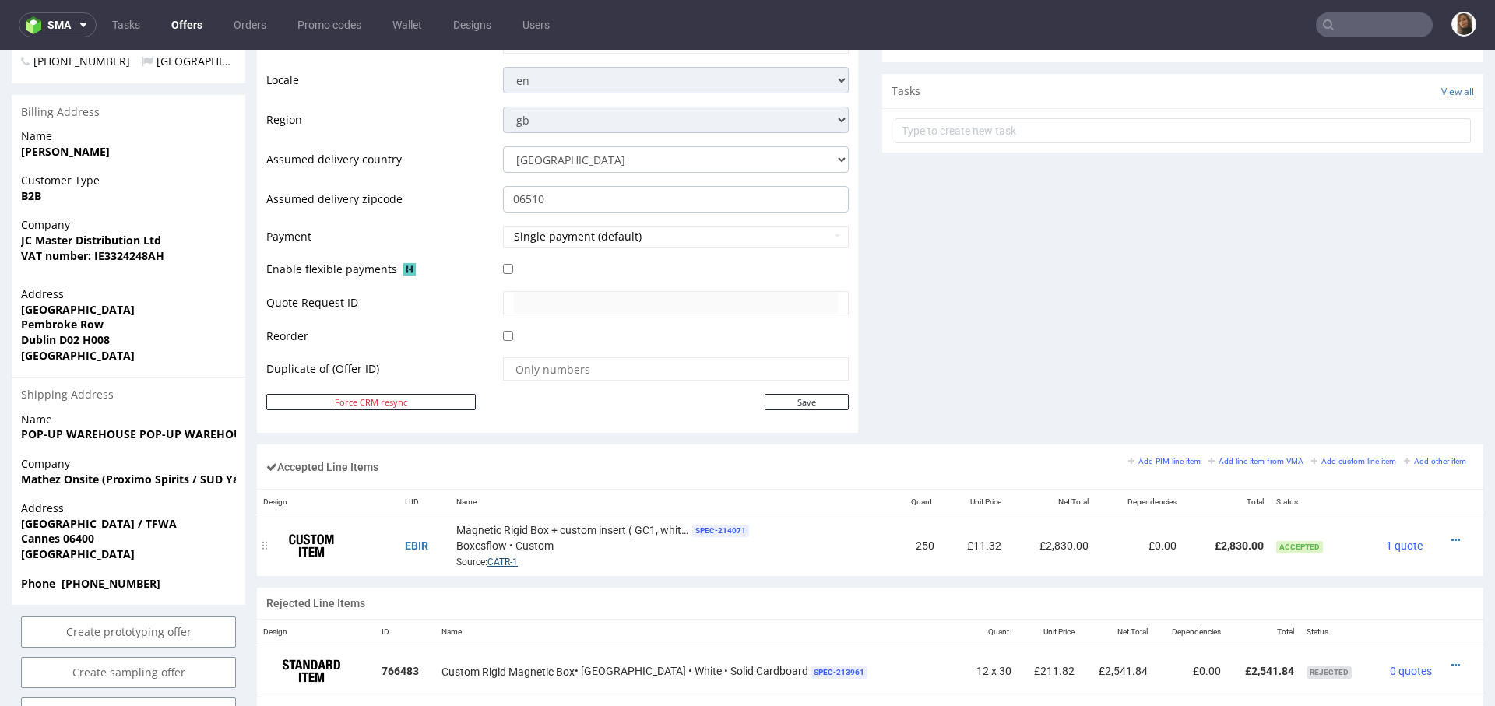
click at [500, 561] on link "CATR-1" at bounding box center [502, 562] width 30 height 11
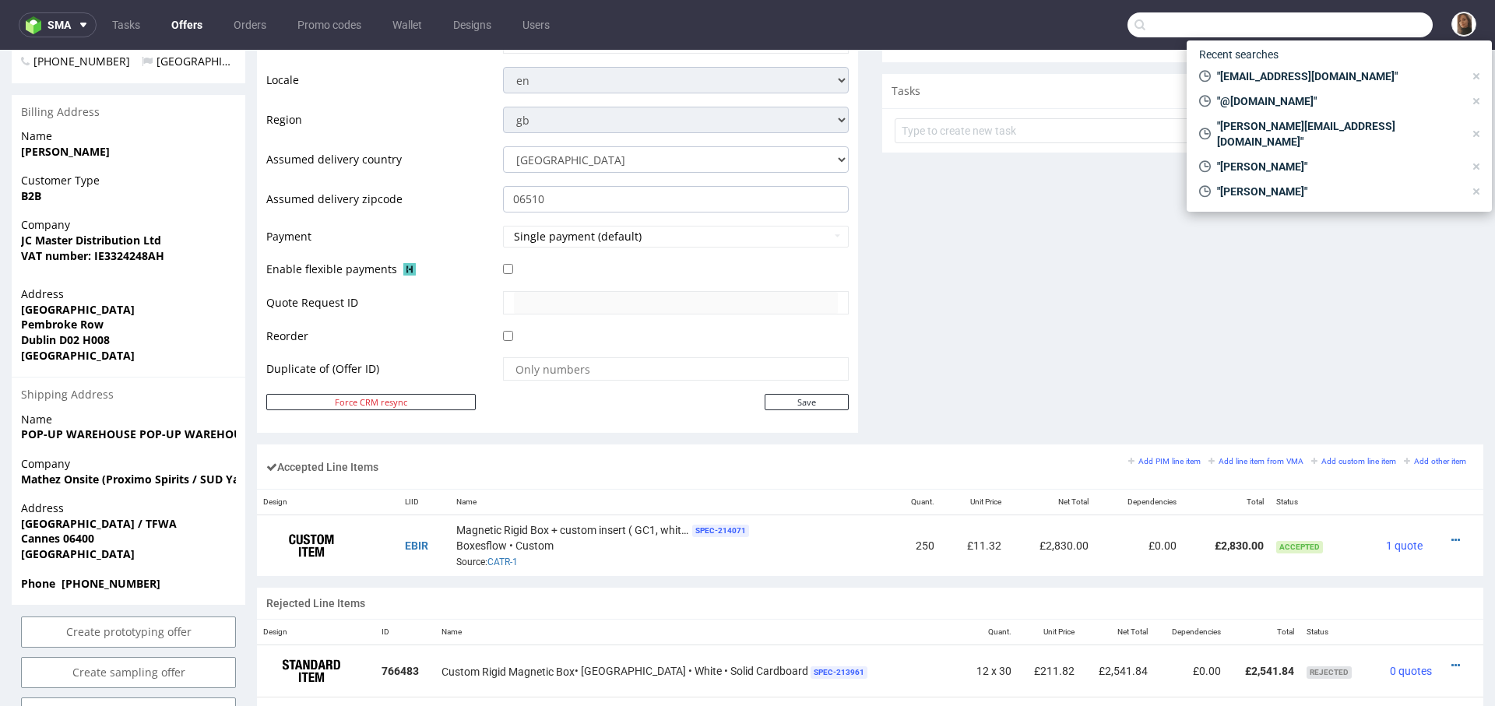
click at [1405, 24] on input "text" at bounding box center [1279, 24] width 305 height 25
paste input "@into-life.de"
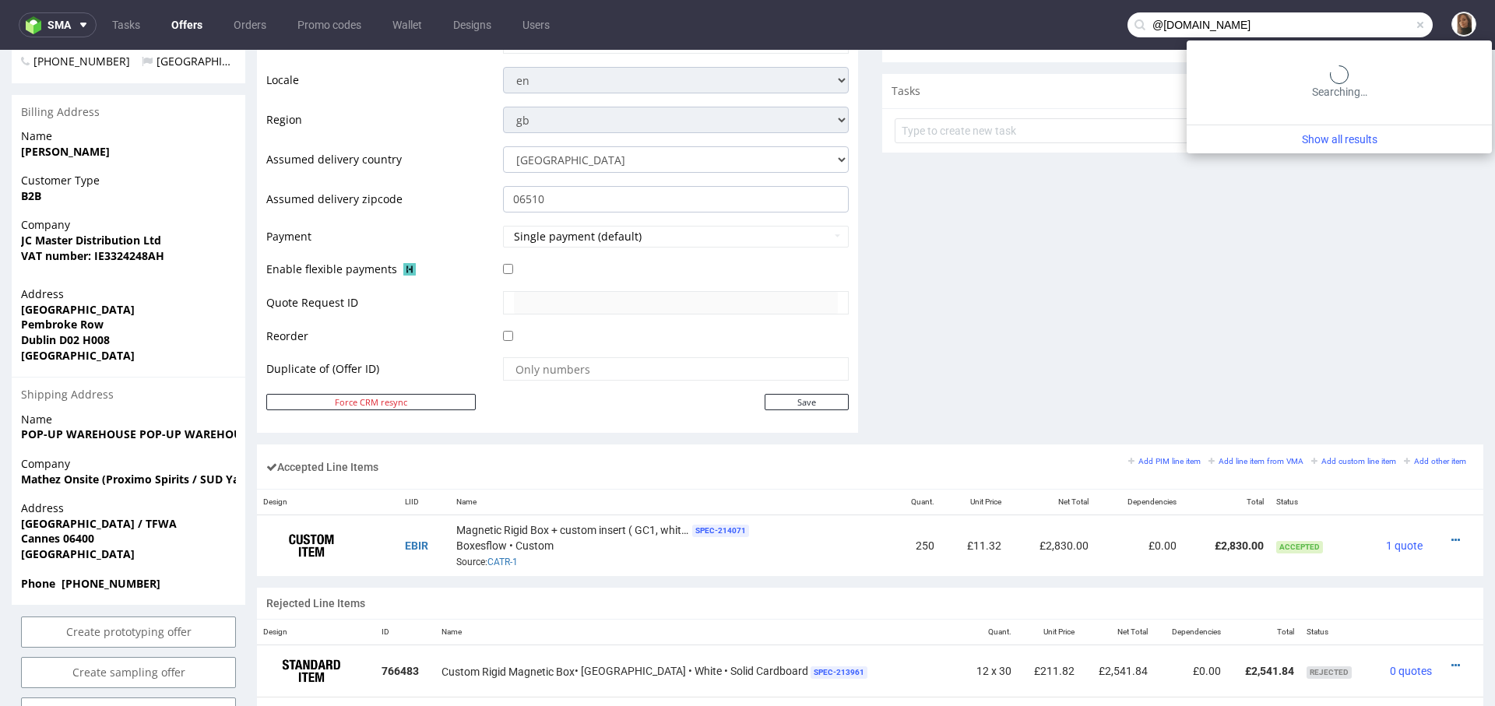
type input "@into-life.de"
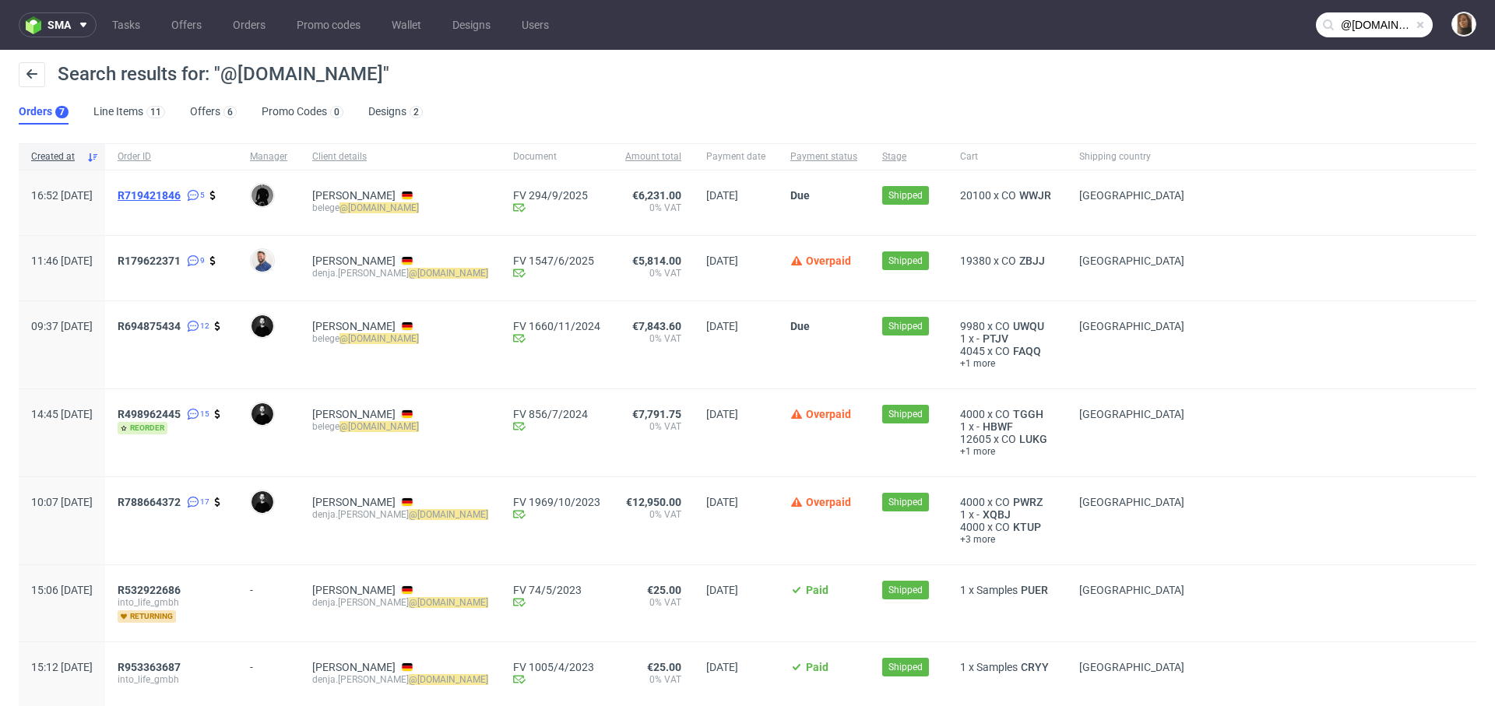
click at [181, 195] on span "R719421846" at bounding box center [149, 195] width 63 height 12
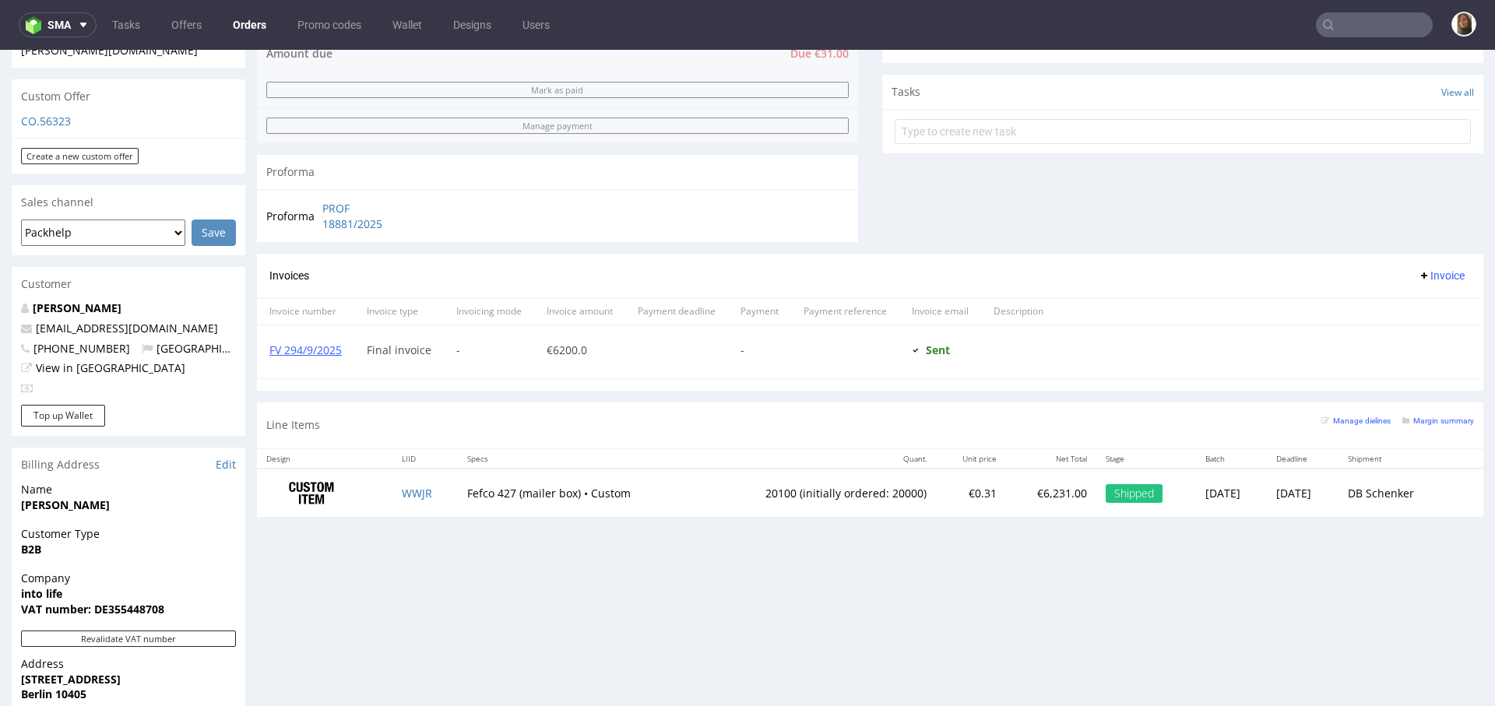
scroll to position [537, 0]
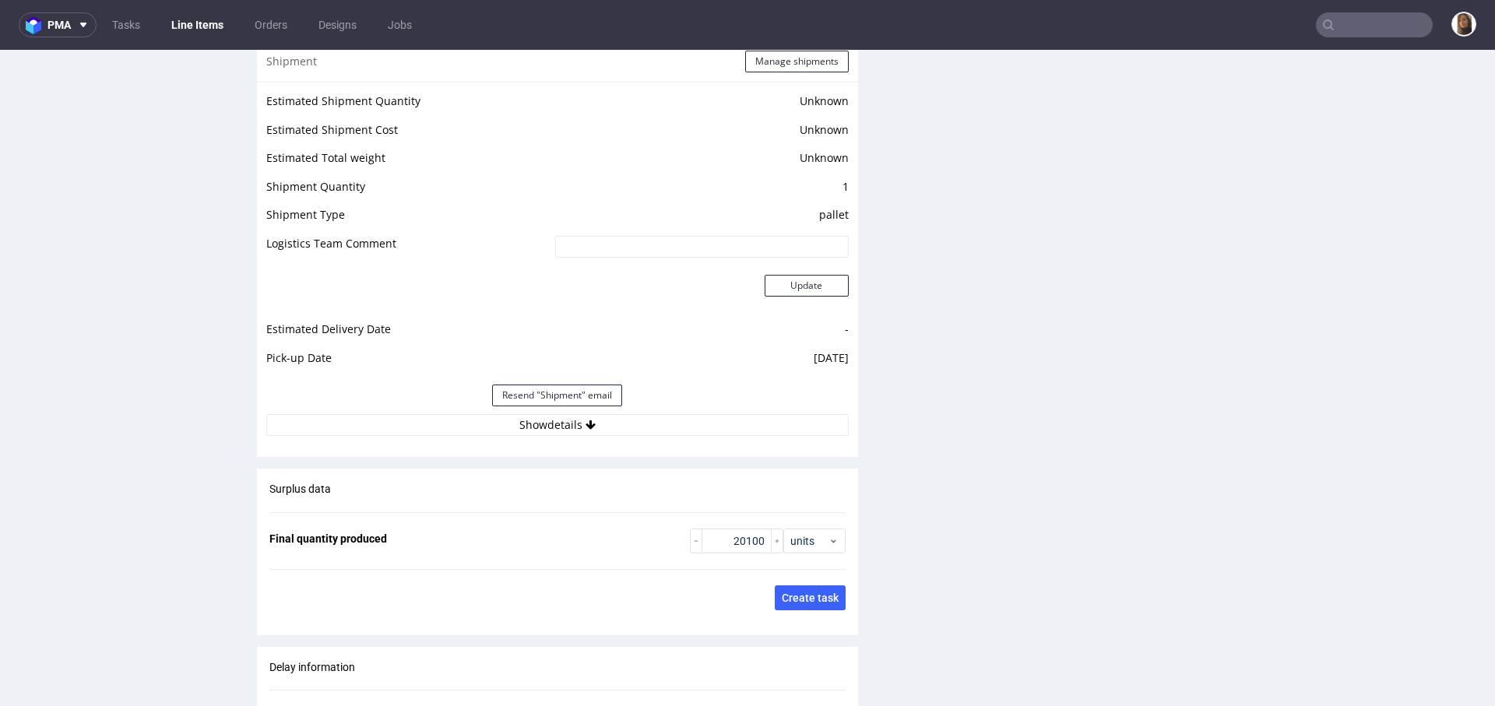
scroll to position [2058, 0]
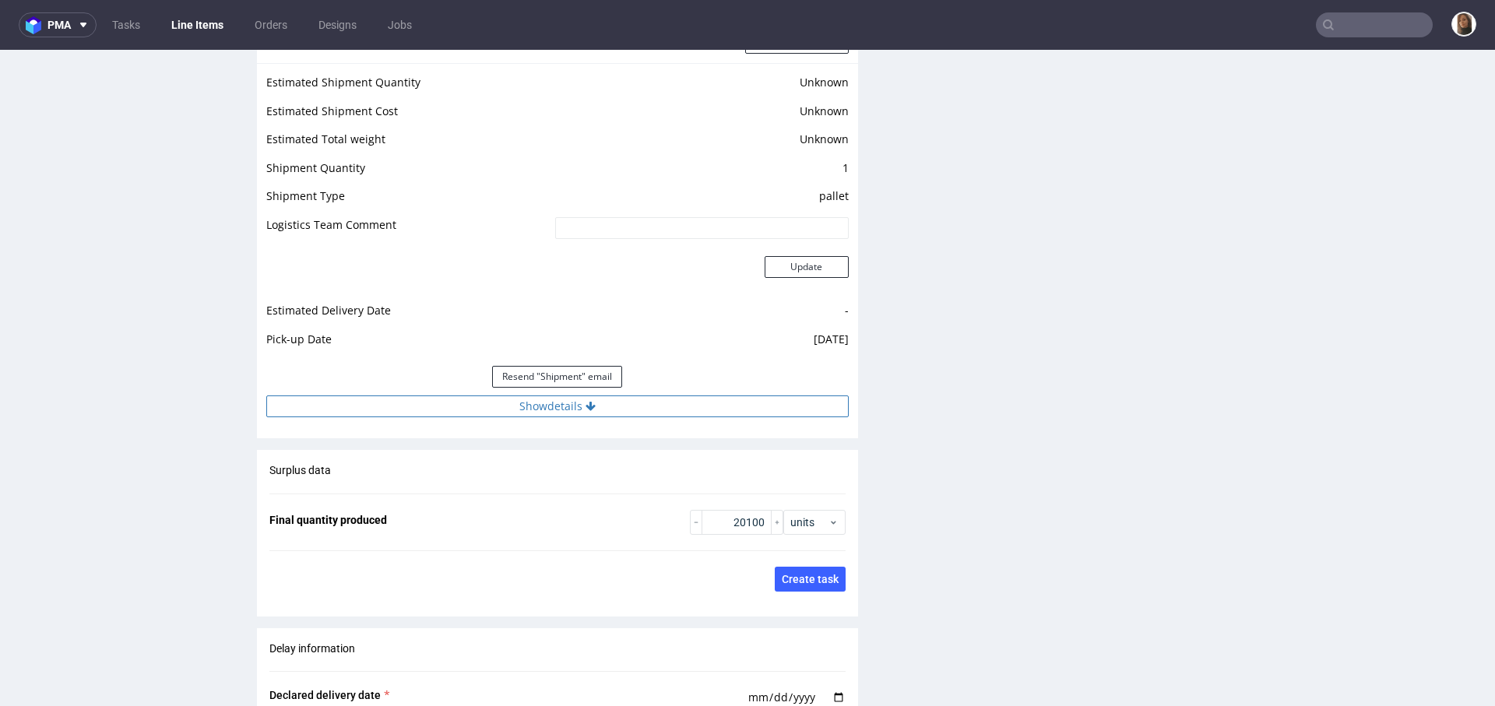
click at [556, 405] on button "Show details" at bounding box center [557, 406] width 582 height 22
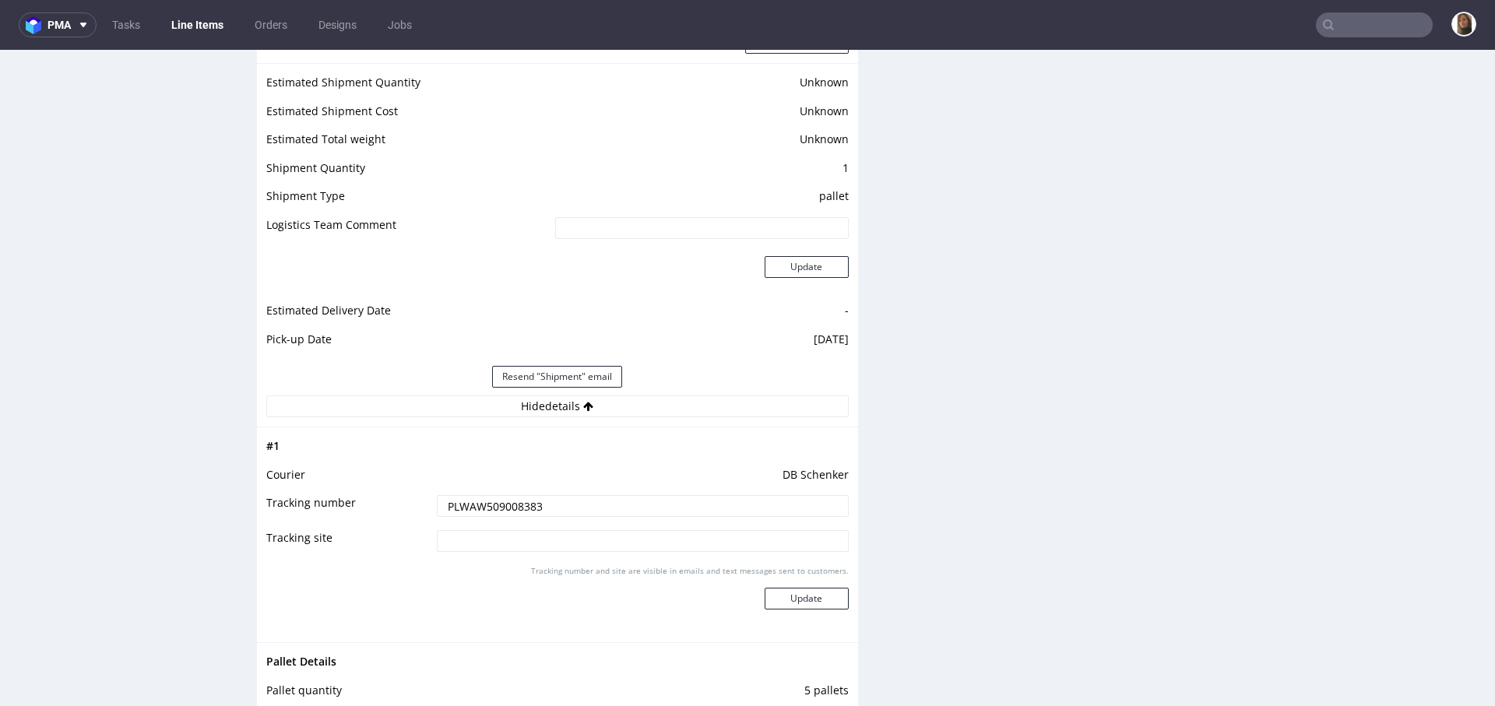
drag, startPoint x: 560, startPoint y: 502, endPoint x: 385, endPoint y: 502, distance: 174.4
click at [385, 502] on tr "Tracking number PLWAW509008383" at bounding box center [557, 511] width 582 height 35
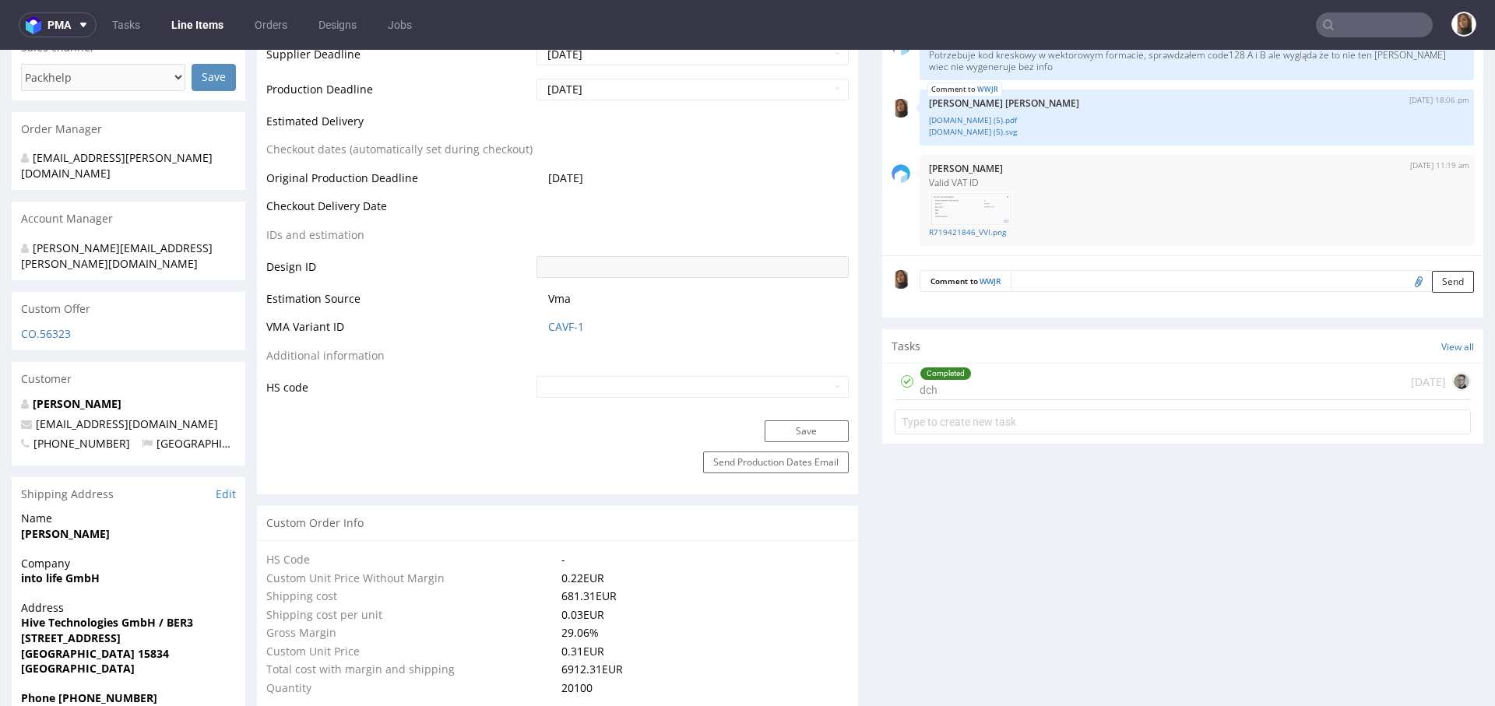
scroll to position [0, 0]
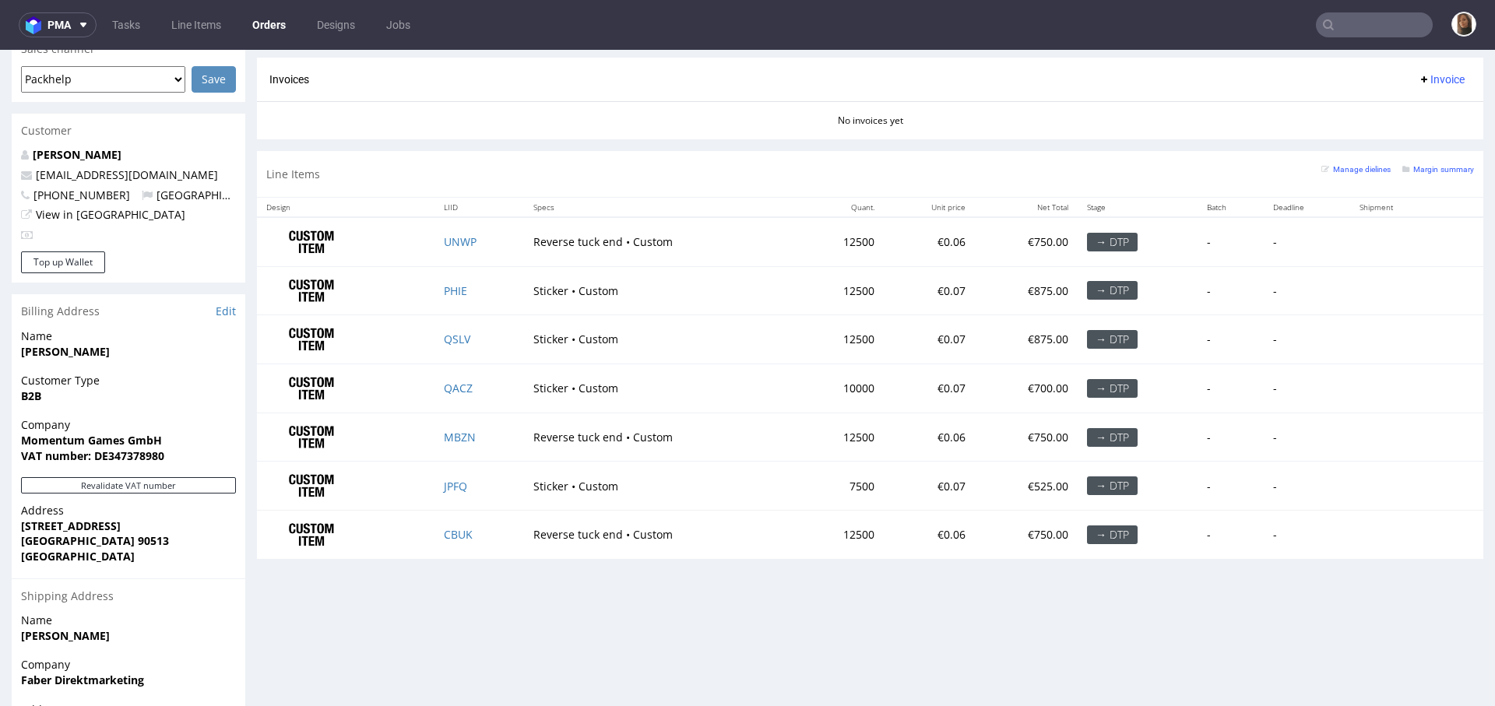
scroll to position [790, 0]
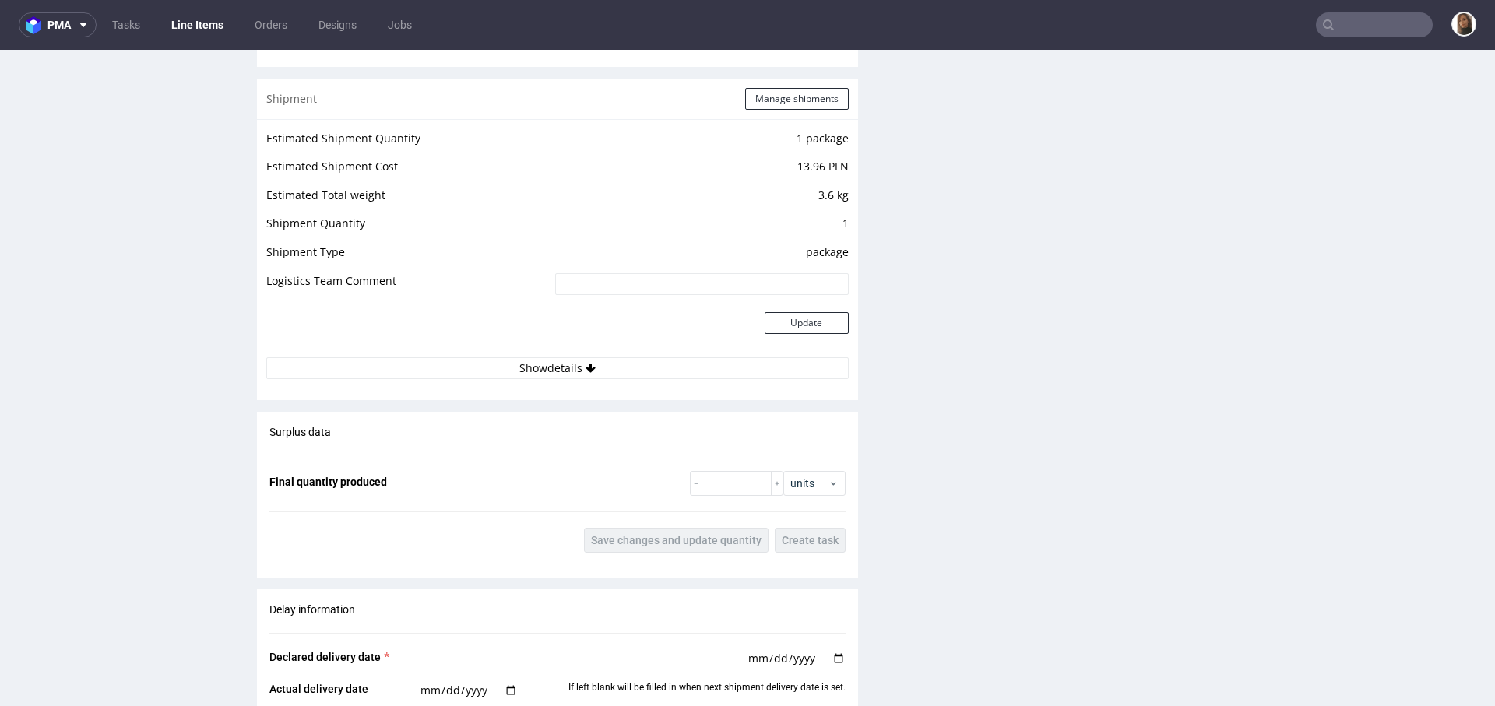
scroll to position [2232, 0]
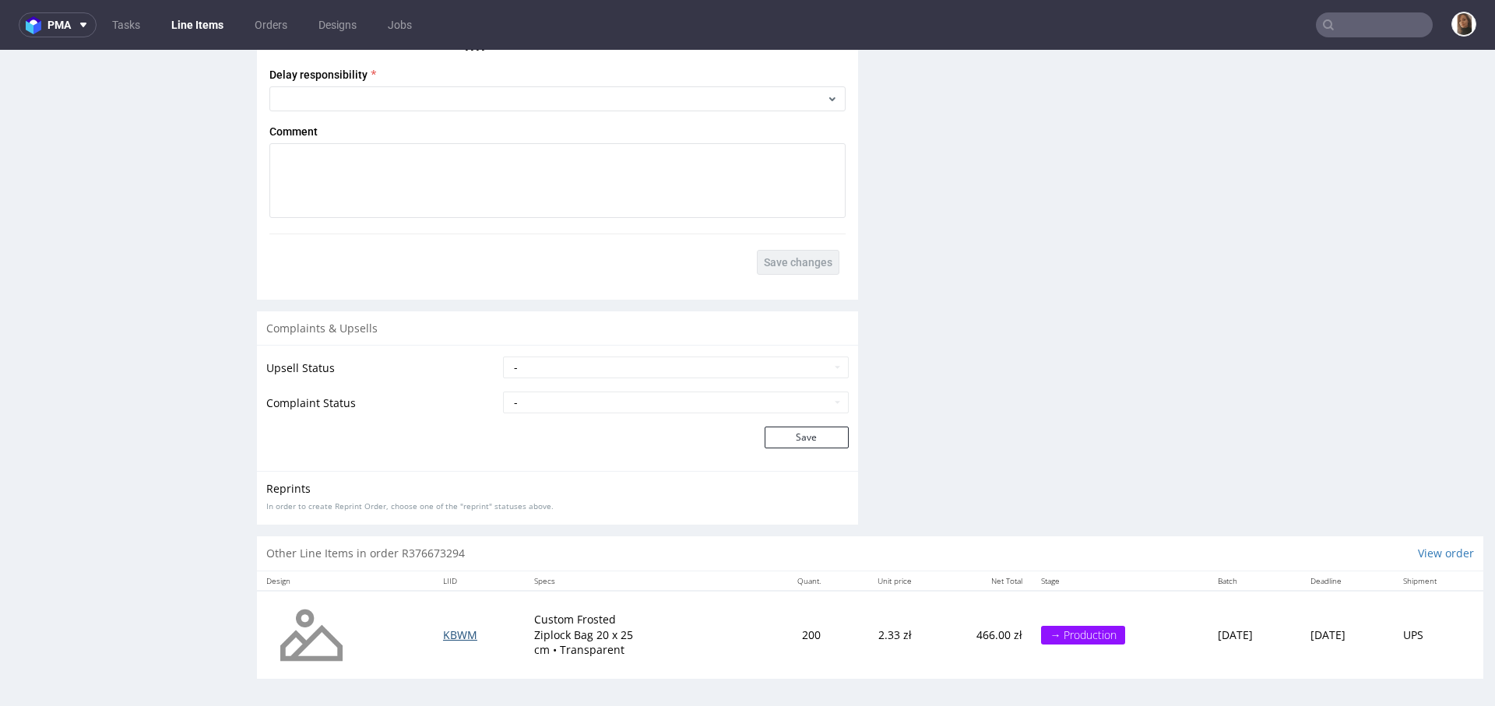
click at [443, 631] on span "KBWM" at bounding box center [460, 634] width 34 height 15
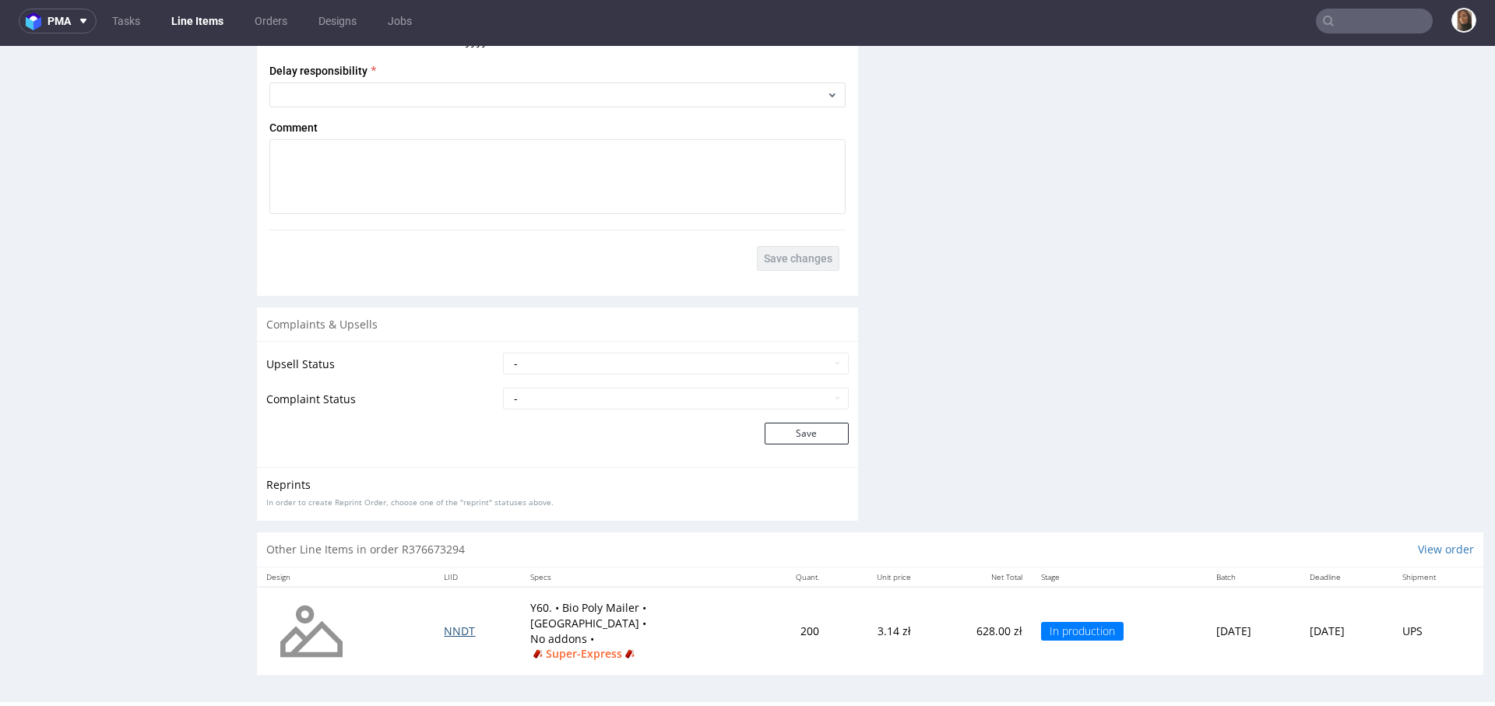
click at [444, 629] on span "NNDT" at bounding box center [459, 631] width 31 height 15
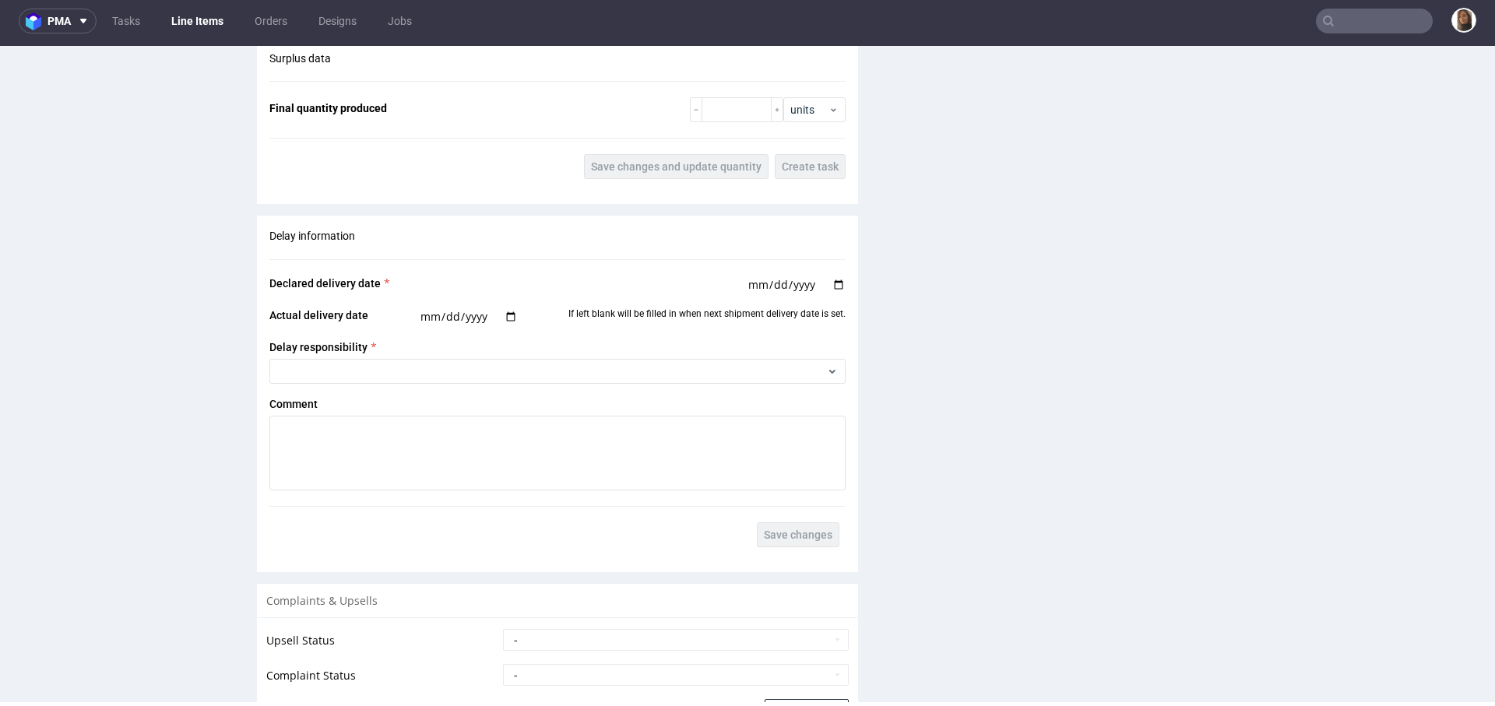
scroll to position [2232, 0]
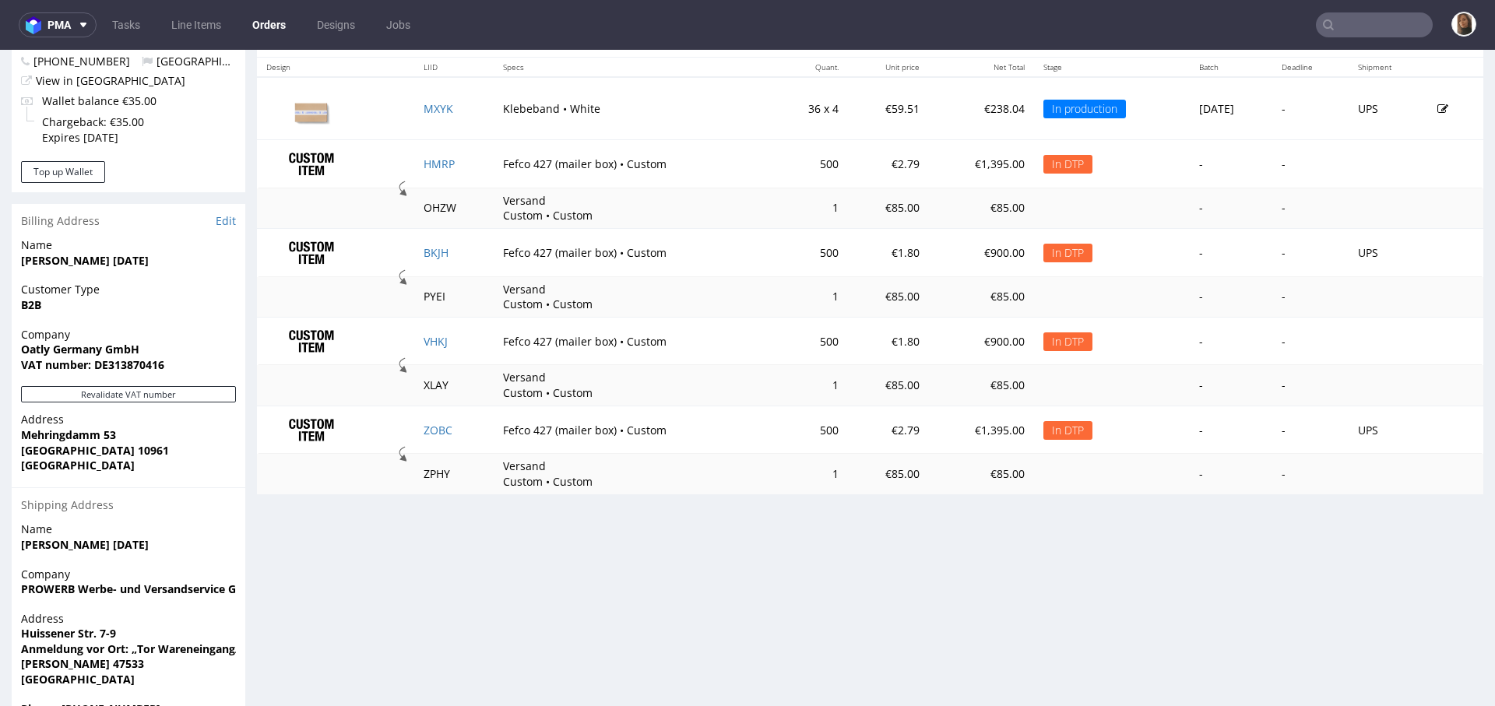
scroll to position [833, 0]
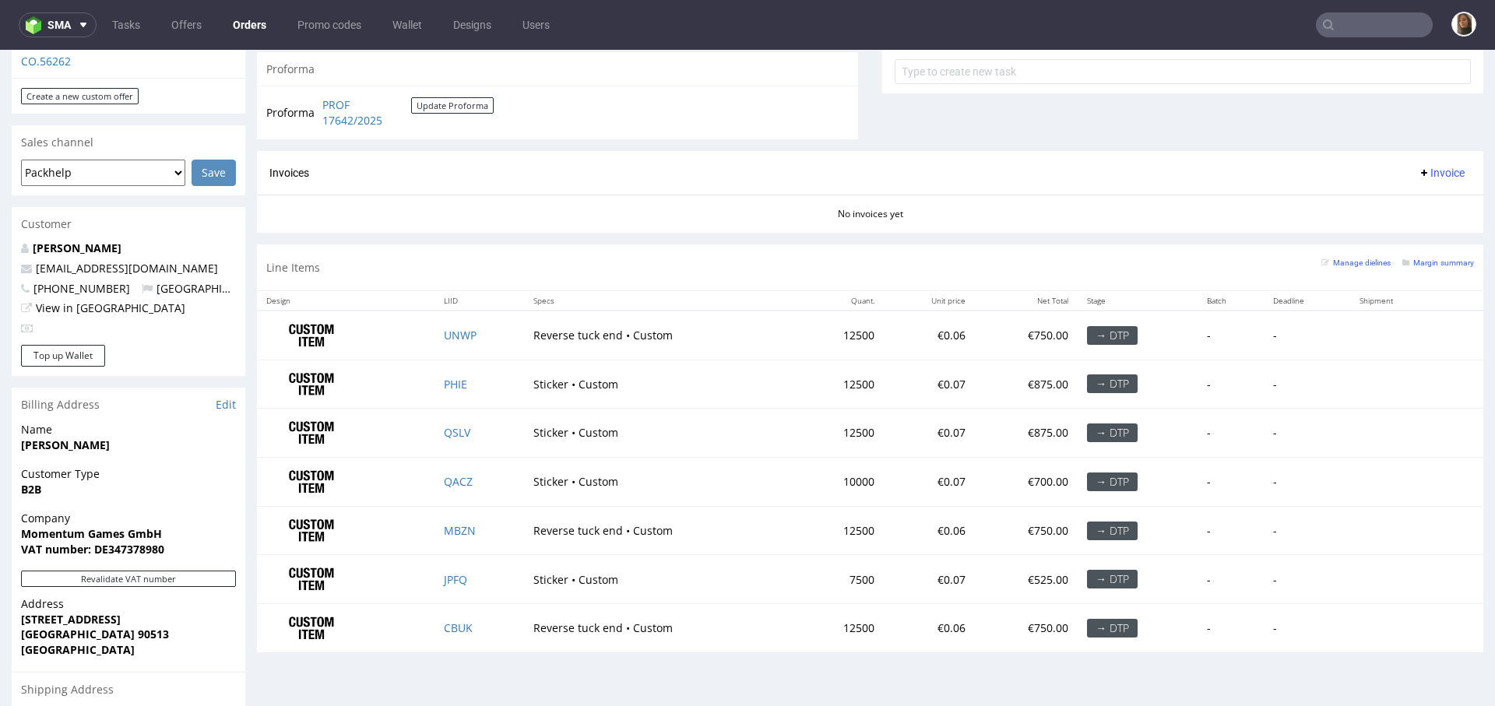
scroll to position [645, 0]
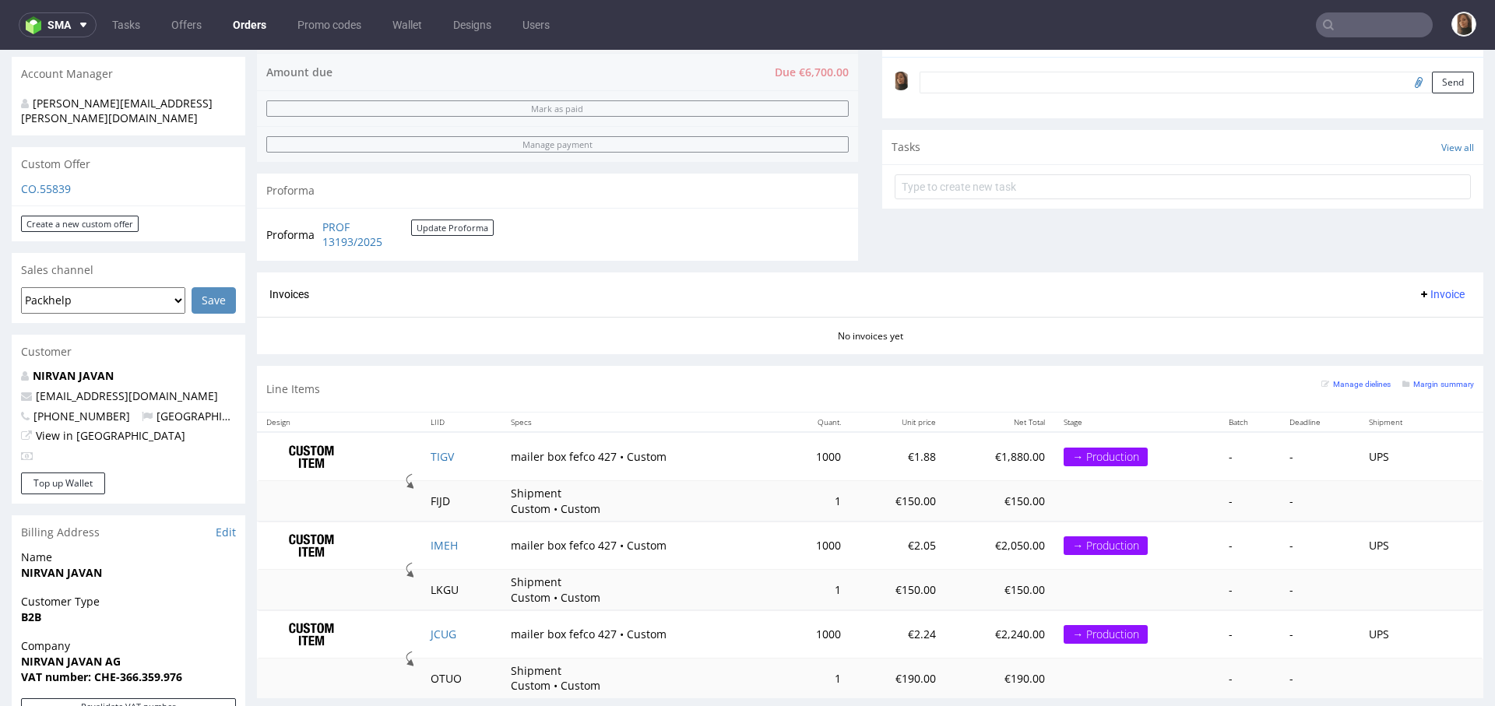
scroll to position [527, 0]
